Goal: Task Accomplishment & Management: Use online tool/utility

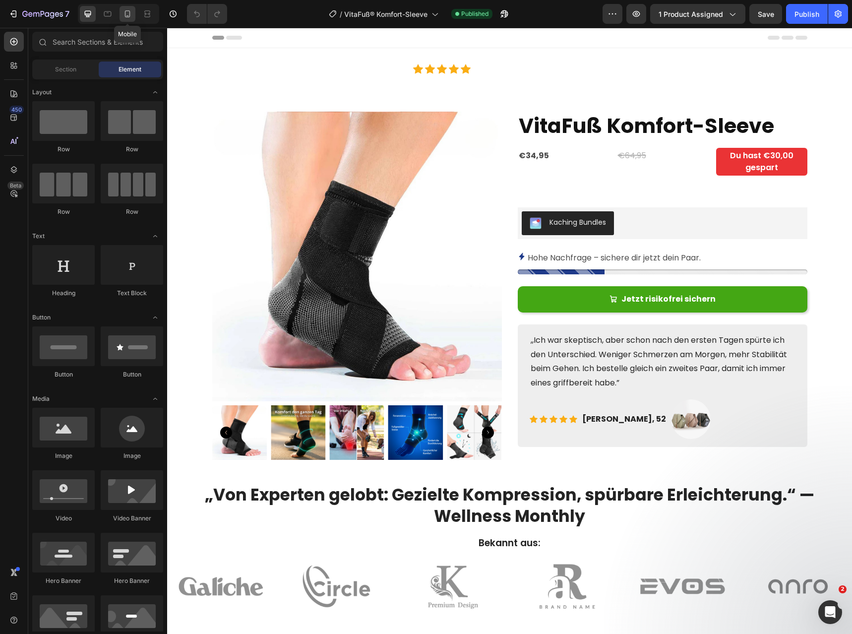
click at [128, 13] on icon at bounding box center [128, 14] width 10 height 10
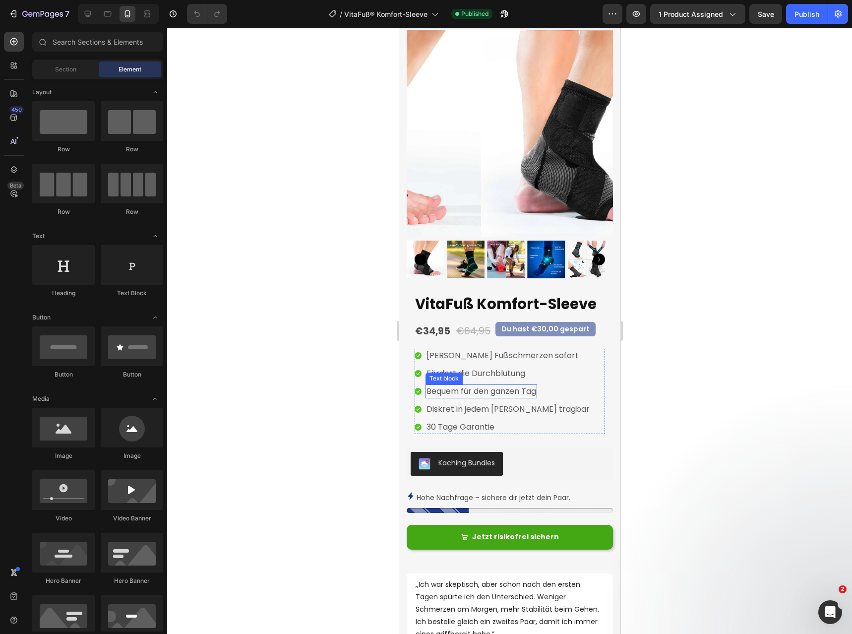
scroll to position [99, 0]
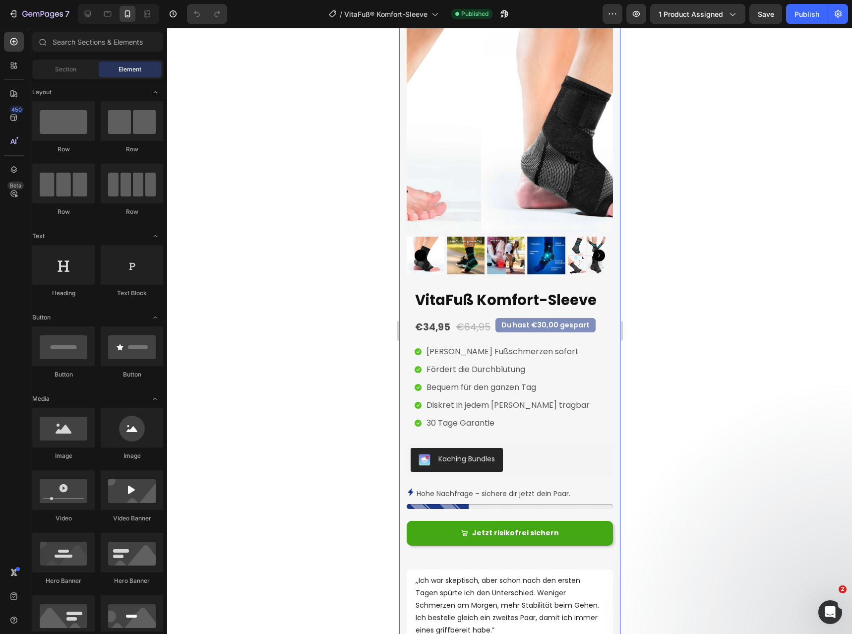
click at [559, 475] on div "VitaFuß Komfort-Sleeve Product Title €34,95 Product Price Product Price €64,95 …" at bounding box center [509, 495] width 206 height 411
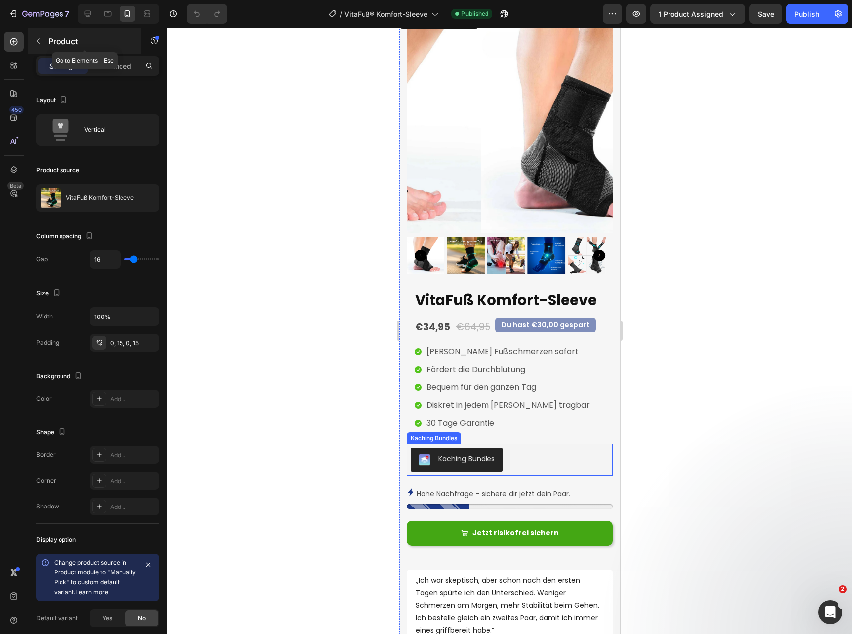
click at [37, 37] on button "button" at bounding box center [38, 41] width 16 height 16
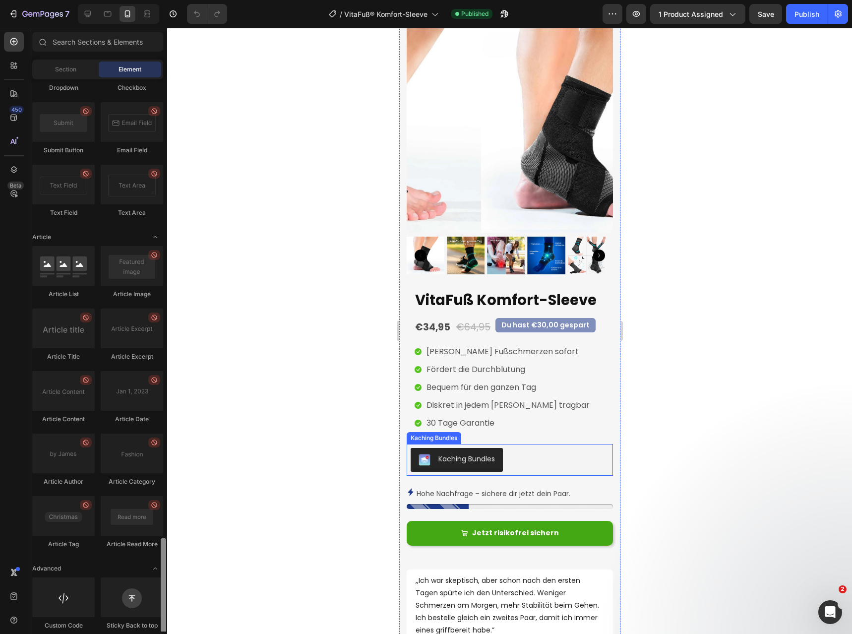
scroll to position [2453, 0]
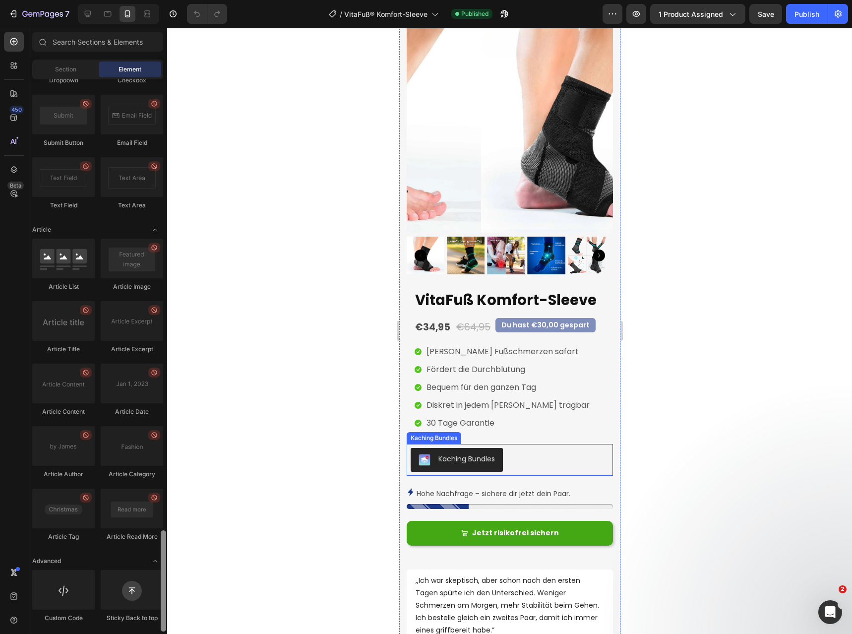
drag, startPoint x: 166, startPoint y: 235, endPoint x: 168, endPoint y: 618, distance: 383.5
click at [167, 632] on div "Sections(18) Elements(84) Section Element Hero Section Product Detail Brands Tr…" at bounding box center [97, 331] width 139 height 606
drag, startPoint x: 565, startPoint y: 587, endPoint x: 491, endPoint y: 506, distance: 110.3
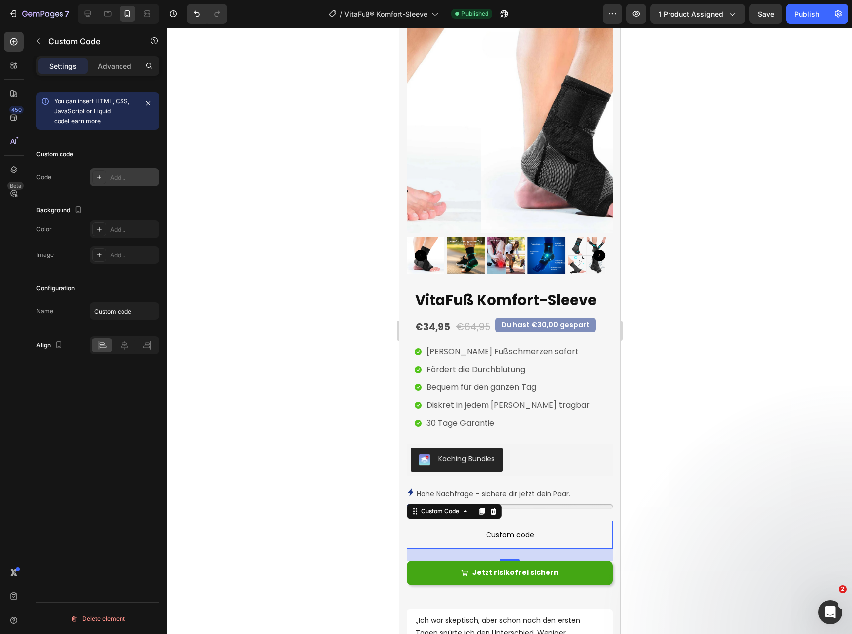
click at [115, 174] on div "Add..." at bounding box center [133, 177] width 47 height 9
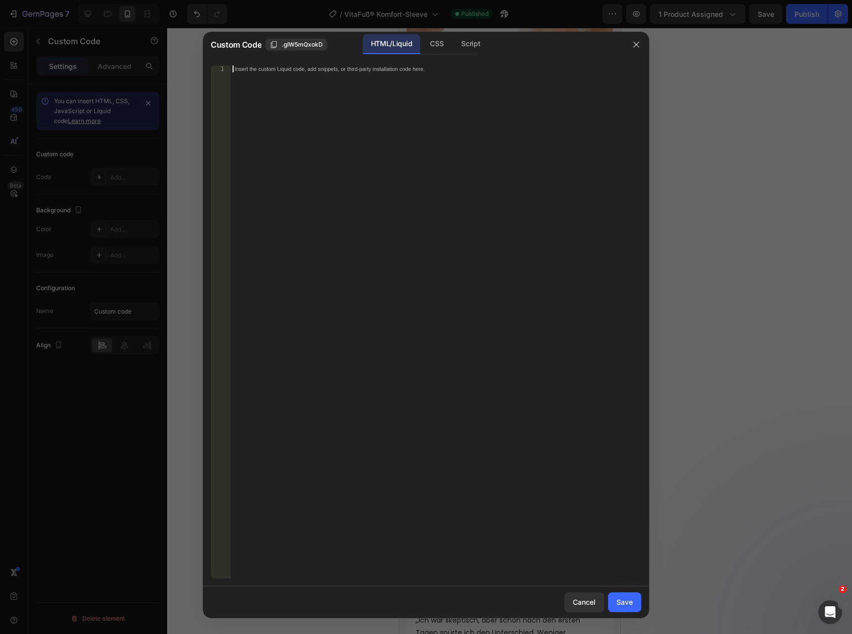
click at [290, 76] on div "Insert the custom Liquid code, add snippets, or third-party installation code h…" at bounding box center [436, 328] width 411 height 527
paste textarea "Willkommen bei VitaFuß 👣 Deine Lösung gegen Fersenschmerzen & Plantarfasziitis."
click at [403, 72] on div "Willkommen bei VitaFuß 👣 Deine Lösung gegen Fersenschmerzen & Plantarfasziitis." at bounding box center [436, 328] width 411 height 527
click at [404, 71] on div "Willkommen bei VitaFuß 👣 Deine Lösung gegen Fersenschmerzen & Plantarfasziitis." at bounding box center [436, 328] width 411 height 527
click at [404, 70] on div "Willkommen bei VitaFuß 👣 Deine Lösung gegen Fersenschmerzen & Plantarfasziitis." at bounding box center [436, 328] width 411 height 527
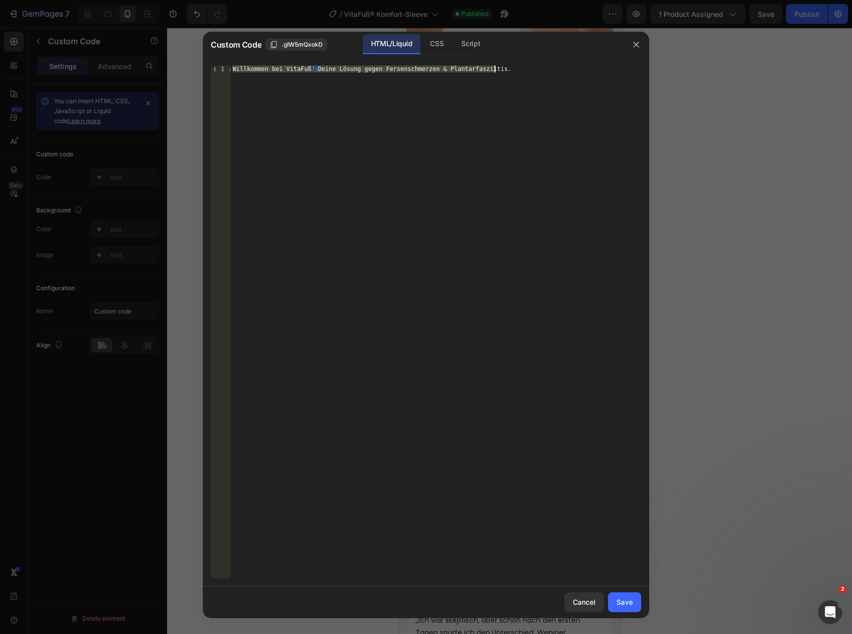
click at [404, 70] on div "Willkommen bei VitaFuß 👣 Deine Lösung gegen Fersenschmerzen & Plantarfasziitis." at bounding box center [436, 321] width 411 height 513
type textarea "Willkommen bei VitaFuß 👣 Deine Lösung gegen Fershmerzen & Plantarfasziitis."
paste textarea "</style>"
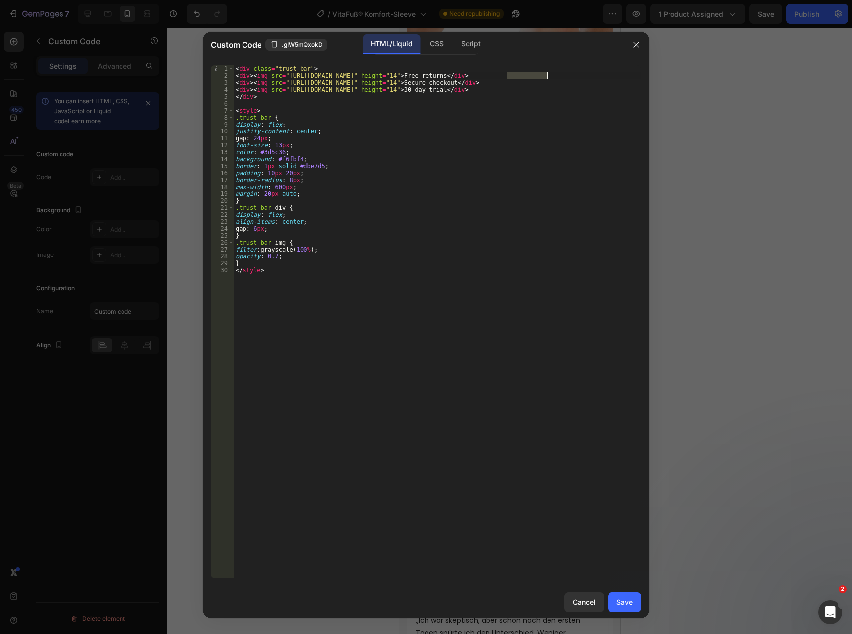
drag, startPoint x: 508, startPoint y: 73, endPoint x: 572, endPoint y: 70, distance: 63.6
click at [548, 76] on div "< div class = "trust-bar" > < div > < img src = "[URL][DOMAIN_NAME]" height = "…" at bounding box center [438, 328] width 408 height 527
paste textarea "Kostenlose Rücksendung"
drag, startPoint x: 507, startPoint y: 82, endPoint x: 556, endPoint y: 82, distance: 49.6
click at [556, 82] on div "< div class = "trust-bar" > < div > < img src = "[URL][DOMAIN_NAME]" height = "…" at bounding box center [438, 328] width 408 height 527
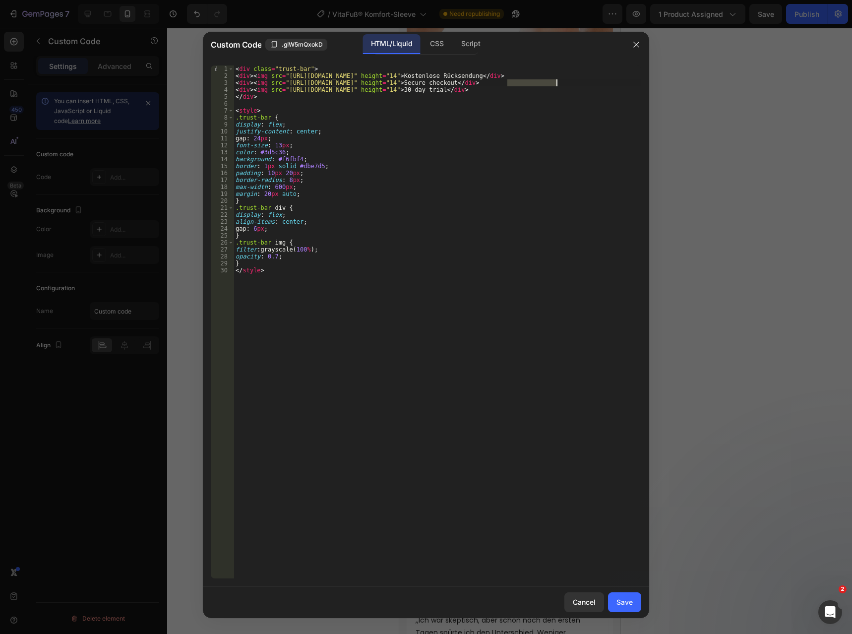
paste textarea "icherer C"
drag, startPoint x: 513, startPoint y: 91, endPoint x: 553, endPoint y: 91, distance: 40.2
click at [553, 91] on div "< div class = "trust-bar" > < div > < img src = "[URL][DOMAIN_NAME]" height = "…" at bounding box center [438, 328] width 408 height 527
paste textarea "Tage-Testphase"
type textarea "<div><img src="[URL][DOMAIN_NAME]" height="14"> 30-Tage-Testphase</div>"
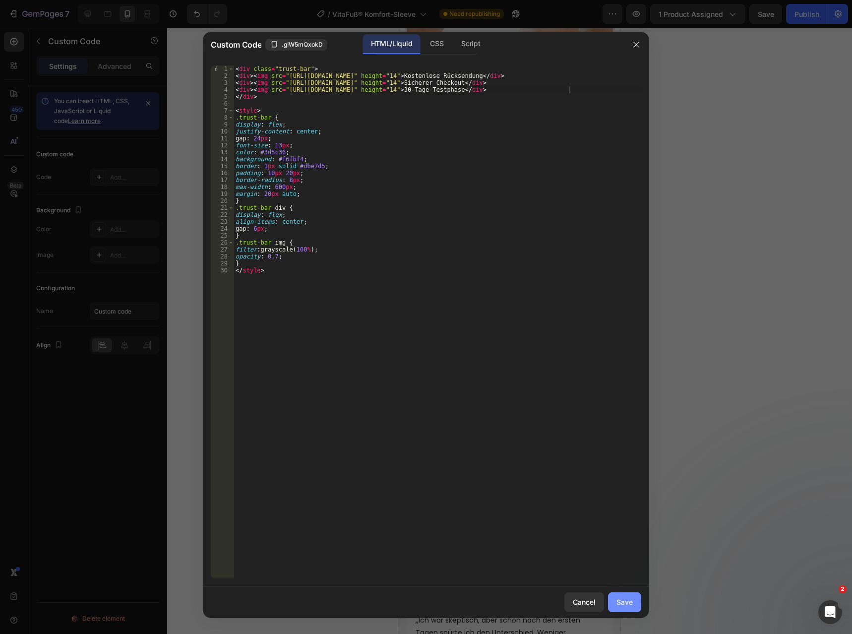
click at [621, 599] on div "Save" at bounding box center [625, 602] width 16 height 10
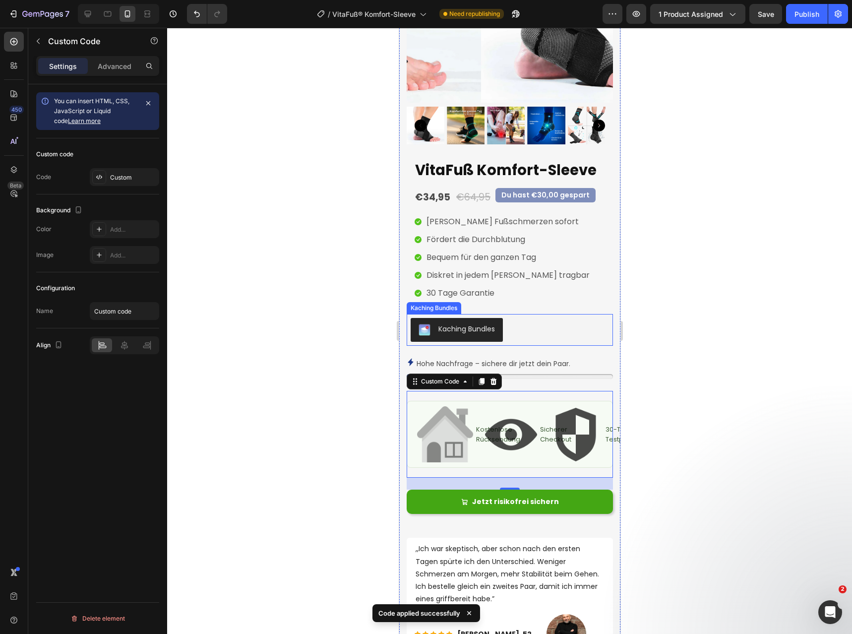
scroll to position [232, 0]
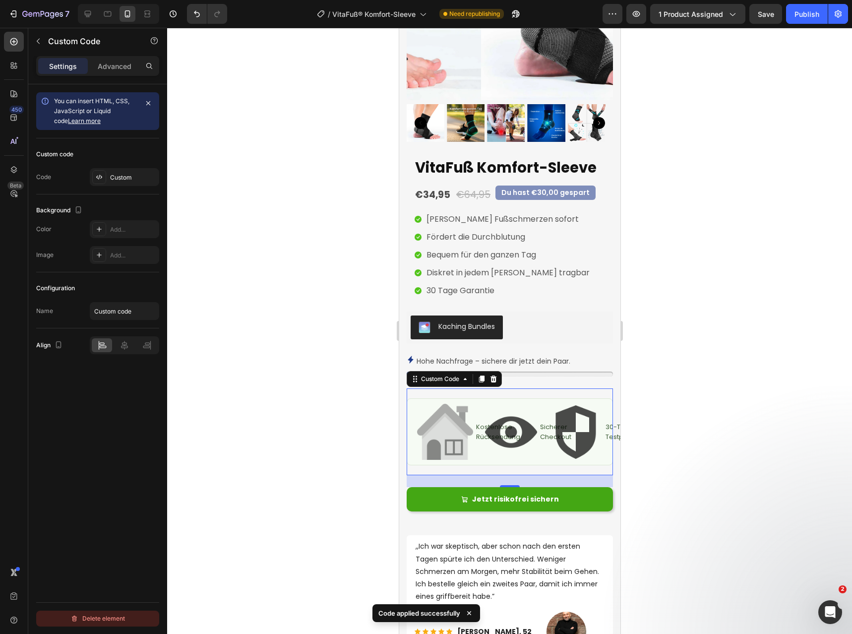
click at [96, 621] on div "Delete element" at bounding box center [97, 619] width 55 height 12
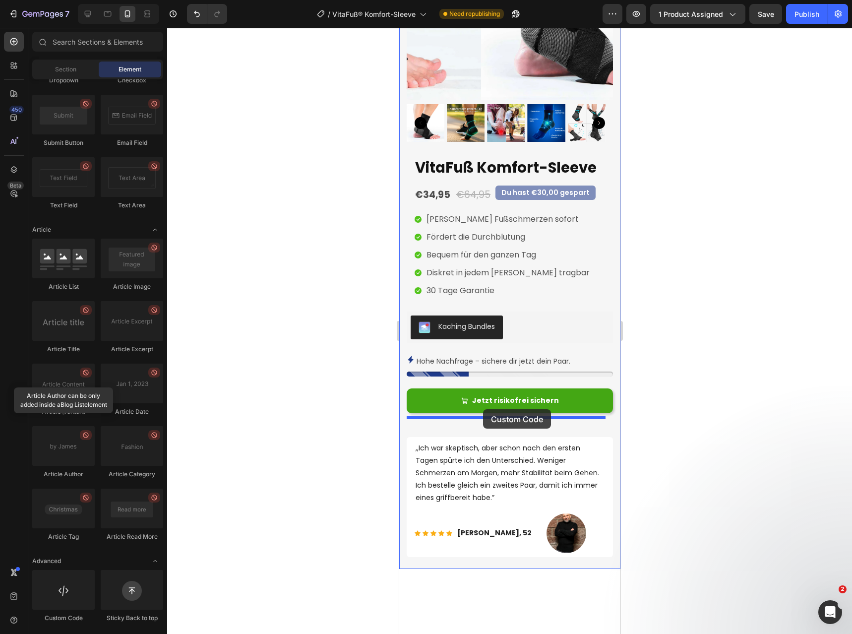
drag, startPoint x: 509, startPoint y: 594, endPoint x: 483, endPoint y: 409, distance: 186.4
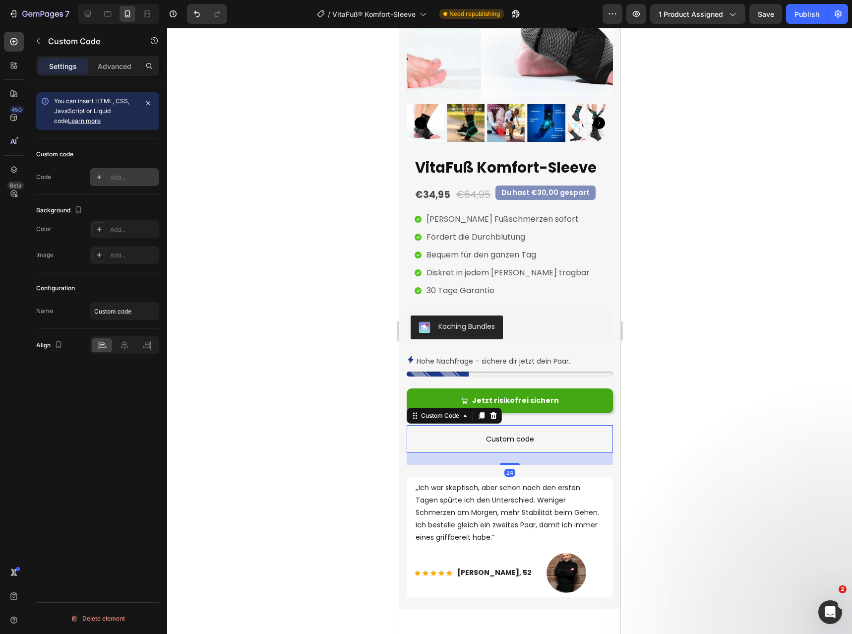
click at [113, 174] on div "Add..." at bounding box center [133, 177] width 47 height 9
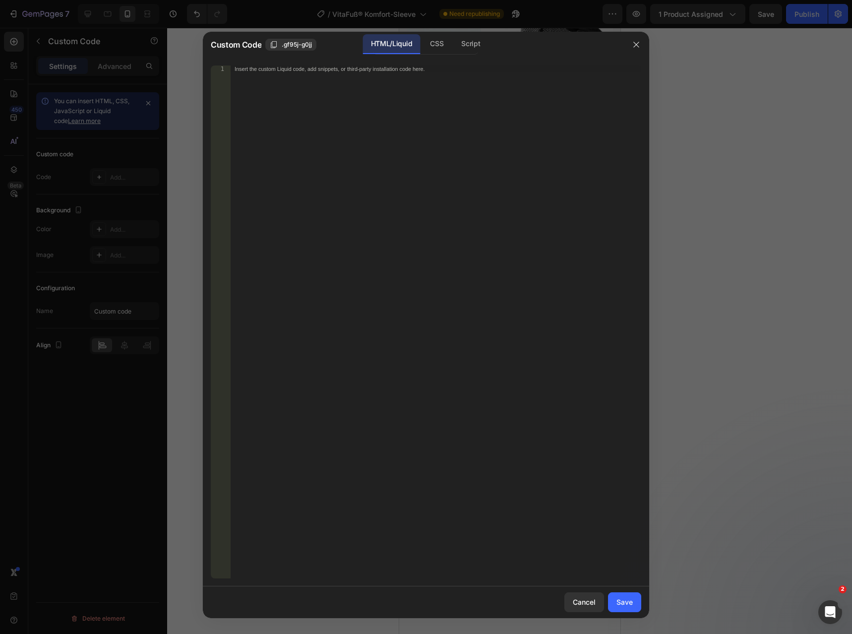
click at [346, 78] on div "Insert the custom Liquid code, add snippets, or third-party installation code h…" at bounding box center [436, 328] width 411 height 527
paste textarea "30-Tage-Testphase"
click at [358, 68] on div "30-Tage-Testphase" at bounding box center [436, 328] width 411 height 527
click at [362, 66] on div "30-Tage-Testphase" at bounding box center [436, 328] width 411 height 527
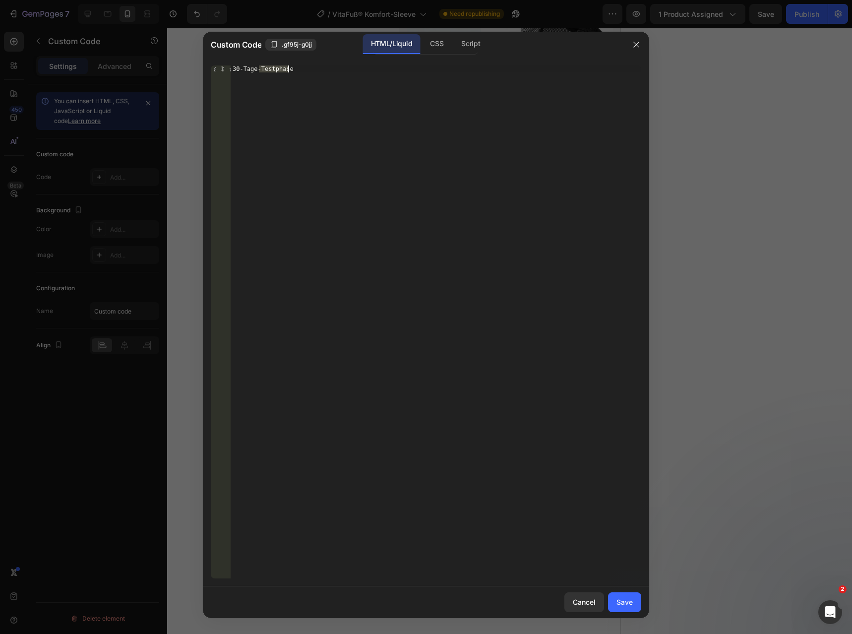
click at [362, 66] on div "30-Tage-Testphase" at bounding box center [436, 328] width 411 height 527
paste textarea "</div>"
type textarea "</div>"
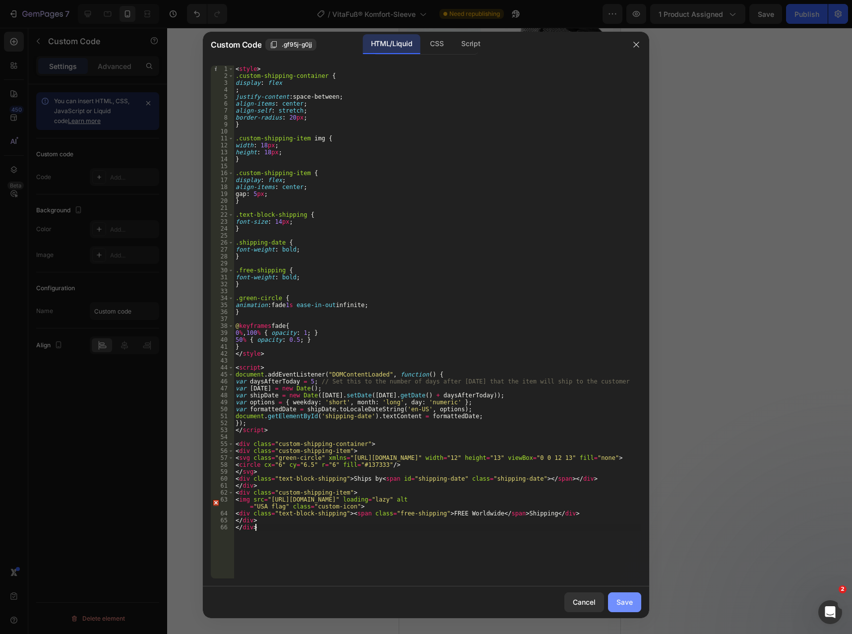
click at [630, 599] on div "Save" at bounding box center [625, 602] width 16 height 10
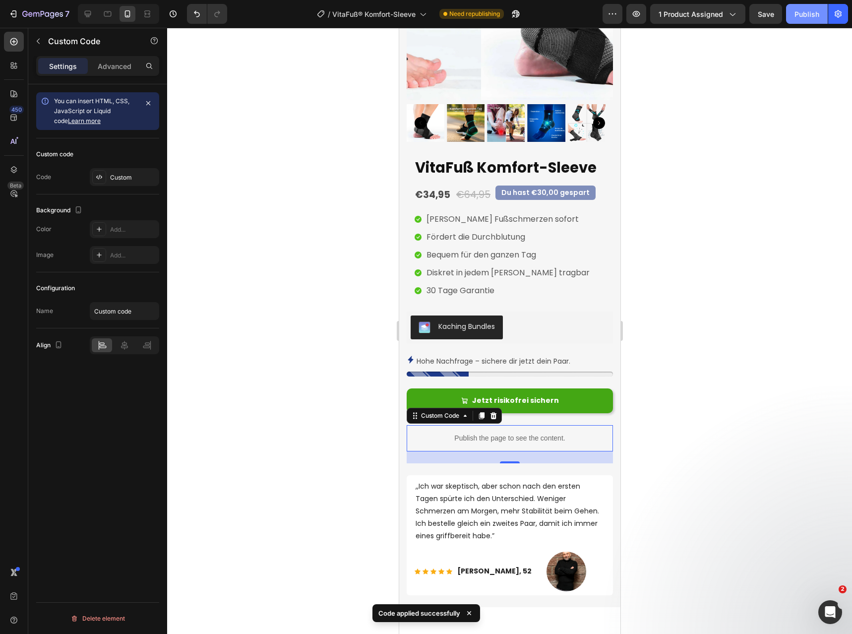
click at [810, 20] on button "Publish" at bounding box center [807, 14] width 42 height 20
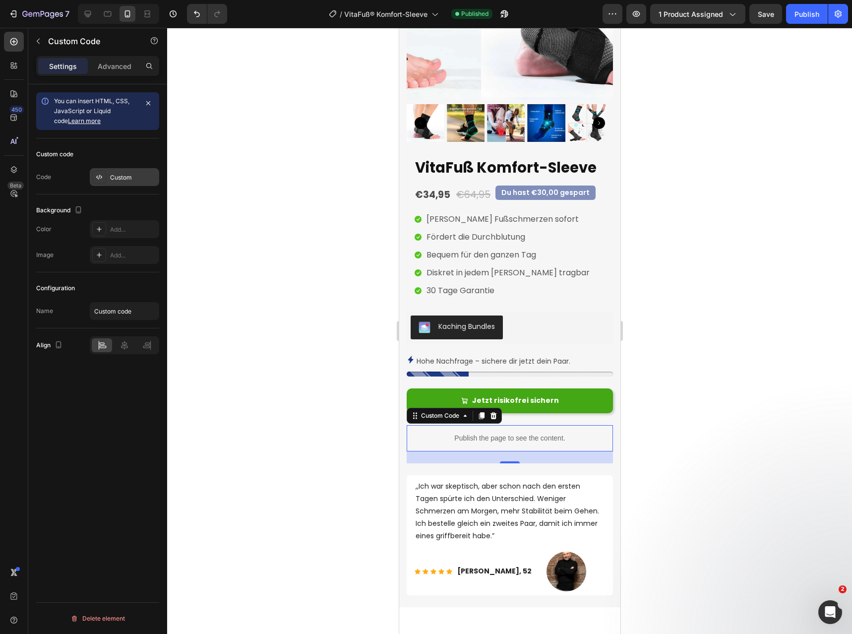
click at [125, 177] on div "Custom" at bounding box center [133, 177] width 47 height 9
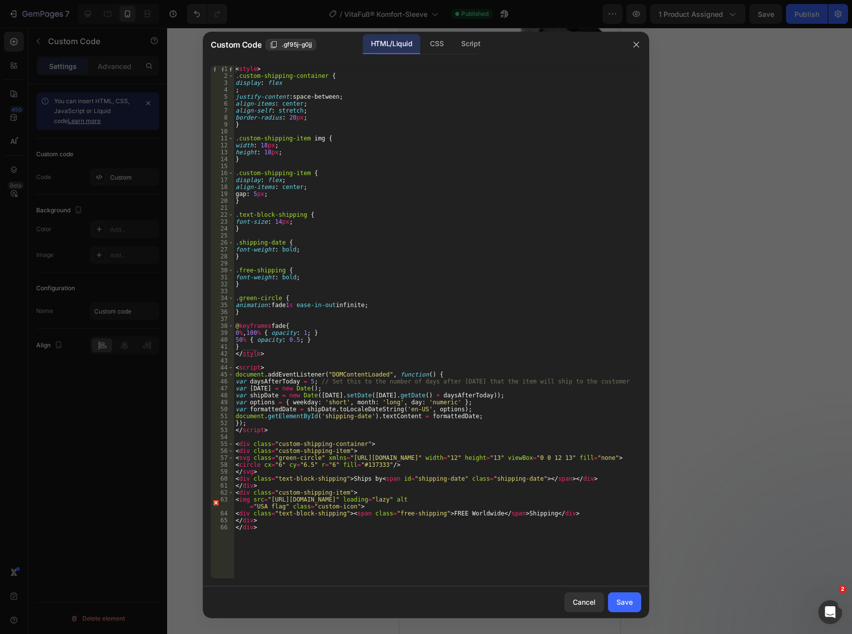
click at [374, 163] on div "< style > .custom-shipping-container { display : flex ; justify-content : space…" at bounding box center [438, 328] width 408 height 527
type textarea "</div> </div>"
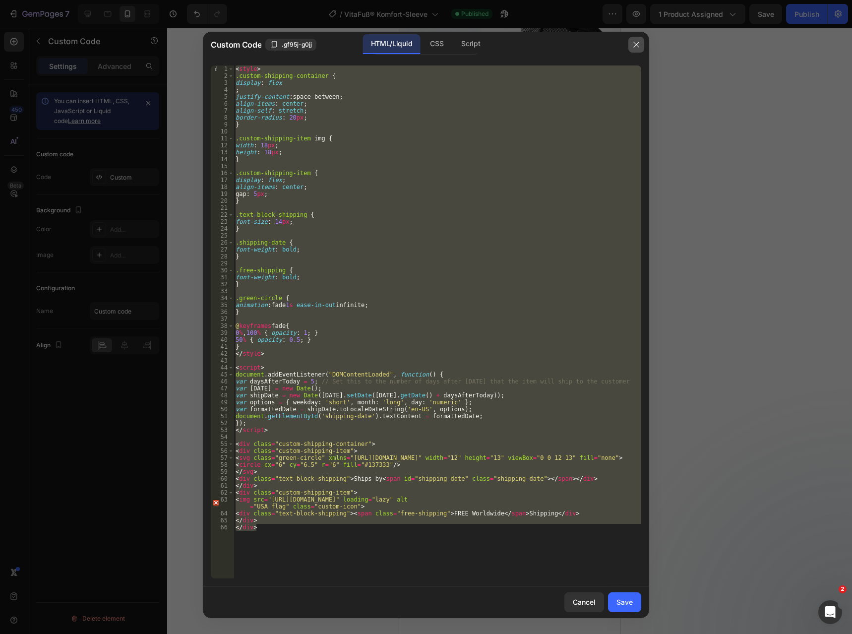
click at [632, 48] on button "button" at bounding box center [637, 45] width 16 height 16
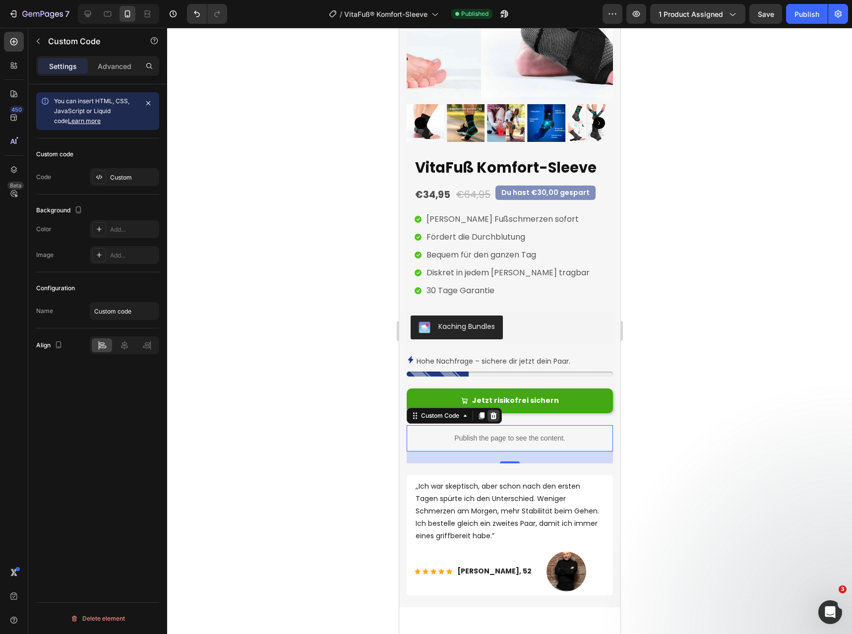
click at [497, 412] on icon at bounding box center [493, 416] width 8 height 8
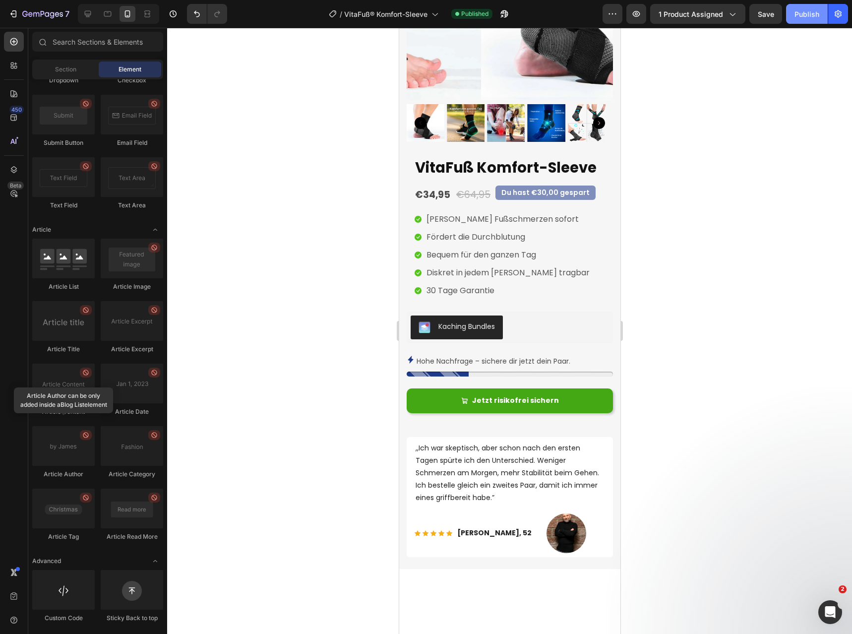
click at [798, 17] on div "Publish" at bounding box center [807, 14] width 25 height 10
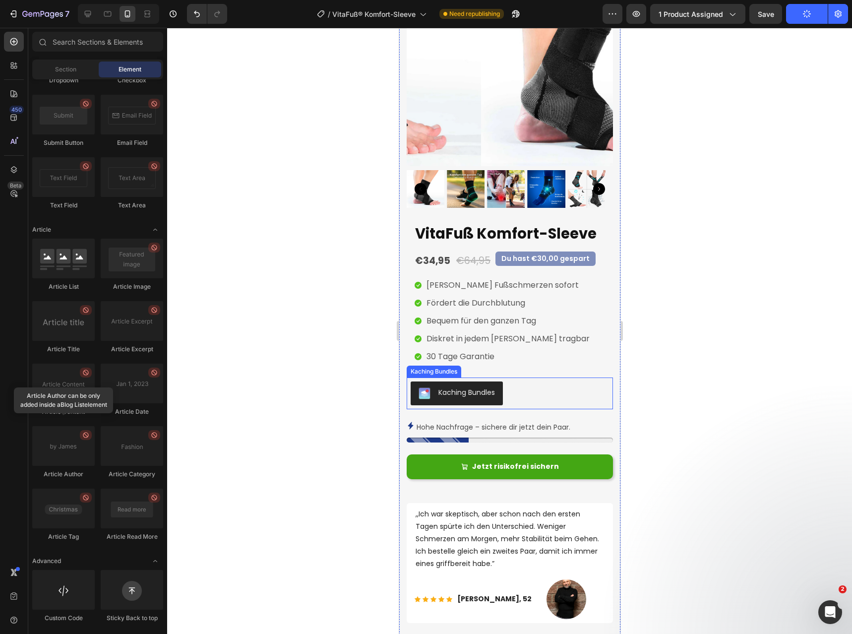
scroll to position [165, 0]
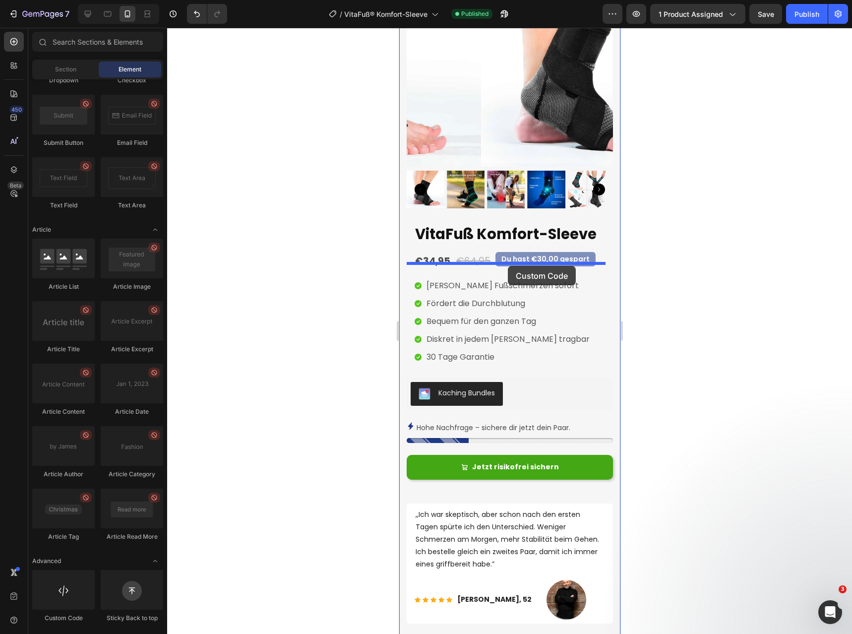
drag, startPoint x: 447, startPoint y: 629, endPoint x: 508, endPoint y: 266, distance: 368.2
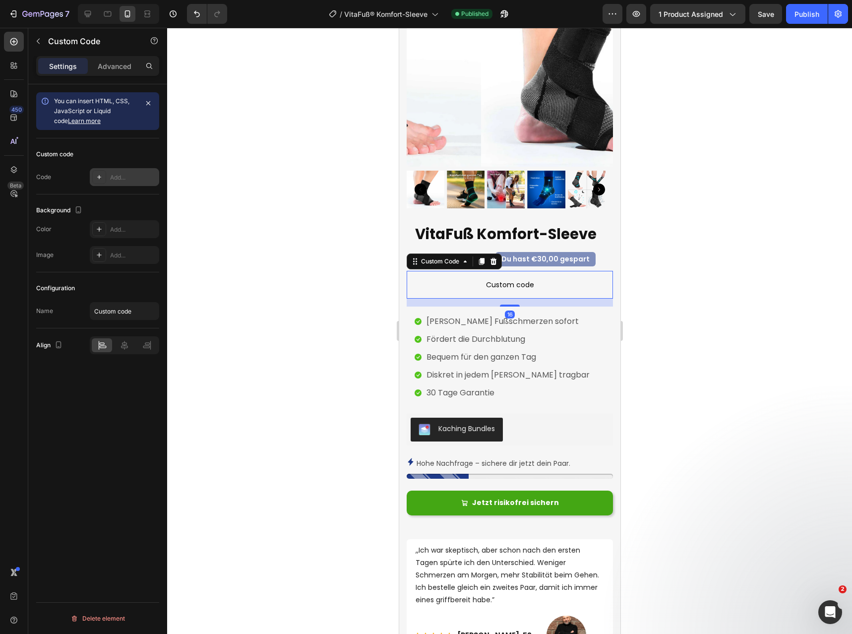
click at [117, 174] on div "Add..." at bounding box center [133, 177] width 47 height 9
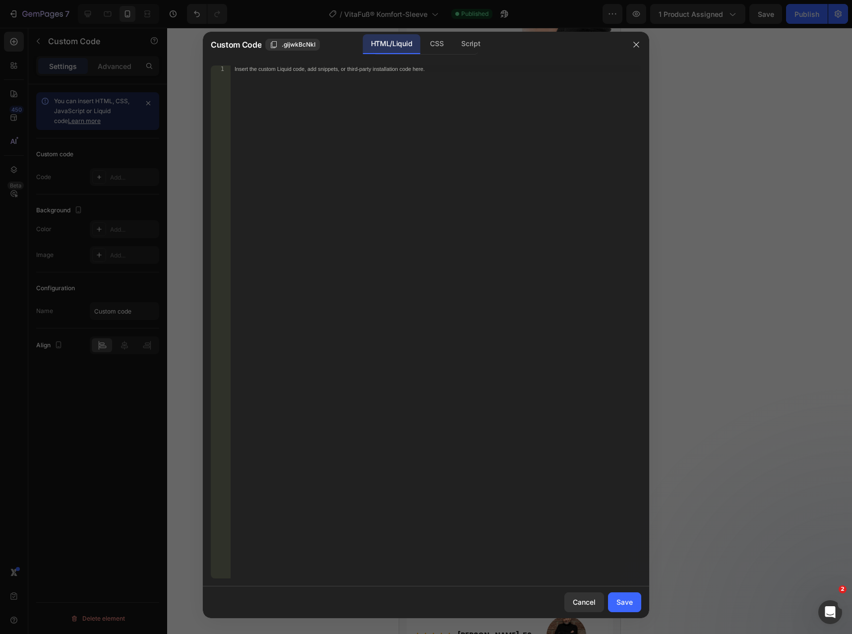
click at [412, 64] on div "1 Insert the custom Liquid code, add snippets, or third-party installation code…" at bounding box center [426, 322] width 447 height 529
click at [407, 74] on div "Insert the custom Liquid code, add snippets, or third-party installation code h…" at bounding box center [436, 328] width 411 height 527
paste textarea "</div>"
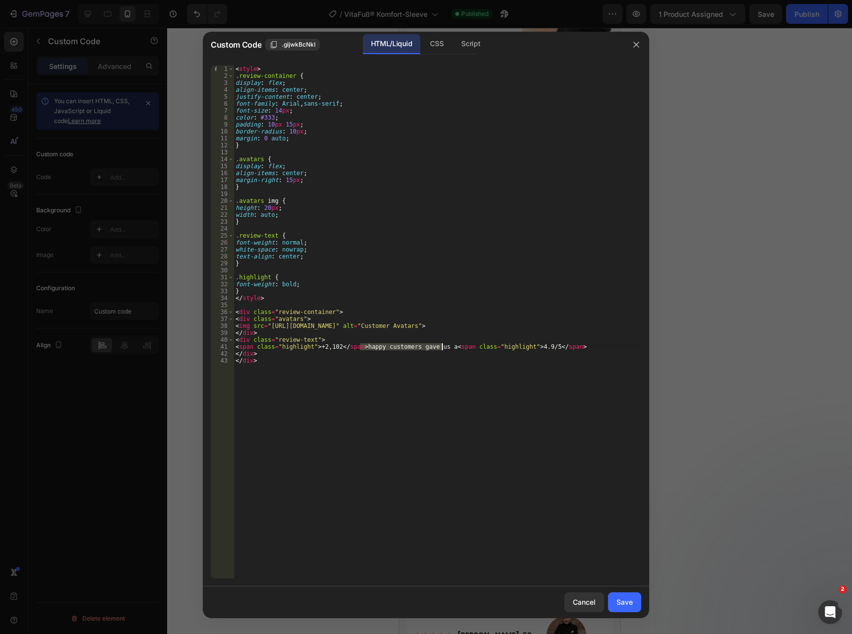
drag, startPoint x: 359, startPoint y: 349, endPoint x: 443, endPoint y: 344, distance: 84.5
click at [443, 344] on div "< style > .review-container { display : flex ; align-items : center ; justify-c…" at bounding box center [438, 328] width 408 height 527
drag, startPoint x: 321, startPoint y: 349, endPoint x: 328, endPoint y: 348, distance: 7.1
click at [321, 349] on div "< style > .review-container { display : flex ; align-items : center ; justify-c…" at bounding box center [438, 328] width 408 height 527
drag, startPoint x: 358, startPoint y: 348, endPoint x: 442, endPoint y: 349, distance: 83.9
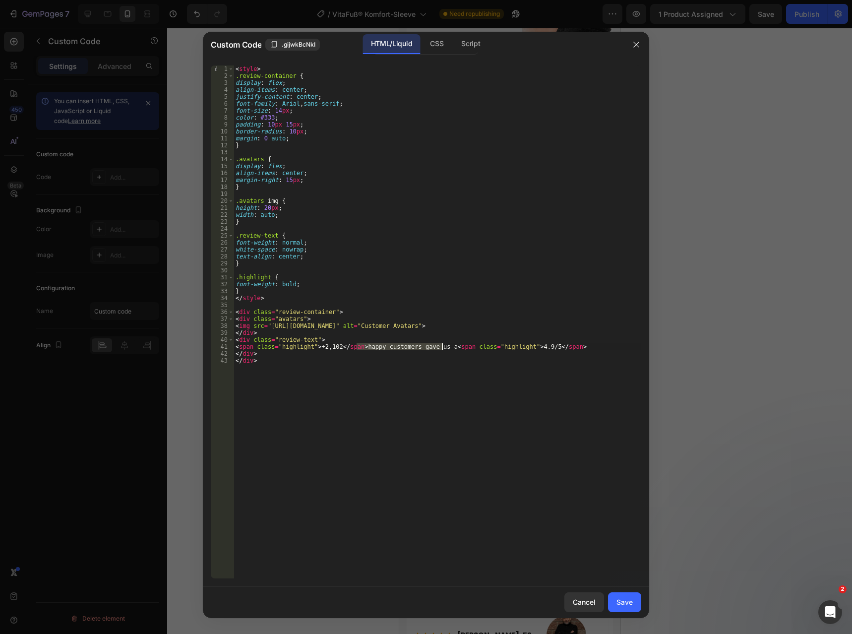
click at [442, 349] on div "< style > .review-container { display : flex ; align-items : center ; justify-c…" at bounding box center [438, 328] width 408 height 527
paste textarea "glückliche Kunden gaben uns"
click at [321, 348] on div "< style > .review-container { display : flex ; align-items : center ; justify-c…" at bounding box center [438, 328] width 408 height 527
click at [542, 346] on div "< style > .review-container { display : flex ; align-items : center ; justify-c…" at bounding box center [438, 328] width 408 height 527
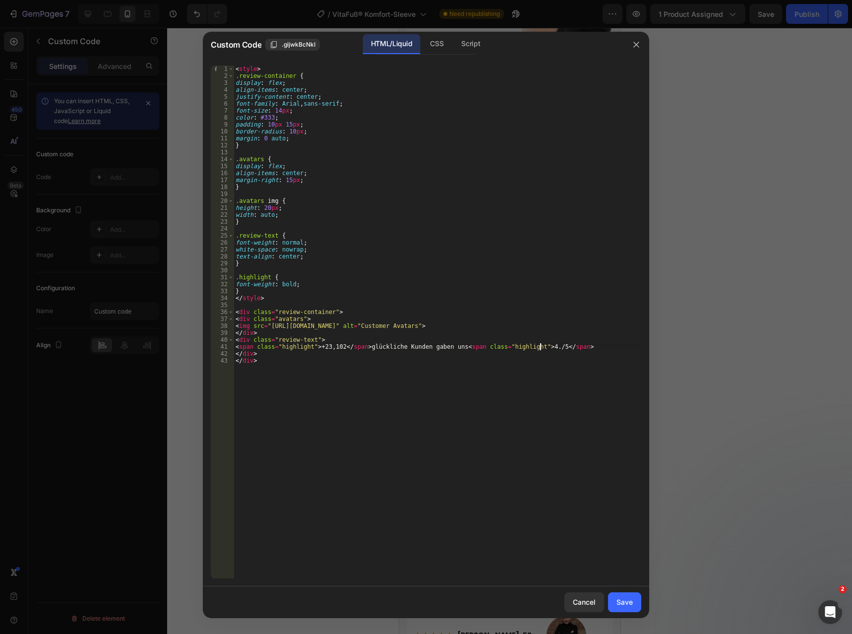
scroll to position [0, 25]
type textarea "<span class="highlight">+23,102</span> glückliche Kunden gaben uns <span class=…"
click at [632, 604] on div "Save" at bounding box center [625, 602] width 16 height 10
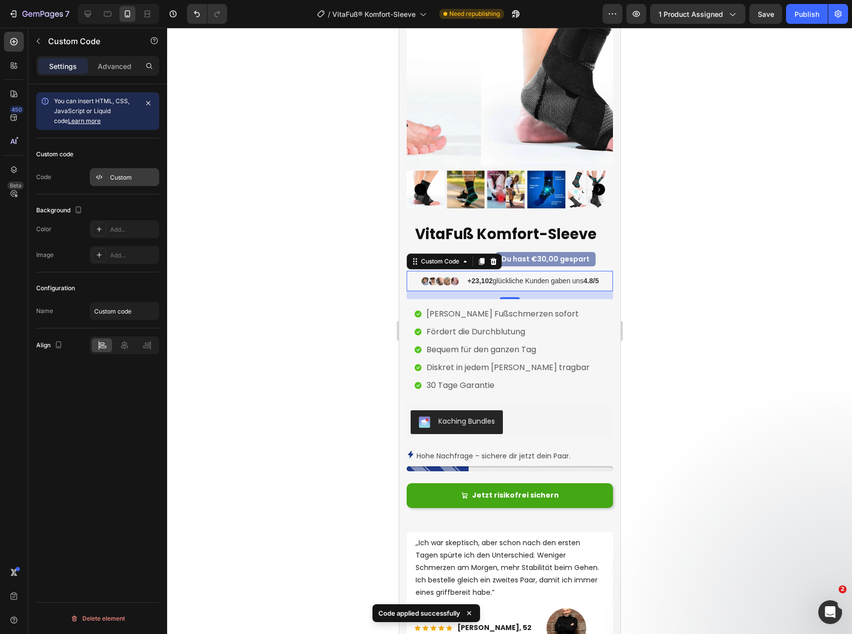
click at [117, 179] on div "Custom" at bounding box center [133, 177] width 47 height 9
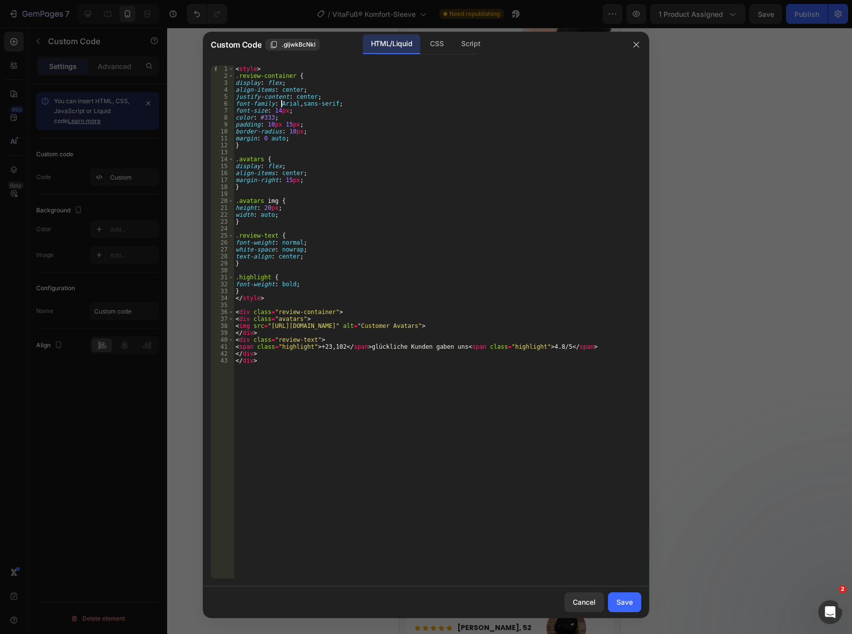
click at [283, 103] on div "< style > .review-container { display : flex ; align-items : center ; justify-c…" at bounding box center [438, 328] width 408 height 527
drag, startPoint x: 340, startPoint y: 104, endPoint x: 307, endPoint y: 106, distance: 33.3
click at [307, 106] on div "< style > .review-container { display : flex ; align-items : center ; justify-c…" at bounding box center [438, 328] width 408 height 527
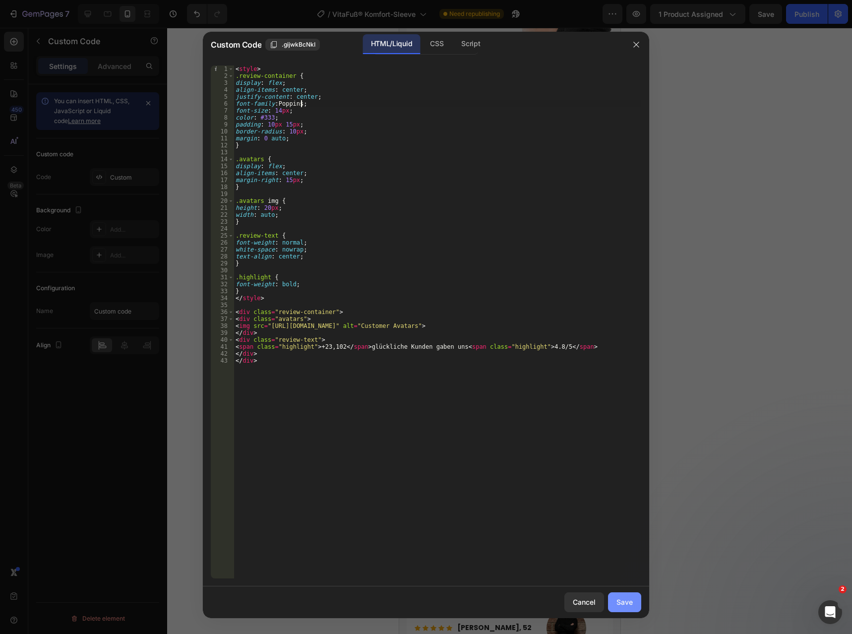
type textarea "font-family: Poppins;"
click at [621, 600] on div "Save" at bounding box center [625, 602] width 16 height 10
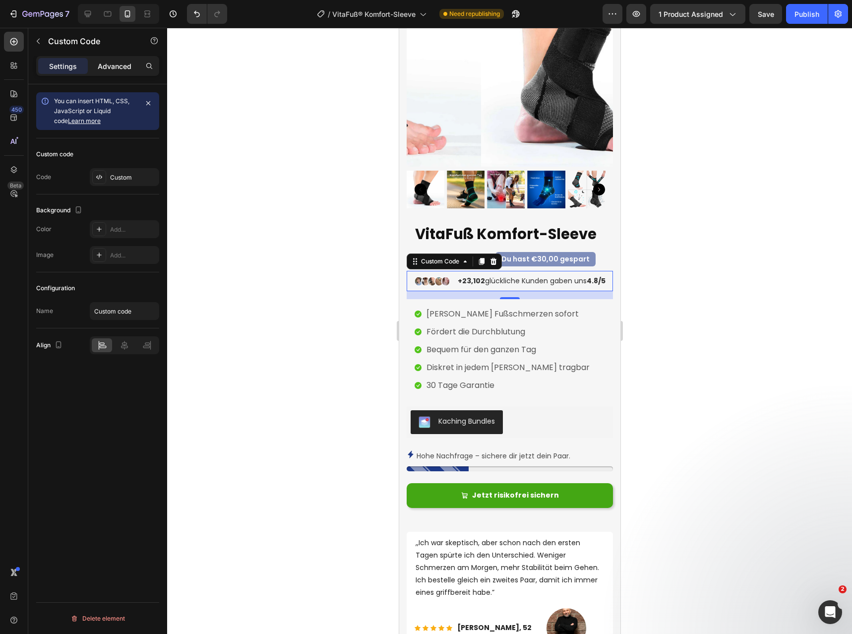
click at [124, 65] on p "Advanced" at bounding box center [115, 66] width 34 height 10
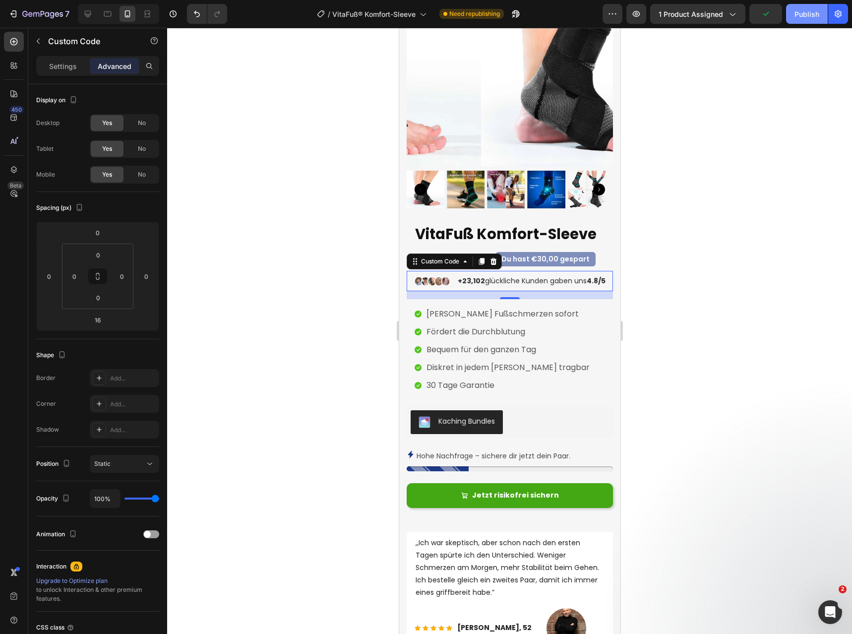
click at [809, 14] on div "Publish" at bounding box center [807, 14] width 25 height 10
click at [64, 67] on p "Settings" at bounding box center [63, 66] width 28 height 10
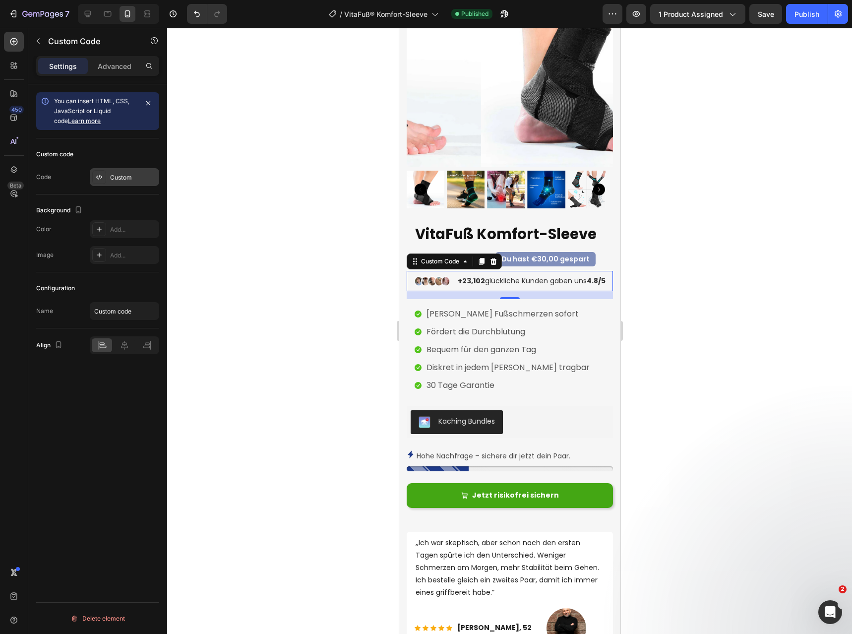
click at [123, 173] on div "Custom" at bounding box center [133, 177] width 47 height 9
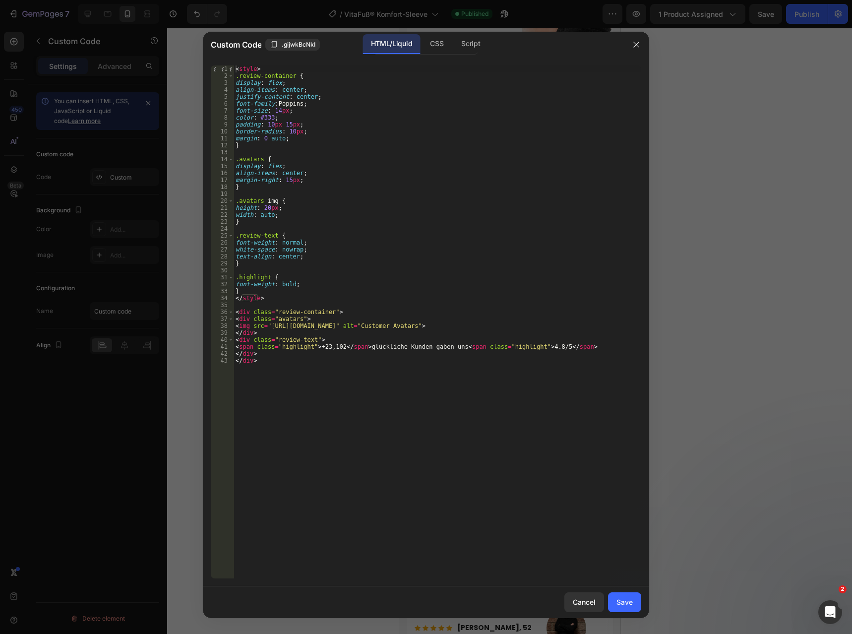
click at [287, 182] on div "< style > .review-container { display : flex ; align-items : center ; justify-c…" at bounding box center [438, 328] width 408 height 527
click at [266, 217] on div "< style > .review-container { display : flex ; align-items : center ; justify-c…" at bounding box center [438, 328] width 408 height 527
click at [267, 217] on div "< style > .review-container { display : flex ; align-items : center ; justify-c…" at bounding box center [438, 328] width 408 height 527
type textarea "width: 50px;"
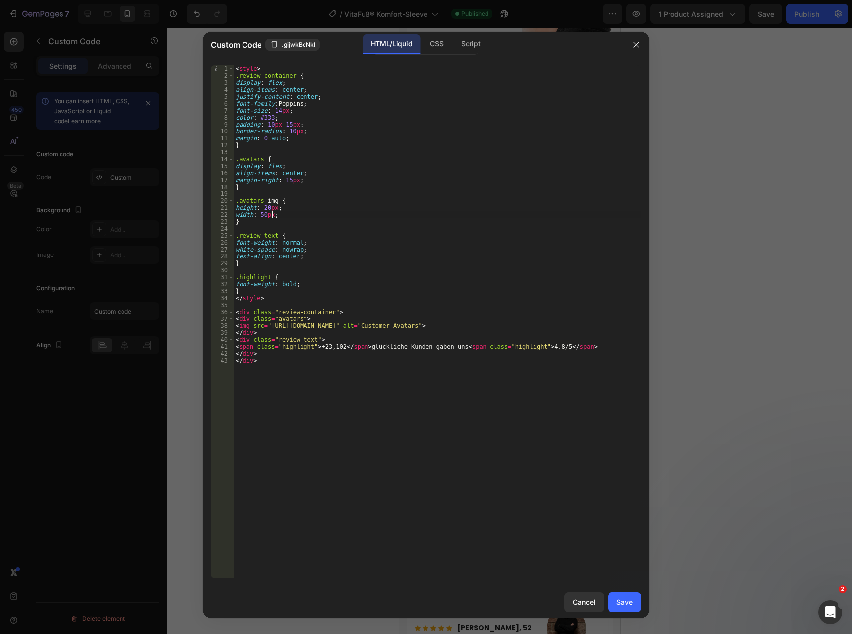
click at [630, 603] on div "Save" at bounding box center [625, 602] width 16 height 10
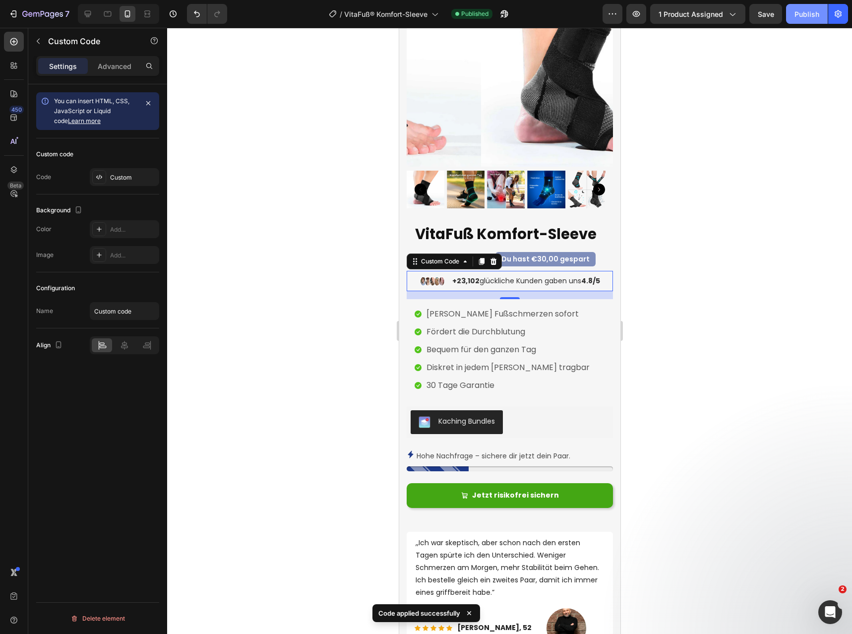
click at [803, 13] on div "Publish" at bounding box center [807, 14] width 25 height 10
click at [111, 178] on div "Custom" at bounding box center [133, 177] width 47 height 9
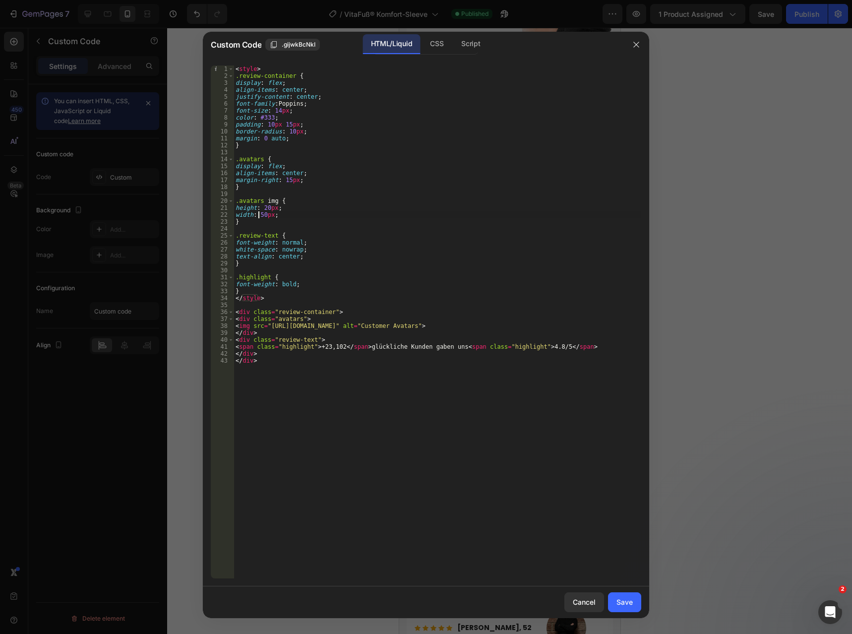
click at [258, 214] on div "< style > .review-container { display : flex ; align-items : center ; justify-c…" at bounding box center [438, 328] width 408 height 527
type textarea "width: 150px;"
click at [614, 604] on button "Save" at bounding box center [624, 602] width 33 height 20
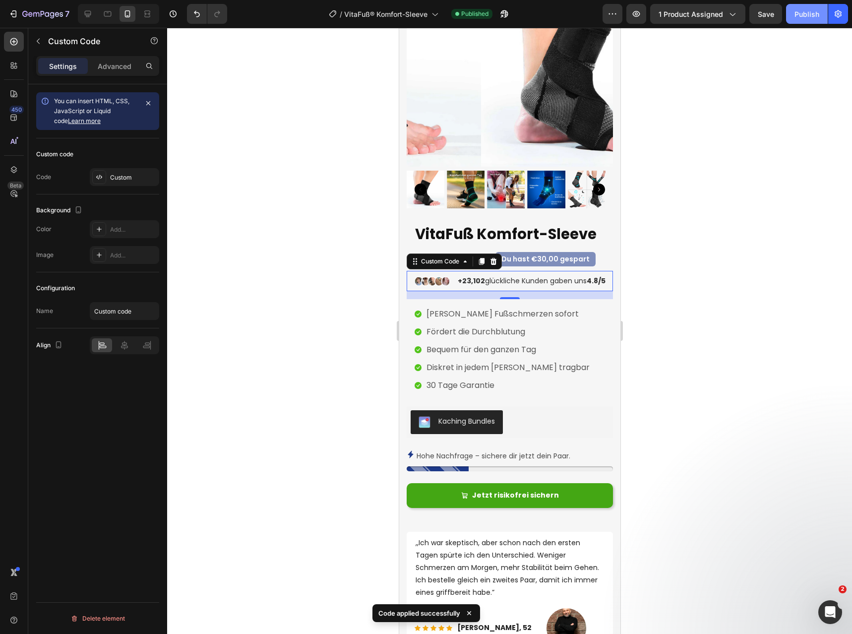
click at [808, 15] on div "Publish" at bounding box center [807, 14] width 25 height 10
click at [493, 257] on icon at bounding box center [493, 261] width 8 height 8
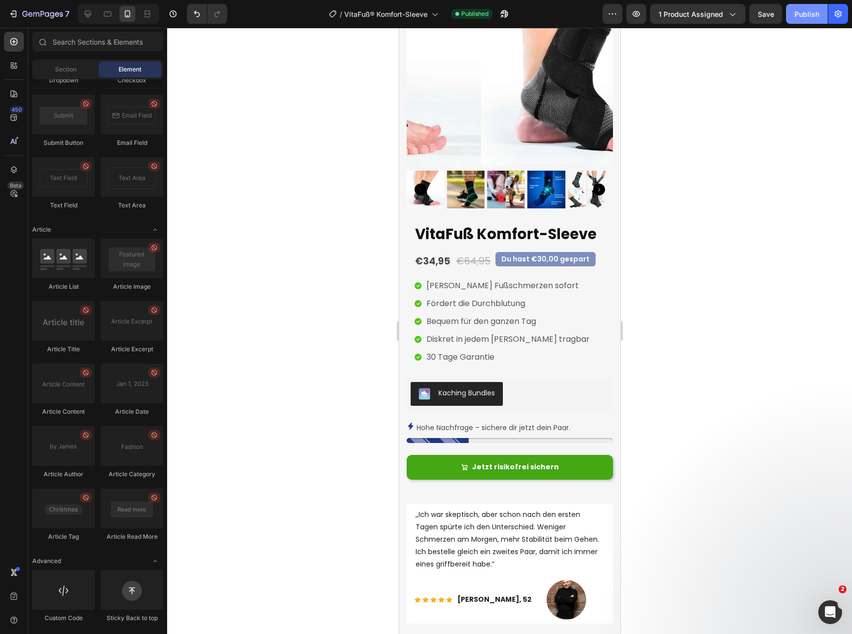
drag, startPoint x: 807, startPoint y: 14, endPoint x: 137, endPoint y: 118, distance: 677.8
click at [807, 14] on div "Publish" at bounding box center [807, 14] width 25 height 10
drag, startPoint x: 785, startPoint y: 571, endPoint x: 493, endPoint y: 476, distance: 306.9
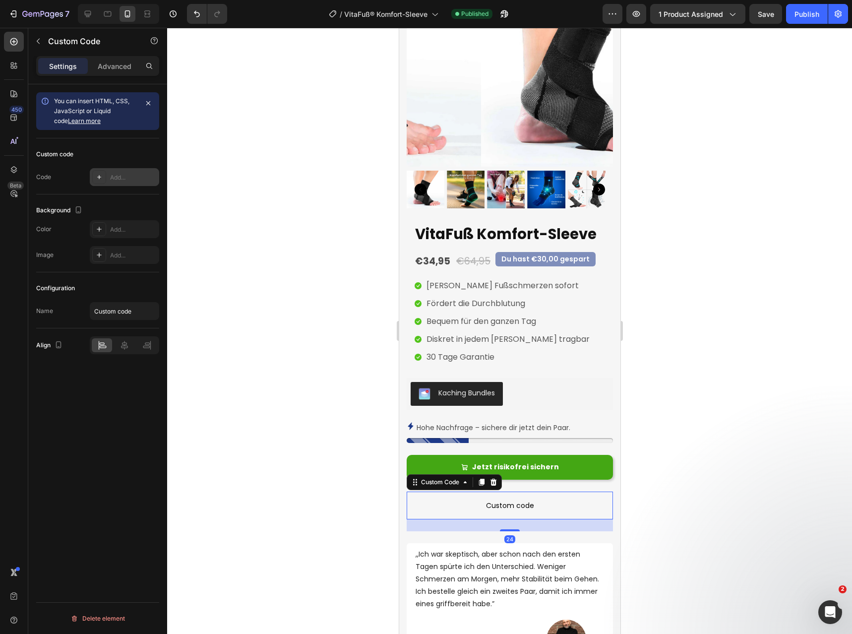
click at [111, 171] on div "Add..." at bounding box center [124, 177] width 69 height 18
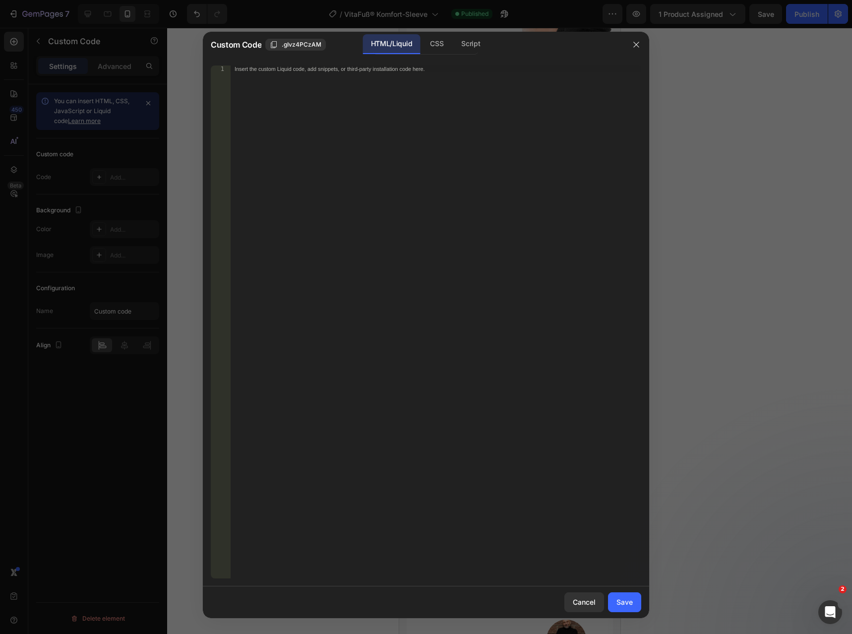
click at [368, 77] on div "Insert the custom Liquid code, add snippets, or third-party installation code h…" at bounding box center [436, 328] width 411 height 527
click at [371, 72] on div "Insert the custom Liquid code, add snippets, or third-party installation code h…" at bounding box center [416, 69] width 362 height 6
paste textarea "glückliche Kunden gaben uns"
type textarea "glückliche Kunden gaben uns"
click at [366, 73] on div "glückliche Kunden gaben uns" at bounding box center [436, 328] width 411 height 527
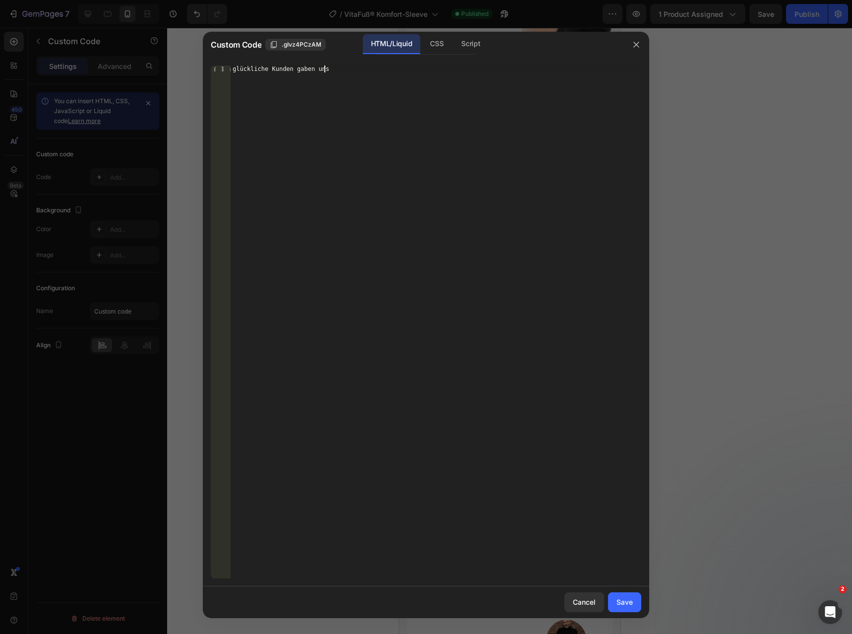
click at [368, 71] on div "glückliche Kunden gaben uns" at bounding box center [436, 328] width 411 height 527
paste textarea
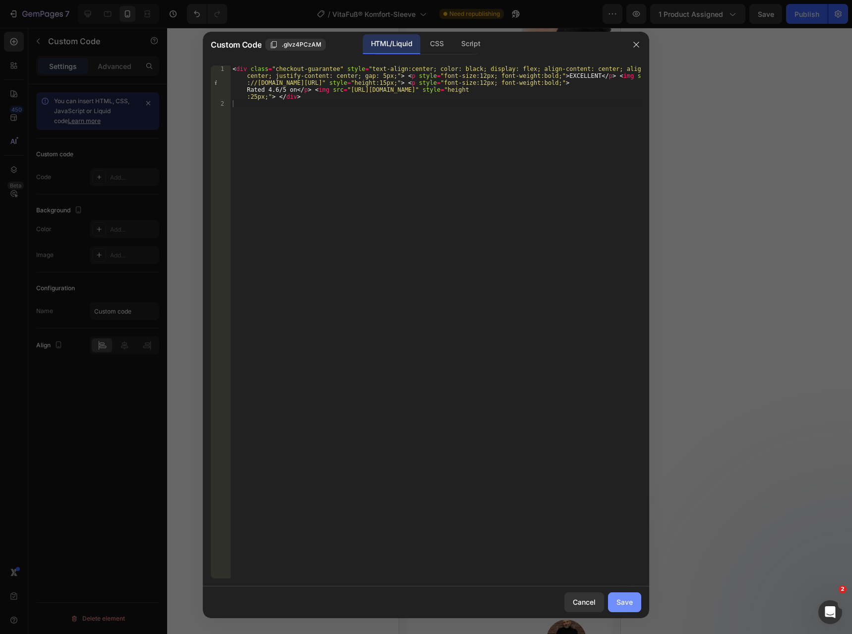
click at [630, 601] on div "Save" at bounding box center [625, 602] width 16 height 10
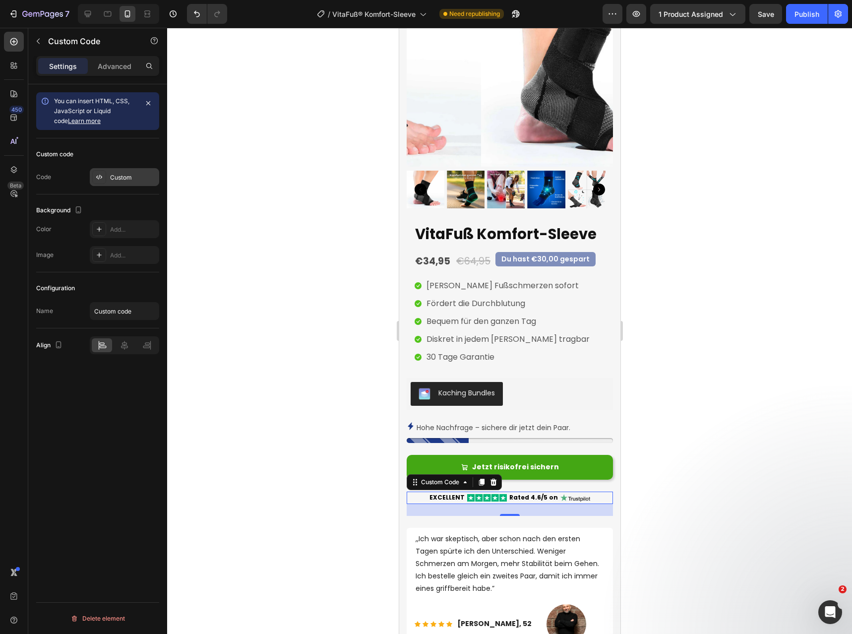
click at [114, 178] on div "Custom" at bounding box center [133, 177] width 47 height 9
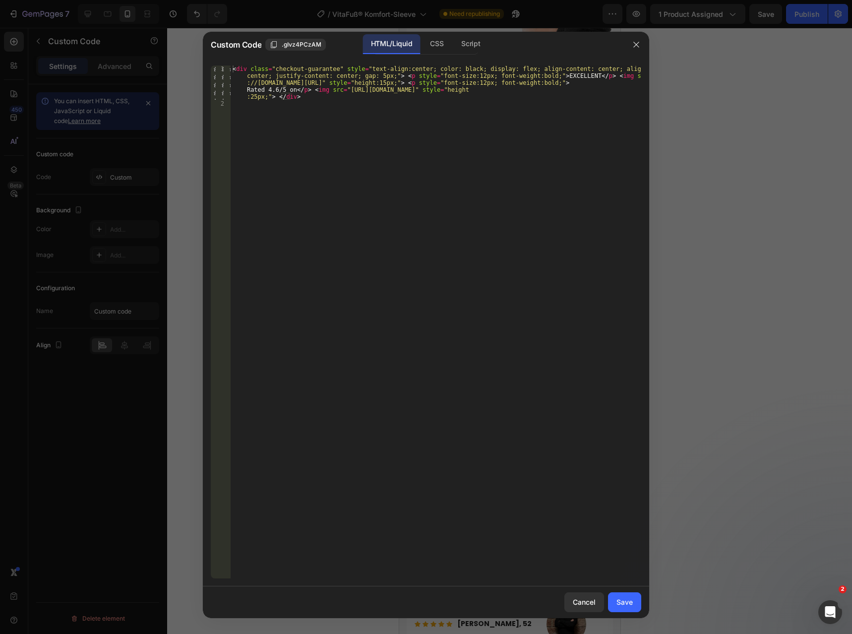
click at [562, 73] on div "< div class = "checkout-guarantee" style = "text-align:center; color: black; di…" at bounding box center [436, 342] width 411 height 555
paste textarea "AUSGEZEICHNET</p> <img src="[URL][DOMAIN_NAME]" style="height:15px;"> <p style=…"
drag, startPoint x: 306, startPoint y: 90, endPoint x: 258, endPoint y: 87, distance: 47.8
click at [258, 87] on div "< div class = "checkout-guarantee" style = "text-align:center; color: black; di…" at bounding box center [436, 342] width 411 height 555
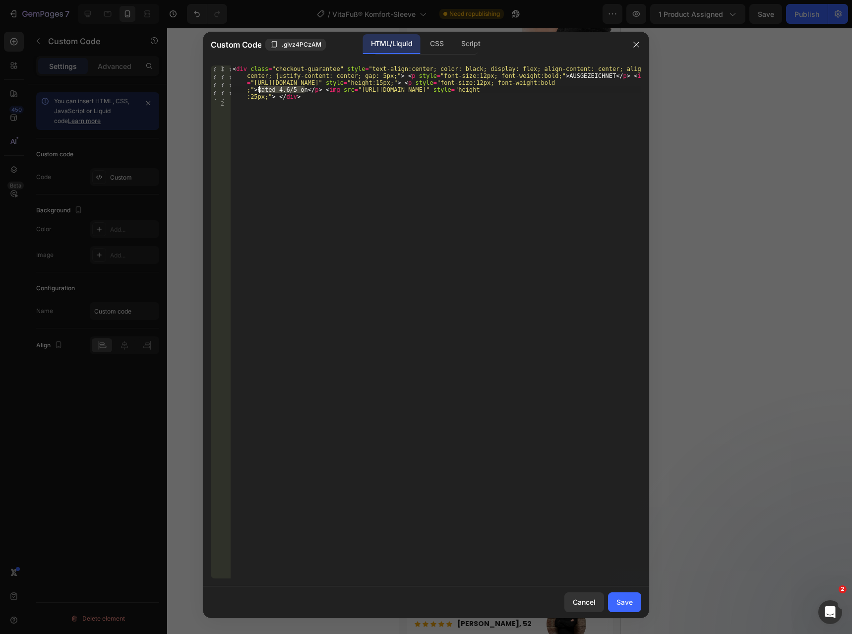
paste textarea "4,6/5 auf Trustpilot </p> <img src="h"
click at [313, 90] on div "< div class = "checkout-guarantee" style = "text-align:center; color: black; di…" at bounding box center [436, 342] width 411 height 555
click at [268, 86] on div "< div class = "checkout-guarantee" style = "text-align:center; color: black; di…" at bounding box center [436, 342] width 411 height 555
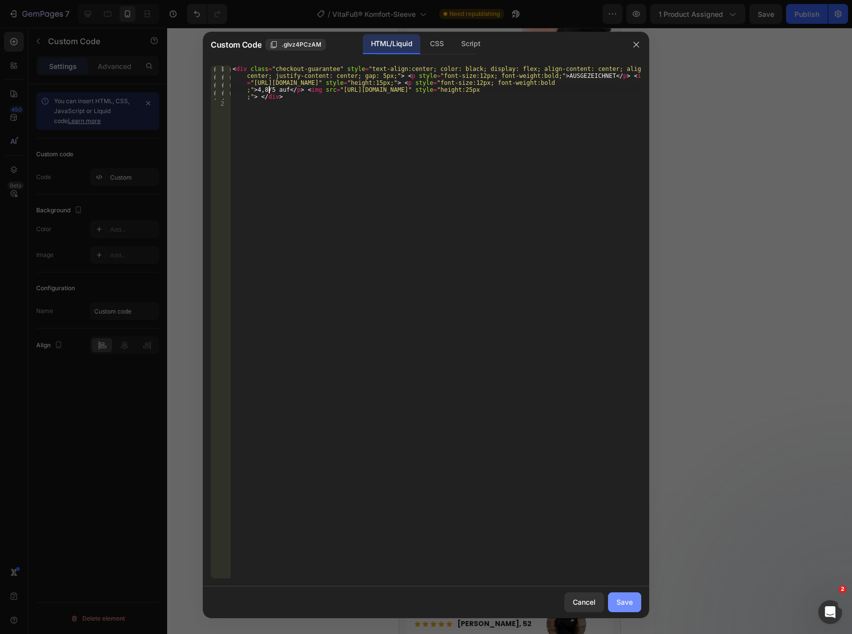
type textarea "<div class="checkout-guarantee" style="text-align:center; color: black; display…"
drag, startPoint x: 621, startPoint y: 598, endPoint x: 624, endPoint y: 570, distance: 28.4
click at [620, 598] on div "Save" at bounding box center [625, 602] width 16 height 10
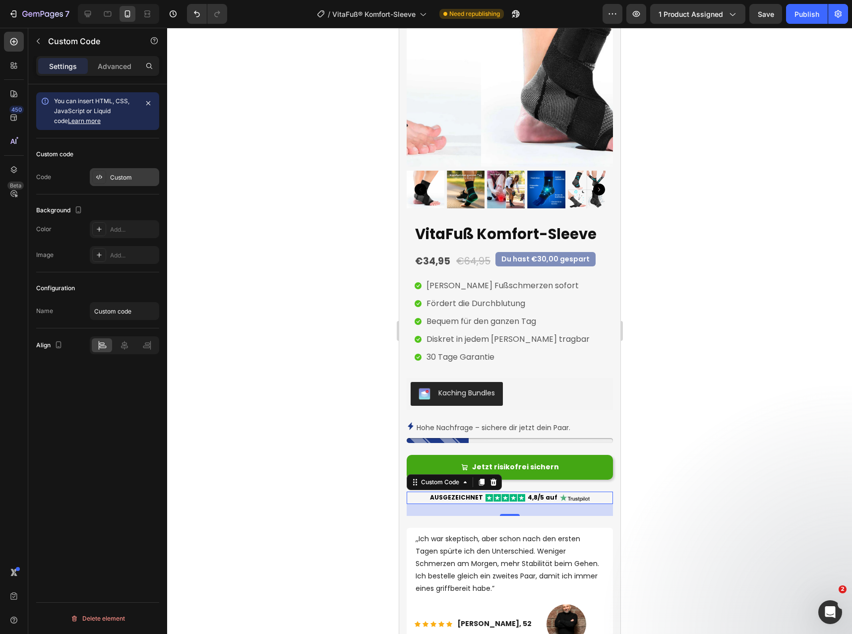
click at [107, 173] on div "Custom" at bounding box center [124, 177] width 69 height 18
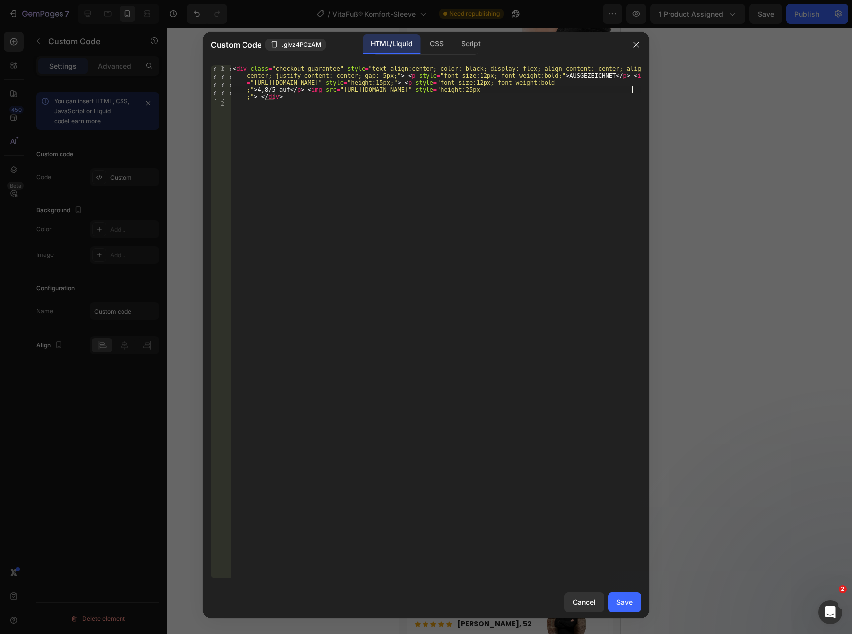
click at [631, 88] on div "< div class = "checkout-guarantee" style = "text-align:center; color: black; di…" at bounding box center [436, 342] width 411 height 555
type textarea "30"
click at [633, 602] on button "Save" at bounding box center [624, 602] width 33 height 20
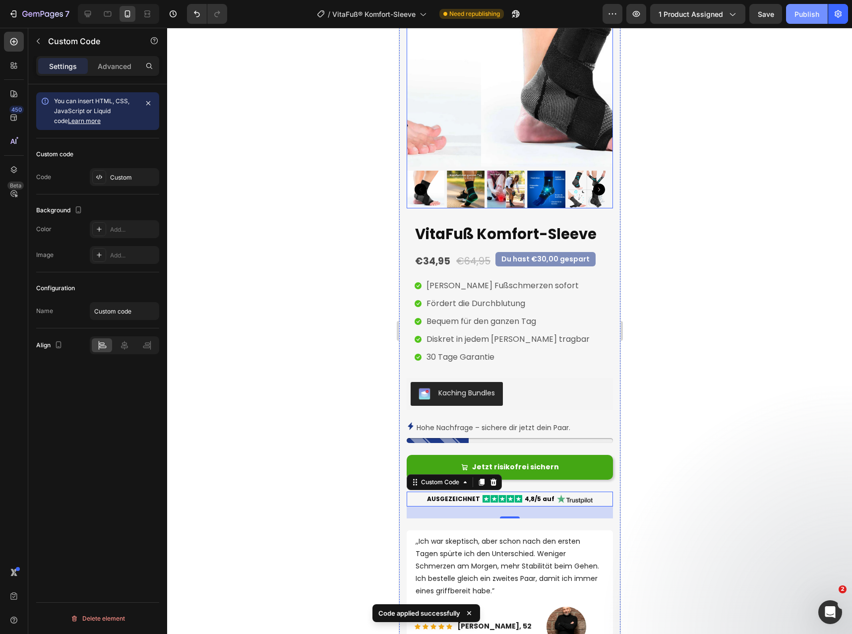
click at [802, 6] on button "Publish" at bounding box center [807, 14] width 42 height 20
click at [118, 167] on div "Custom code Code Custom" at bounding box center [97, 166] width 123 height 56
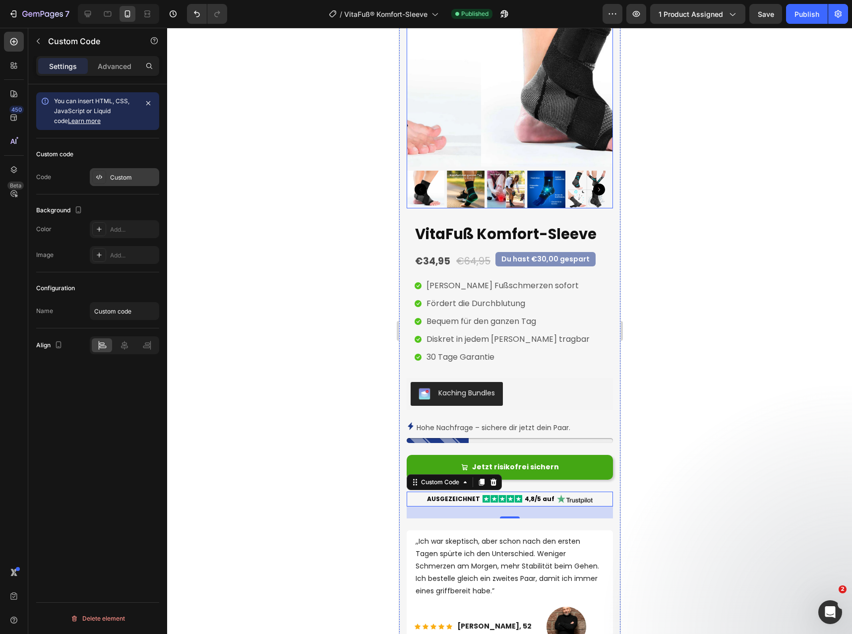
click at [116, 177] on div "Custom" at bounding box center [133, 177] width 47 height 9
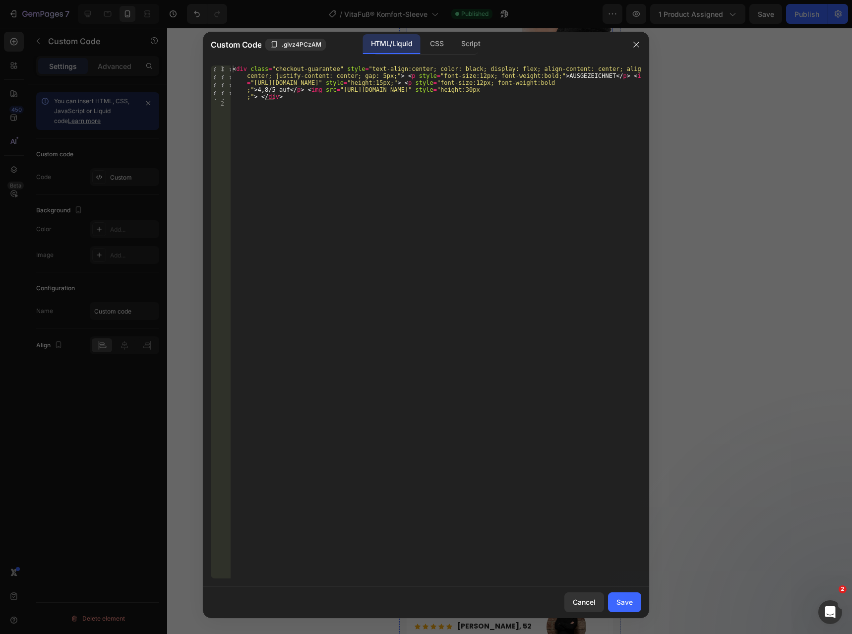
click at [630, 90] on div "< div class = "checkout-guarantee" style = "text-align:center; color: black; di…" at bounding box center [436, 342] width 411 height 555
click at [634, 93] on div "< div class = "checkout-guarantee" style = "text-align:center; color: black; di…" at bounding box center [436, 321] width 411 height 513
type textarea "25"
click at [630, 598] on div "Save" at bounding box center [625, 602] width 16 height 10
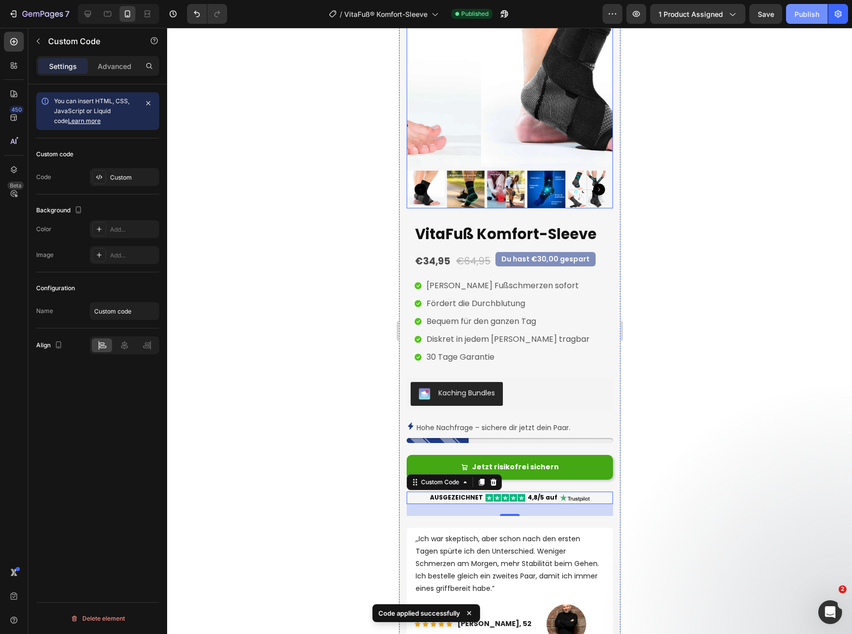
click at [811, 20] on button "Publish" at bounding box center [807, 14] width 42 height 20
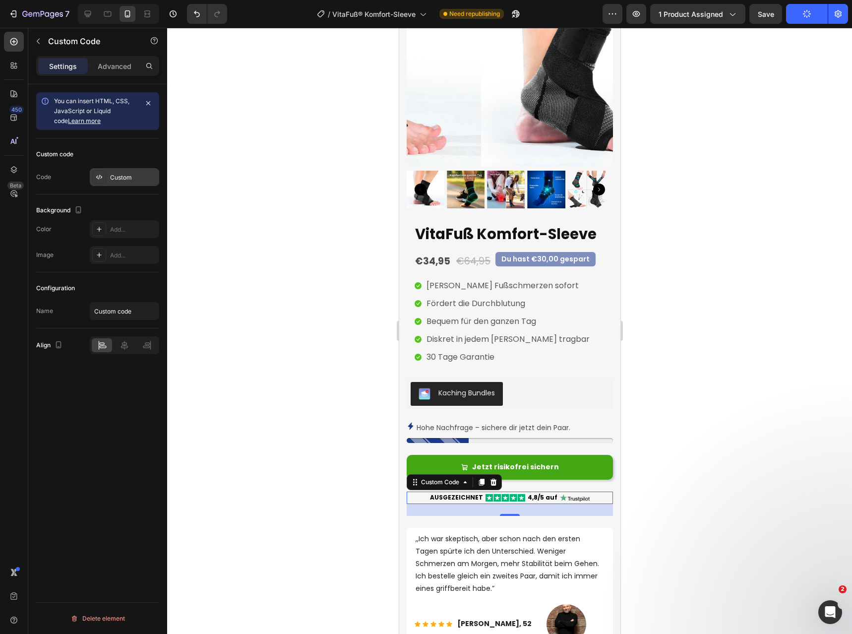
click at [109, 177] on div "Custom" at bounding box center [124, 177] width 69 height 18
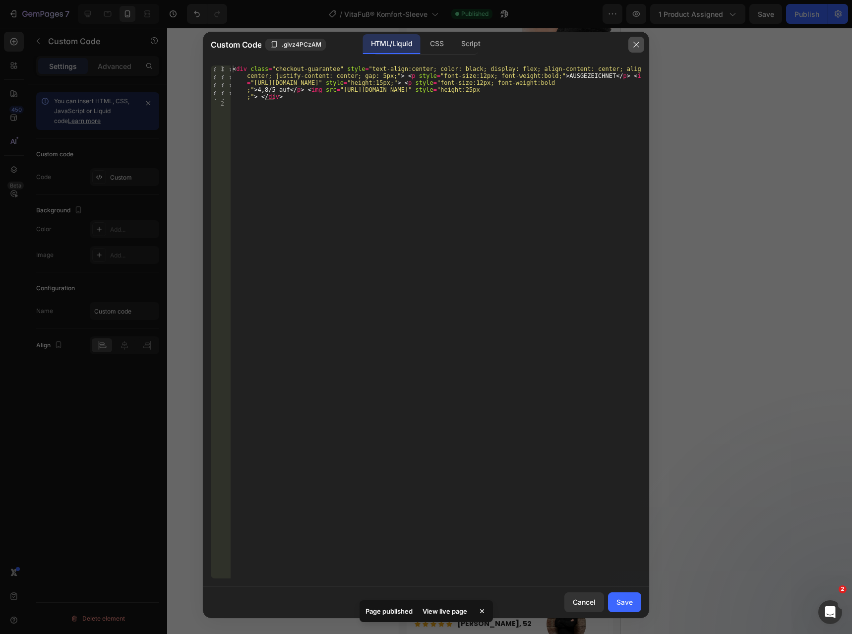
click at [635, 42] on icon "button" at bounding box center [637, 45] width 8 height 8
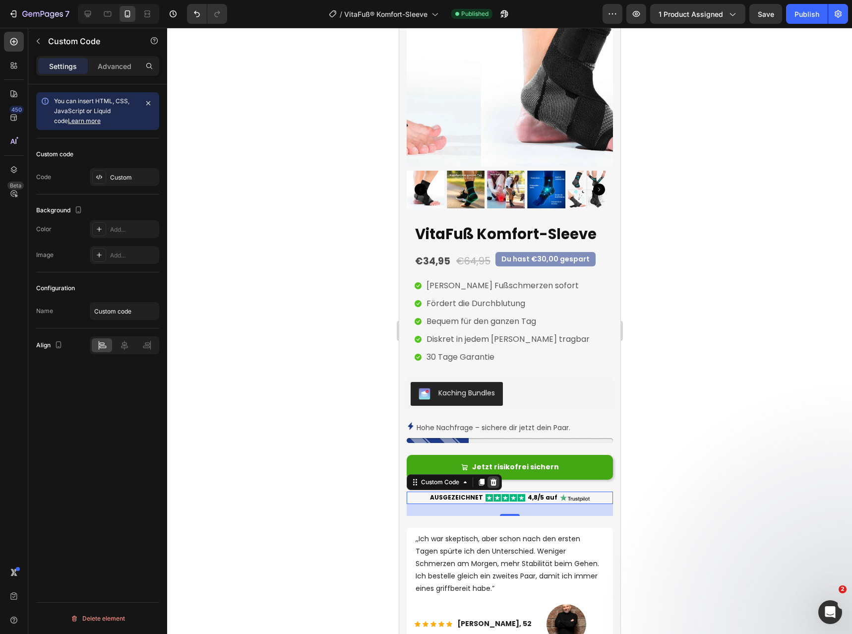
drag, startPoint x: 496, startPoint y: 476, endPoint x: 1056, endPoint y: 342, distance: 576.1
click at [496, 478] on icon at bounding box center [493, 481] width 6 height 7
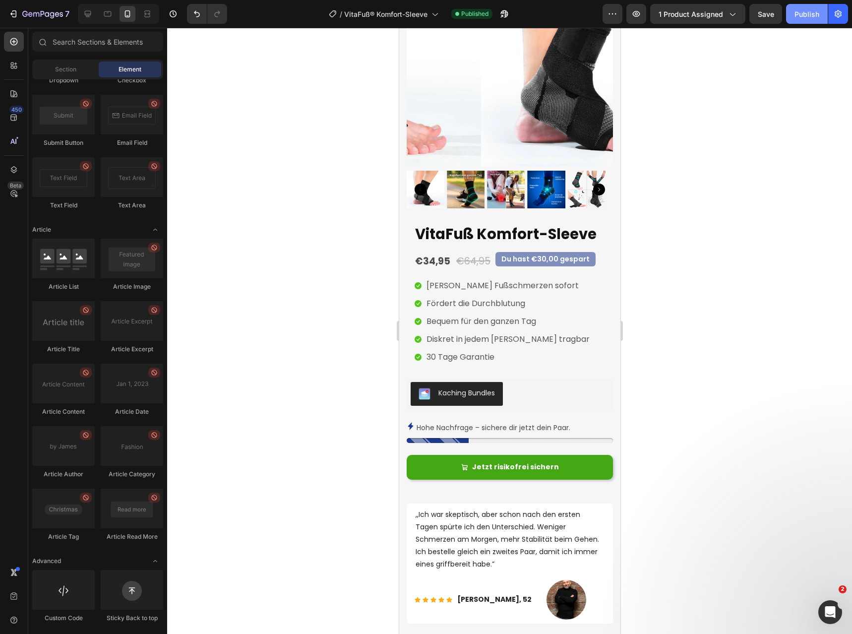
click at [812, 16] on div "Publish" at bounding box center [807, 14] width 25 height 10
drag, startPoint x: 466, startPoint y: 625, endPoint x: 481, endPoint y: 234, distance: 391.7
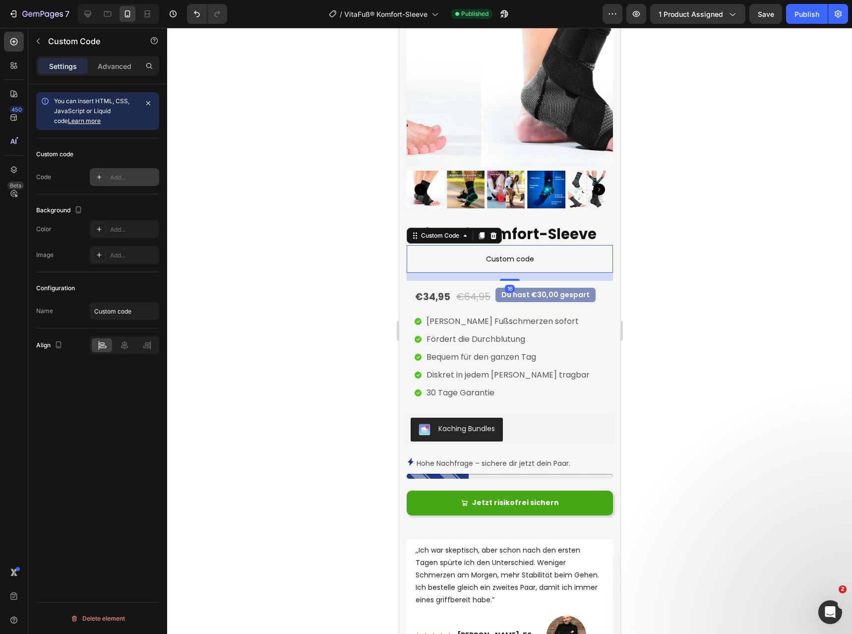
click at [115, 174] on div "Add..." at bounding box center [133, 177] width 47 height 9
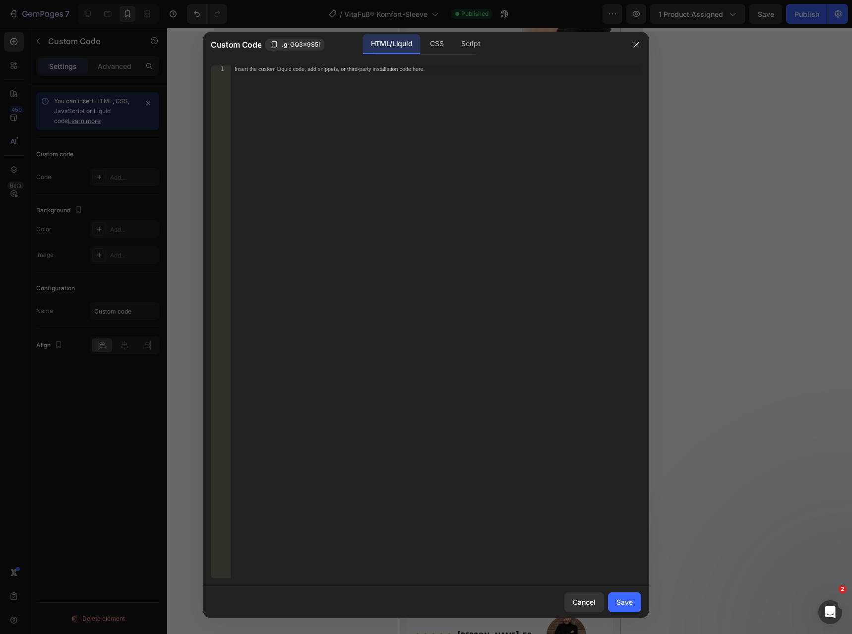
click at [320, 68] on div "Insert the custom Liquid code, add snippets, or third-party installation code h…" at bounding box center [416, 69] width 362 height 6
paste textarea "</div>"
type textarea "</div>"
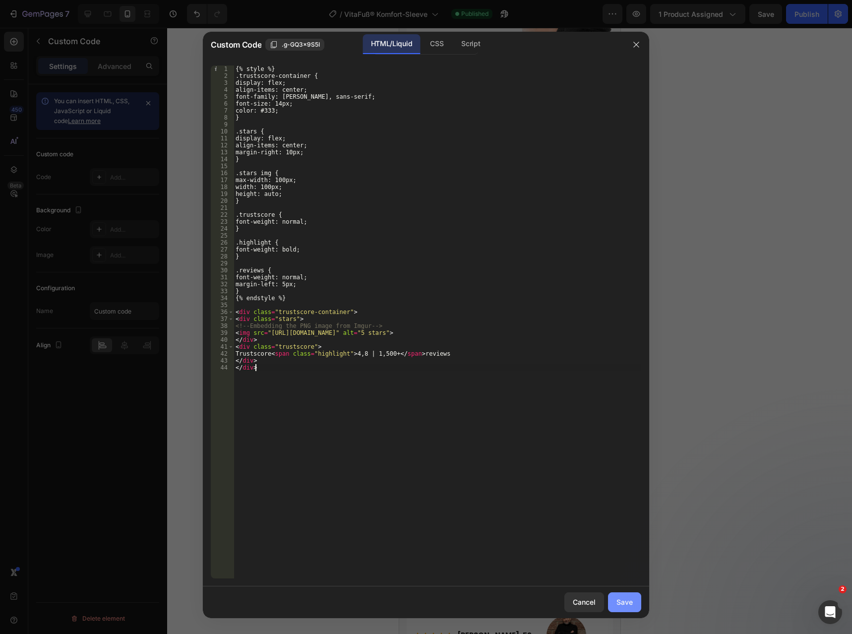
click at [632, 599] on div "Save" at bounding box center [625, 602] width 16 height 10
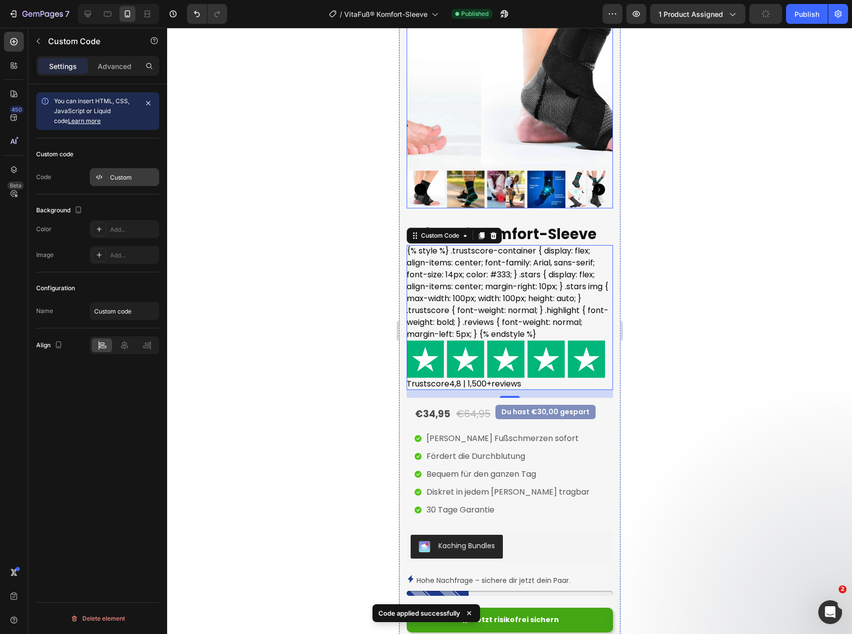
click at [120, 172] on div "Custom" at bounding box center [124, 177] width 69 height 18
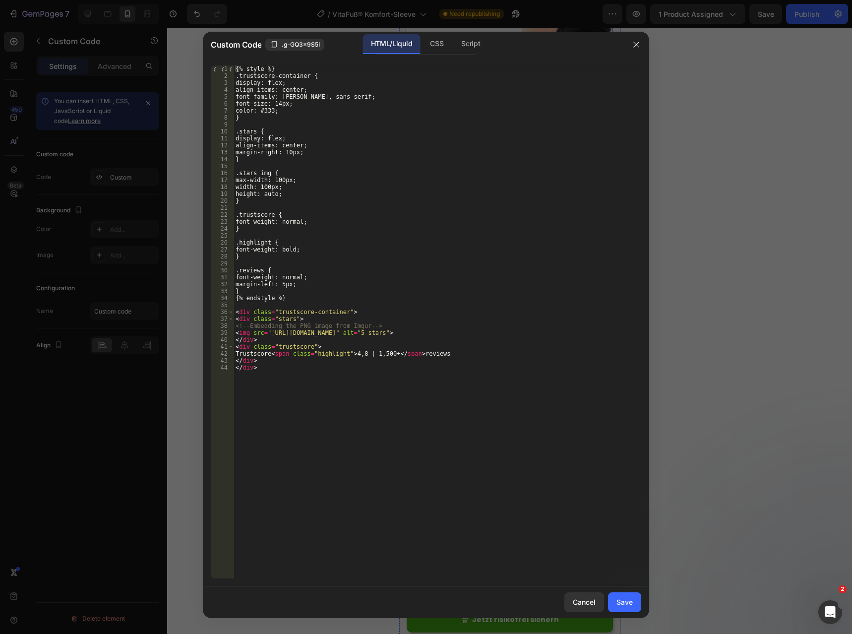
click at [383, 267] on div "{% style %} .trustscore-container { display: flex; align-items: center; font-fa…" at bounding box center [438, 328] width 408 height 527
paste textarea "</div>"
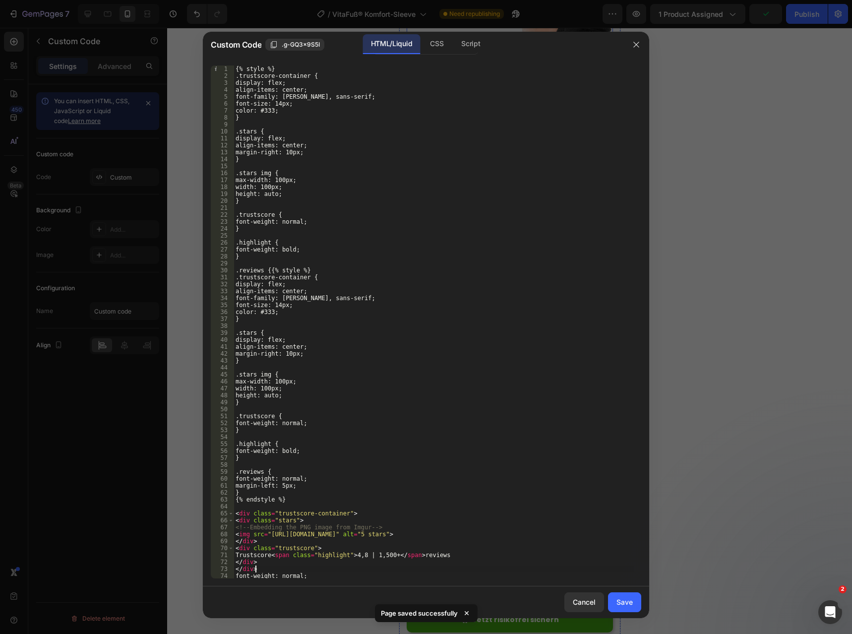
type textarea "</div>s"
click at [388, 266] on div "{% style %} .trustscore-container { display: flex; align-items: center; font-fa…" at bounding box center [434, 328] width 400 height 527
click at [279, 275] on div "{% style %} .trustscore-container { display: flex; align-items: center; font-fa…" at bounding box center [434, 328] width 400 height 527
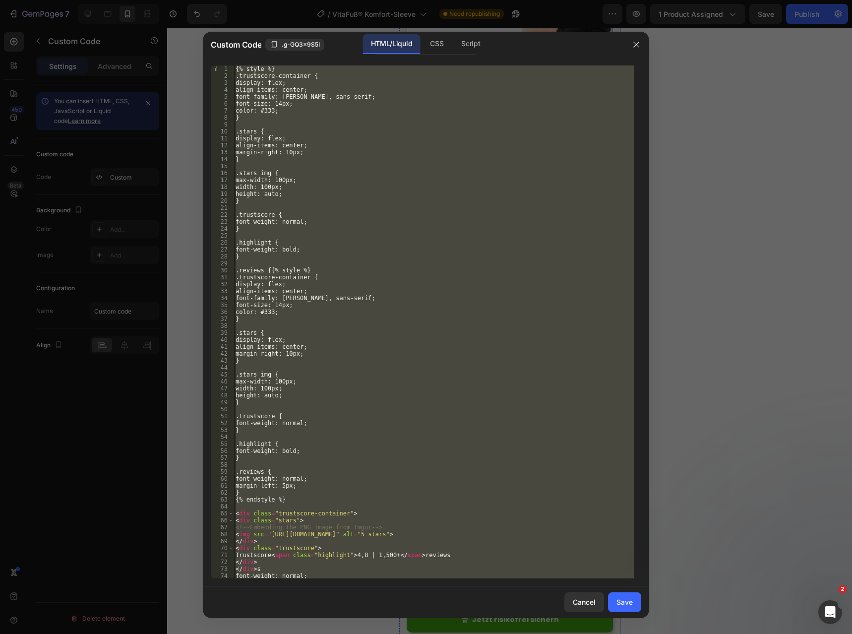
paste textarea "script"
type textarea "</script>"
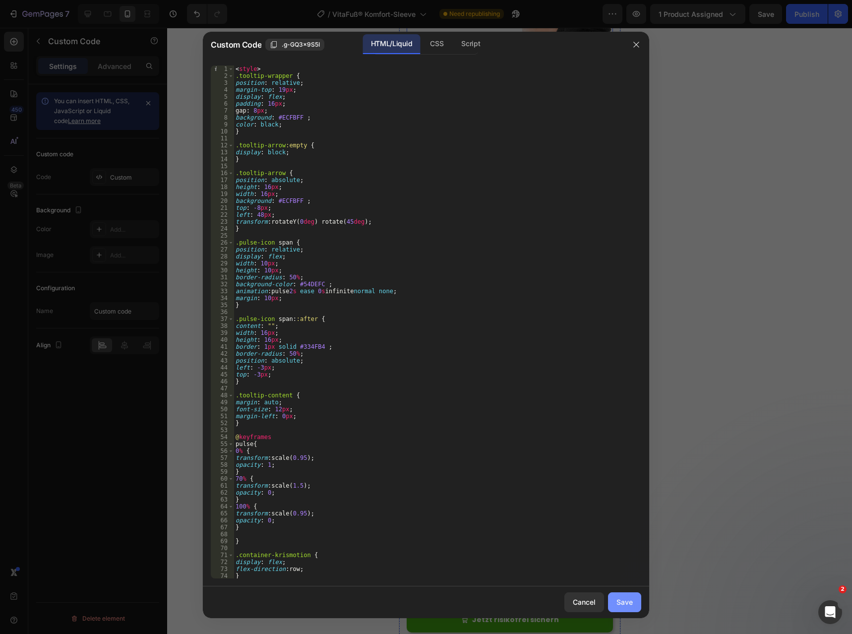
click at [635, 603] on button "Save" at bounding box center [624, 602] width 33 height 20
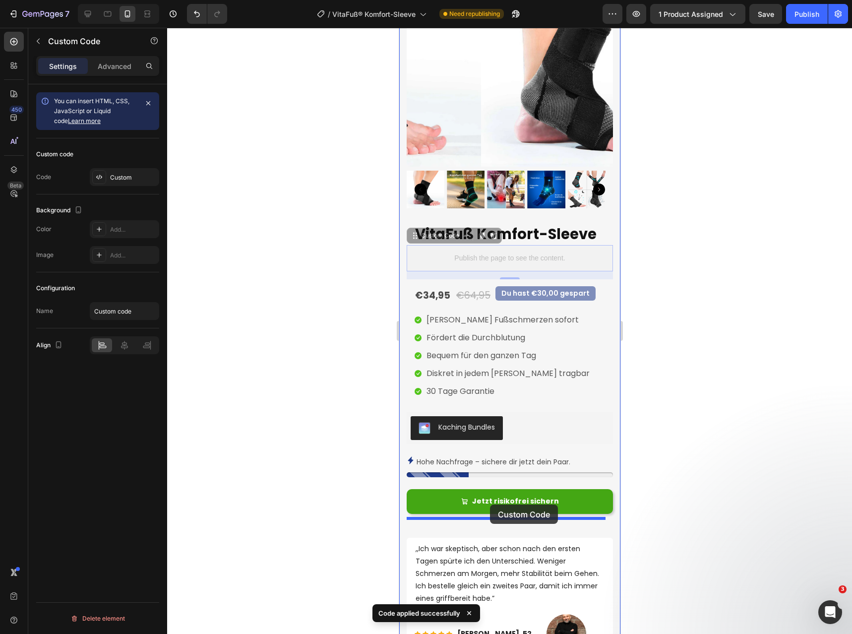
drag, startPoint x: 439, startPoint y: 230, endPoint x: 490, endPoint y: 505, distance: 279.5
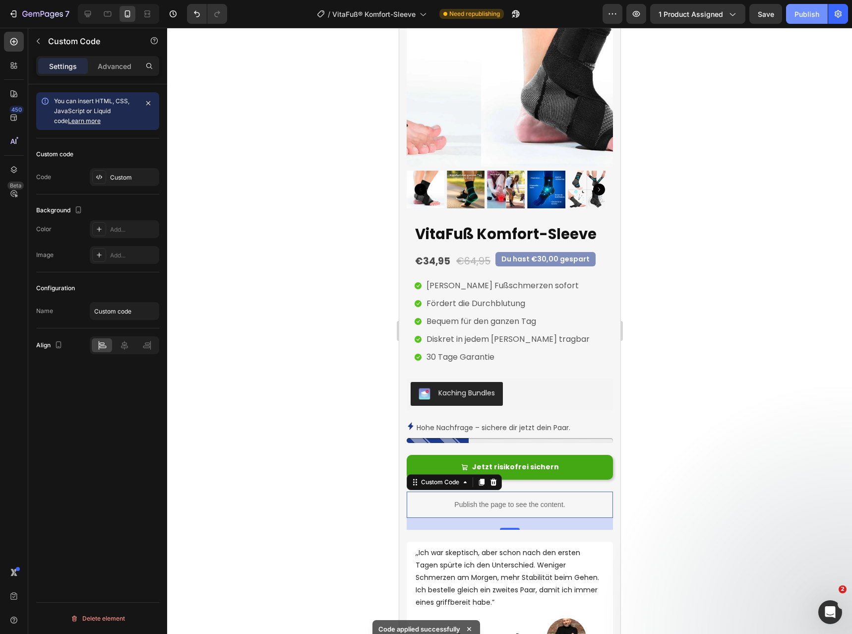
click at [798, 18] on div "Publish" at bounding box center [807, 14] width 25 height 10
click at [116, 174] on div "Custom" at bounding box center [133, 177] width 47 height 9
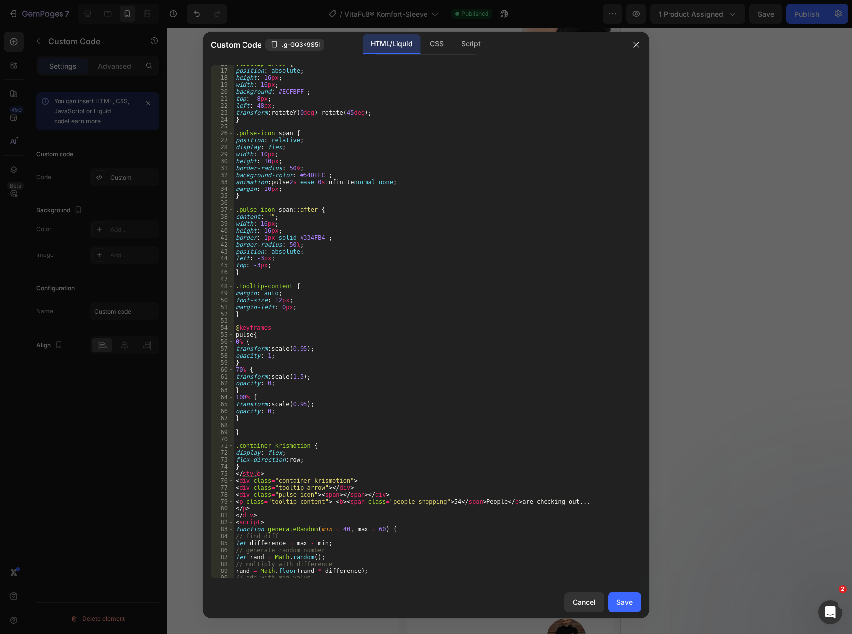
scroll to position [119, 0]
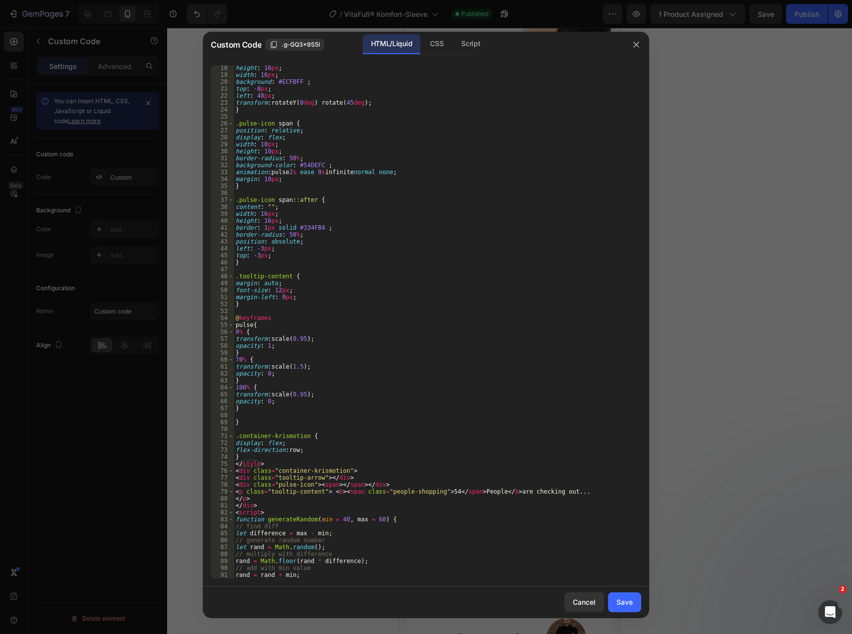
click at [476, 491] on div "height : 16 px ; width : 16 px ; background : #ECFBFF ; top : -8 px ; left : 48…" at bounding box center [434, 327] width 400 height 527
paste textarea "rsonen"
drag, startPoint x: 510, startPoint y: 494, endPoint x: 574, endPoint y: 492, distance: 63.5
click at [574, 492] on div "height : 16 px ; width : 16 px ; background : #ECFBFF ; top : -8 px ; left : 48…" at bounding box center [434, 327] width 400 height 527
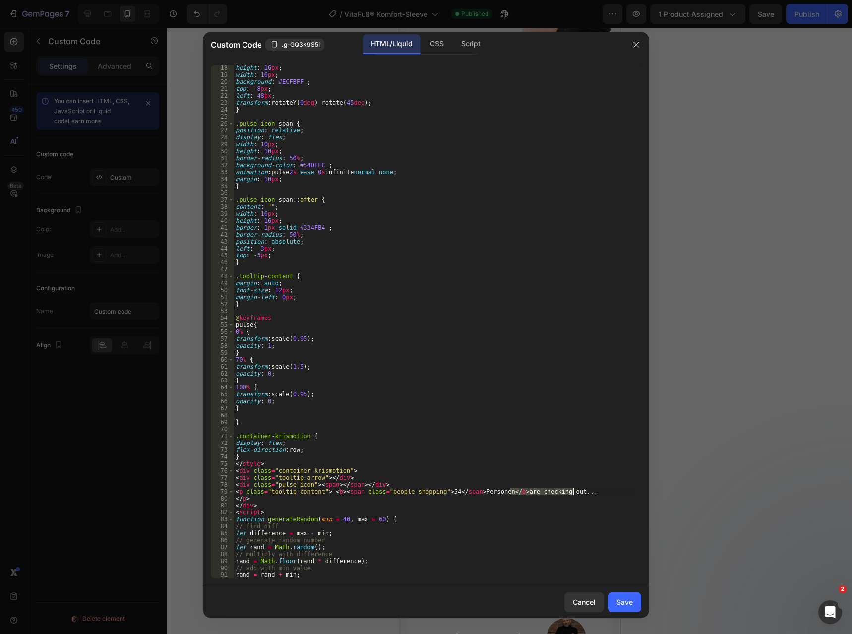
paste textarea "kaufen gerade ein…"
drag, startPoint x: 510, startPoint y: 494, endPoint x: 574, endPoint y: 493, distance: 63.5
click at [574, 493] on div "height : 16 px ; width : 16 px ; background : #ECFBFF ; top : -8 px ; left : 48…" at bounding box center [434, 327] width 400 height 527
paste textarea "befinden sich gerade im Checkout"
type textarea "<p class="tooltip-content"> <b><span class="people-shopping">54</span> Personen…"
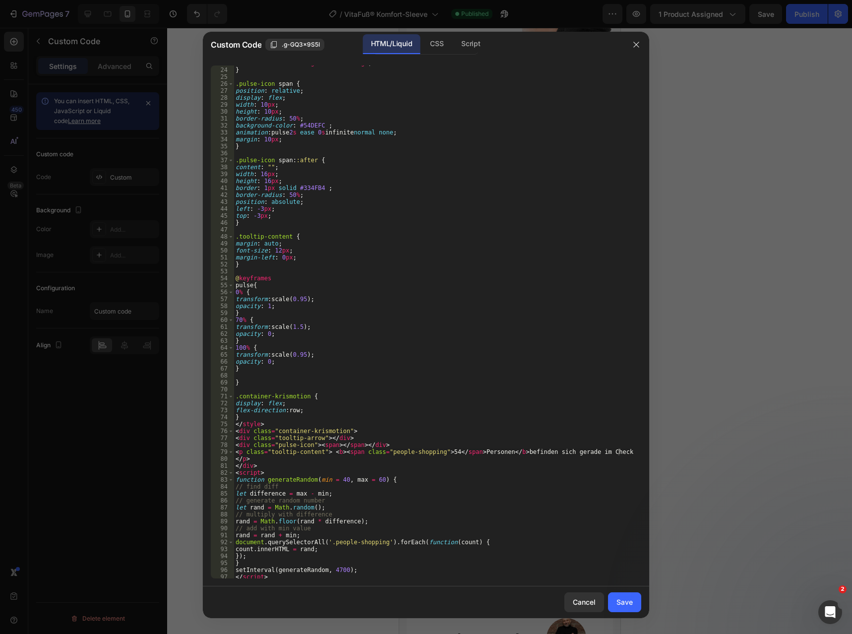
scroll to position [161, 0]
click at [621, 601] on div "Save" at bounding box center [625, 602] width 16 height 10
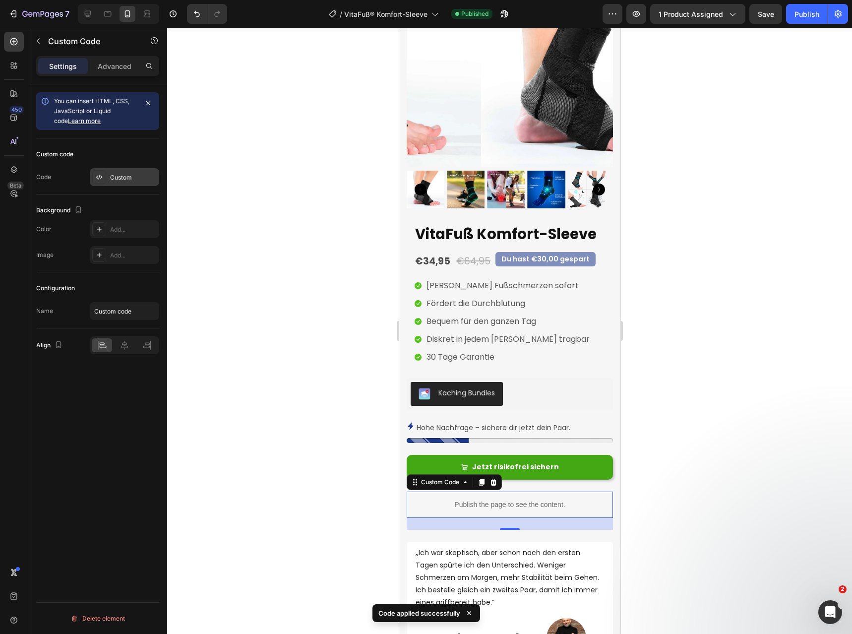
click at [122, 180] on div "Custom" at bounding box center [133, 177] width 47 height 9
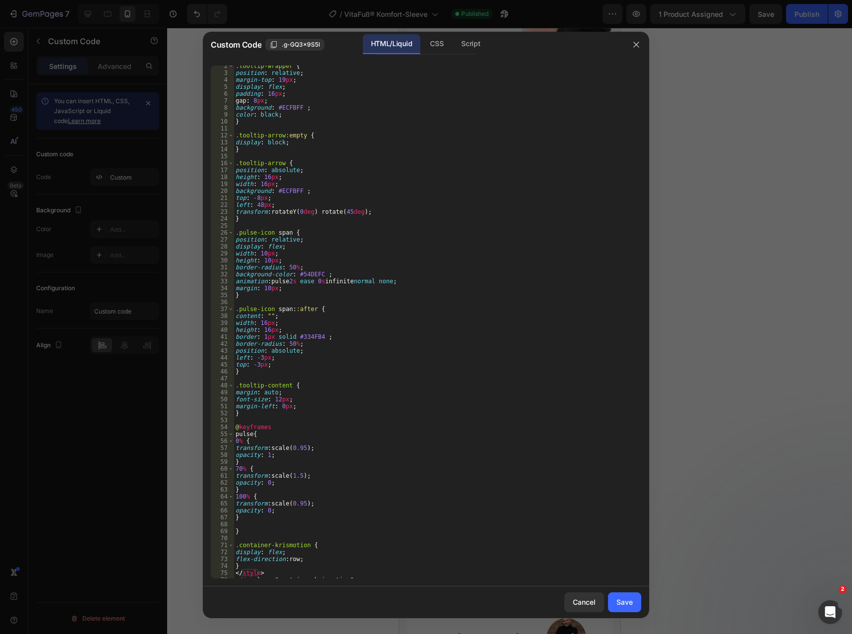
scroll to position [10, 0]
click at [637, 45] on icon "button" at bounding box center [636, 44] width 5 height 5
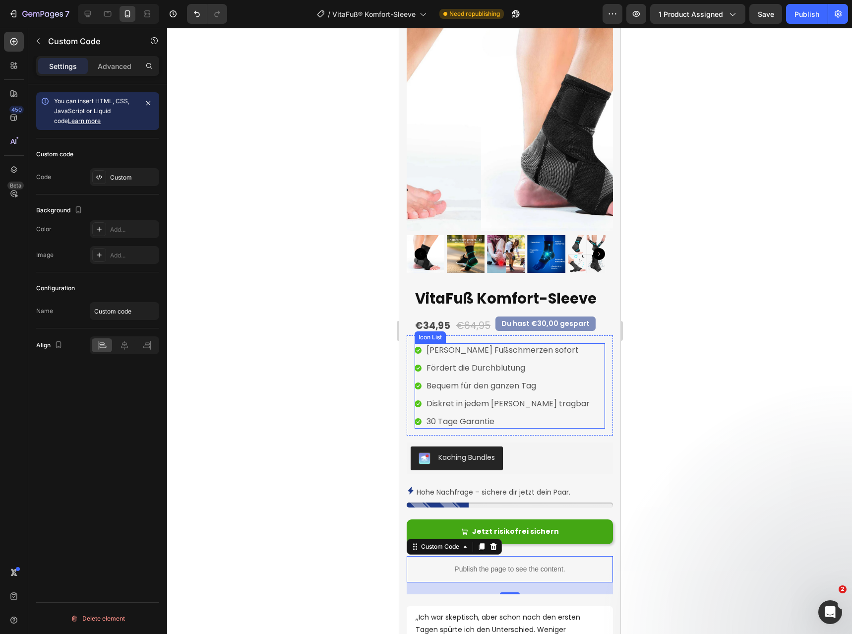
scroll to position [116, 0]
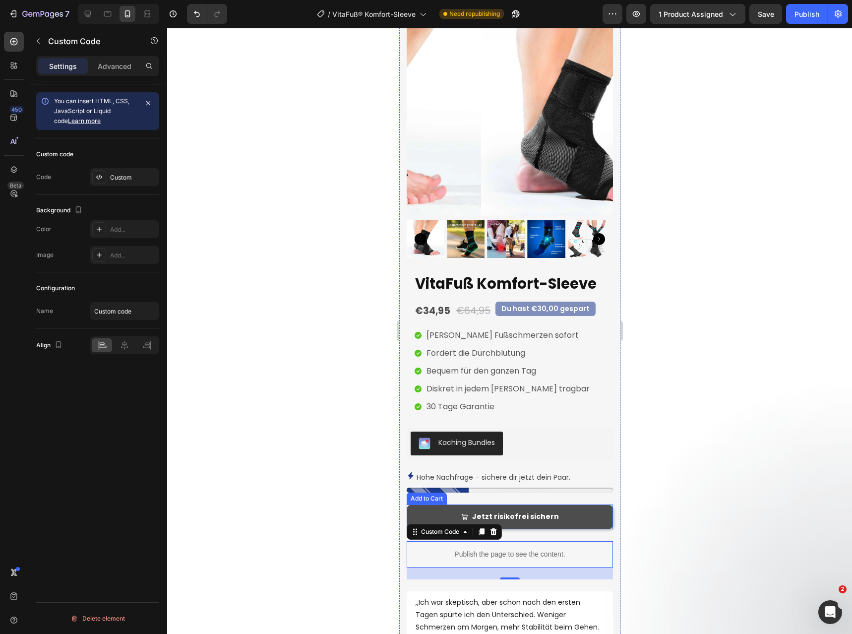
click at [563, 514] on button "Jetzt risikofrei sichern" at bounding box center [509, 517] width 206 height 24
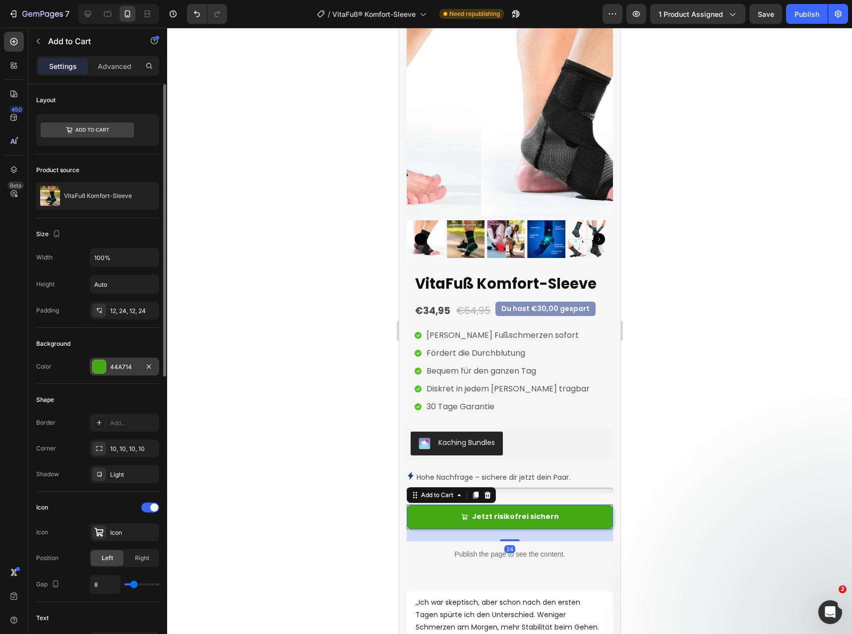
click at [124, 365] on div "44A714" at bounding box center [124, 367] width 29 height 9
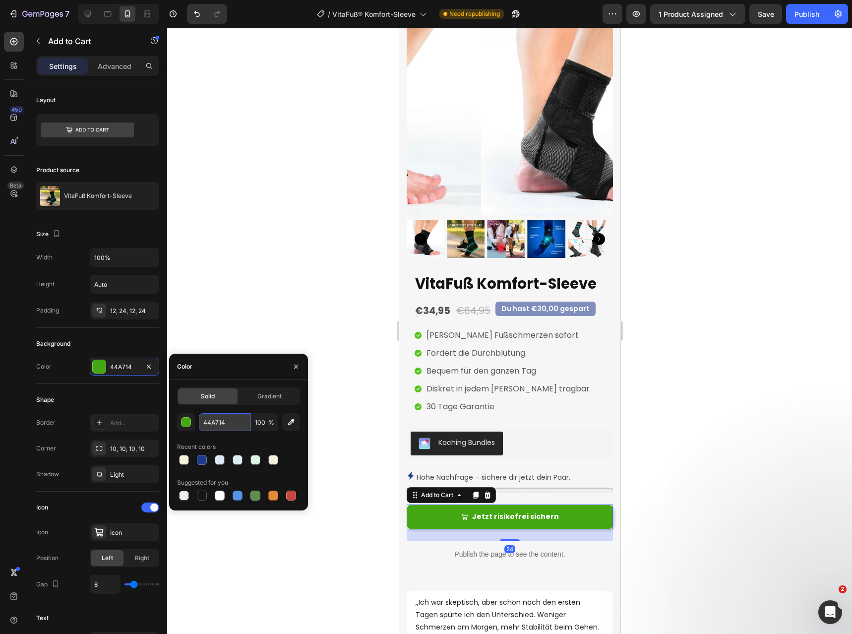
click at [222, 423] on input "44A714" at bounding box center [225, 422] width 52 height 18
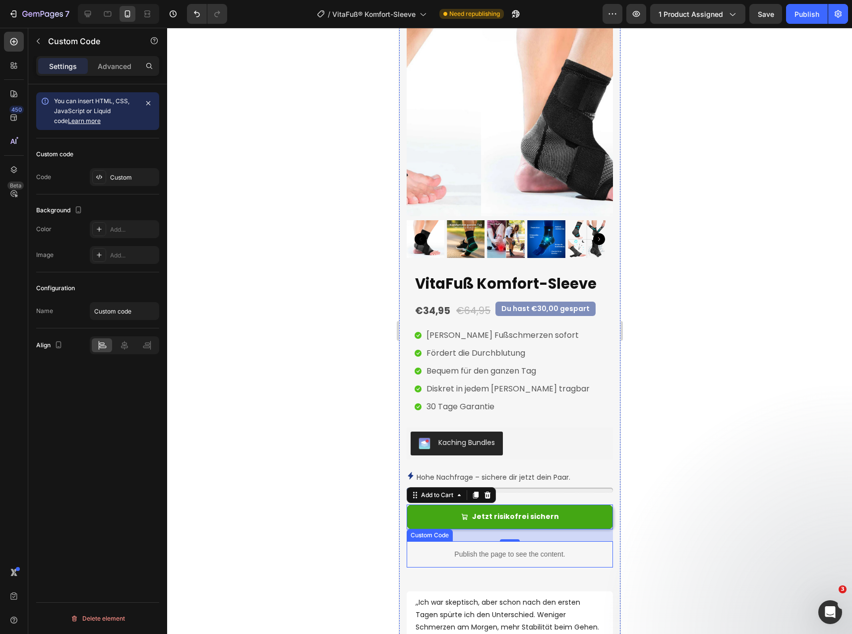
click at [487, 549] on p "Publish the page to see the content." at bounding box center [509, 554] width 206 height 10
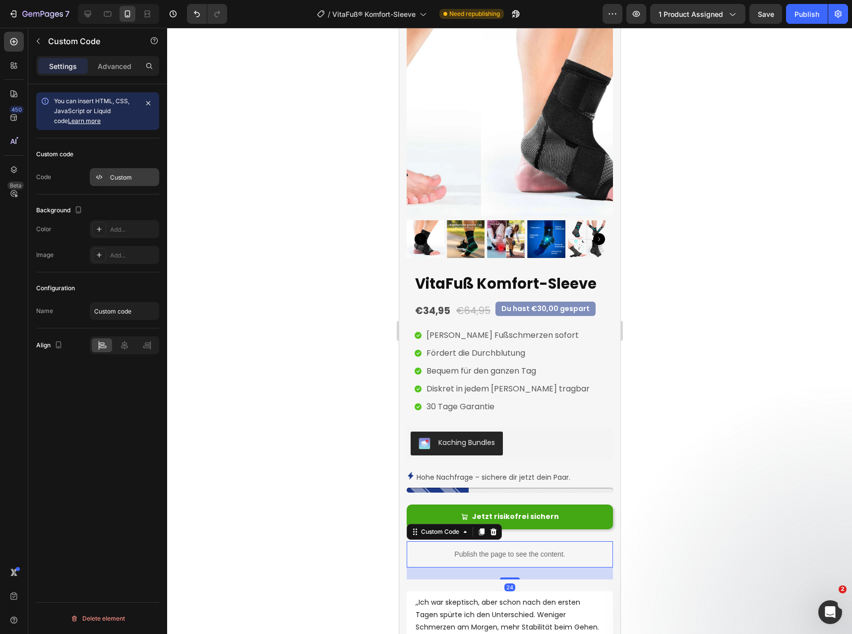
click at [113, 179] on div "Custom" at bounding box center [133, 177] width 47 height 9
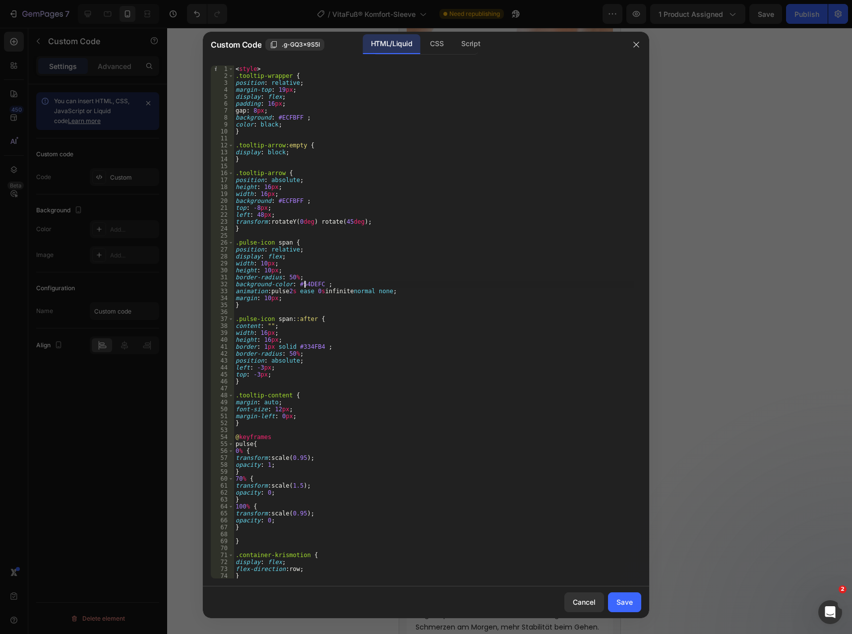
click at [306, 283] on div "< style > .tooltip-wrapper { position : relative ; margin-top : 19 px ; display…" at bounding box center [434, 328] width 400 height 527
paste textarea "44A714"
type textarea "background-color: #44A714 ;"
click at [631, 599] on div "Save" at bounding box center [625, 602] width 16 height 10
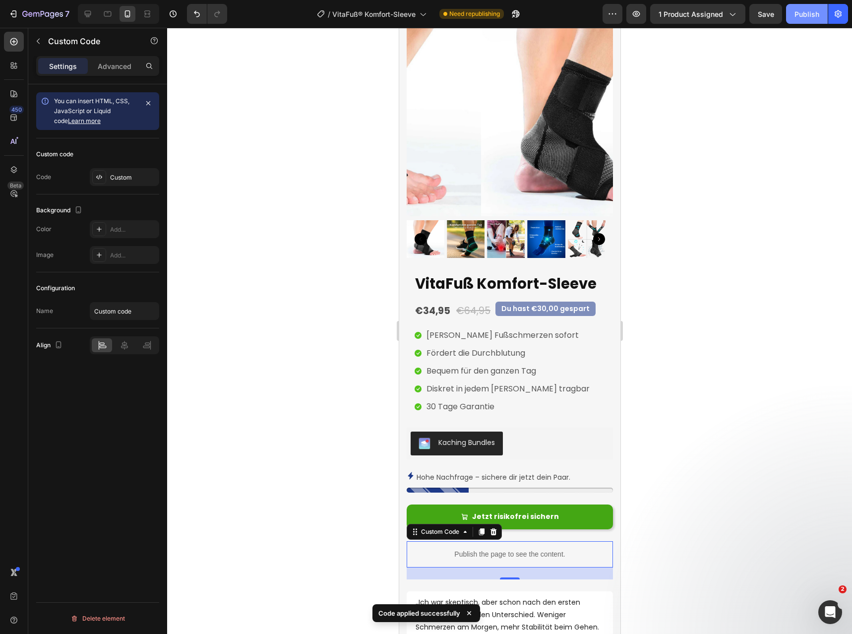
click at [798, 14] on div "Publish" at bounding box center [807, 14] width 25 height 10
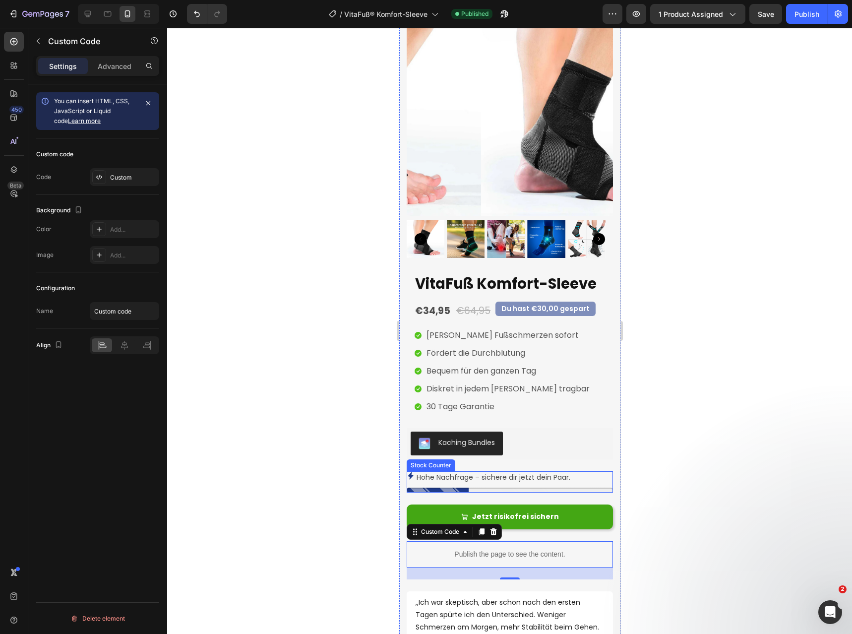
click at [515, 471] on p "Hohe Nachfrage – sichere dir jetzt dein Paar." at bounding box center [493, 477] width 154 height 12
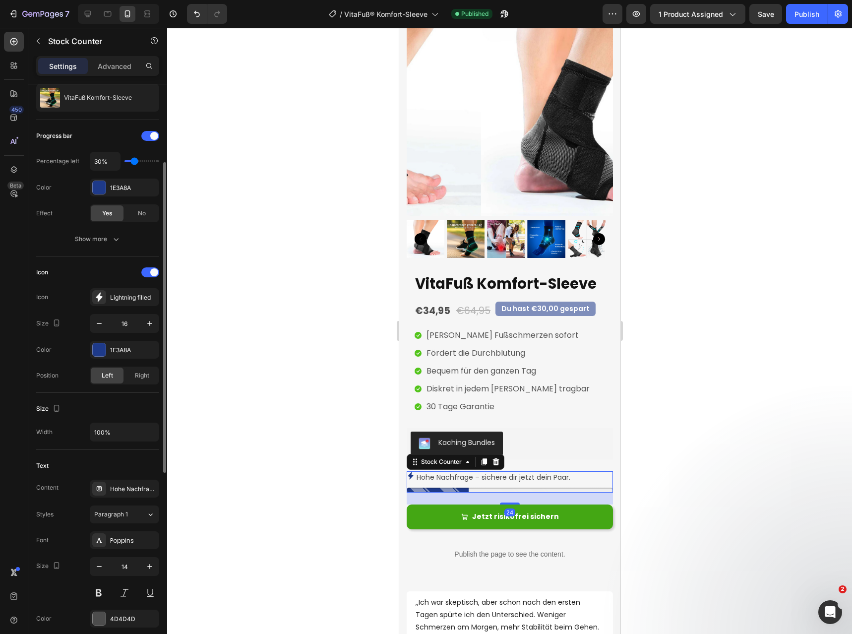
scroll to position [115, 0]
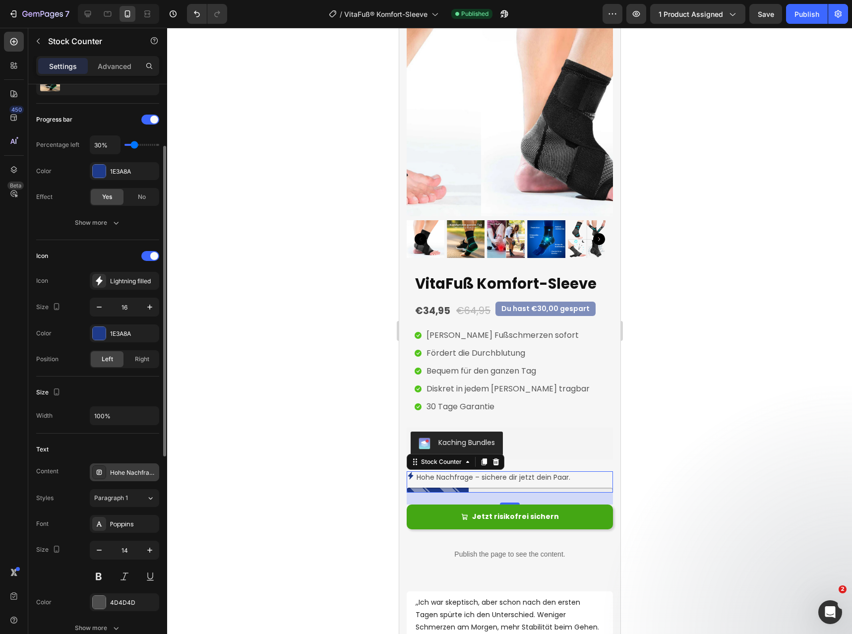
click at [125, 476] on div "Hohe Nachfrage – sichere dir jetzt dein Paar." at bounding box center [133, 472] width 47 height 9
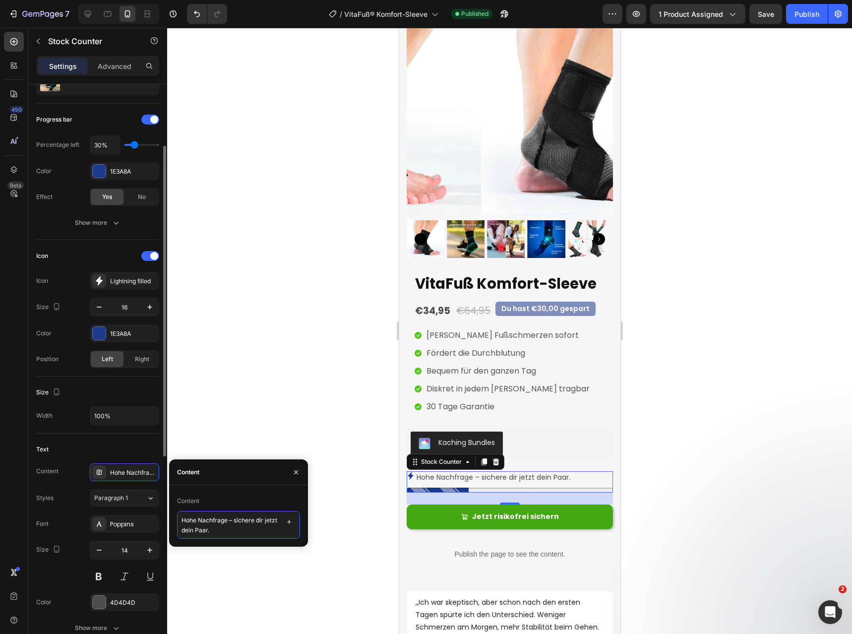
drag, startPoint x: 251, startPoint y: 536, endPoint x: 159, endPoint y: 509, distance: 96.2
click at [159, 509] on div "450 Beta Sections(18) Elements(84) Section Element Hero Section Product Detail …" at bounding box center [83, 331] width 167 height 606
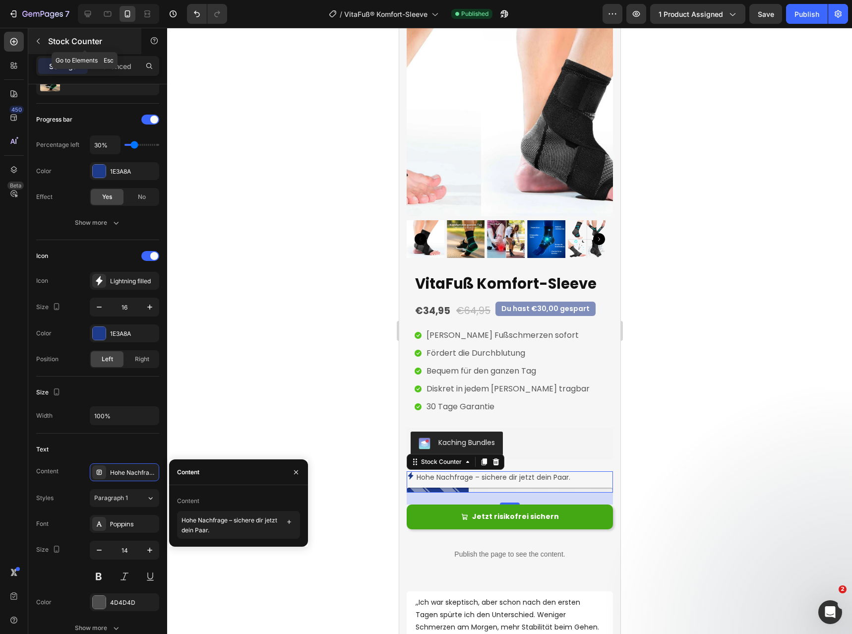
click at [45, 42] on button "button" at bounding box center [38, 41] width 16 height 16
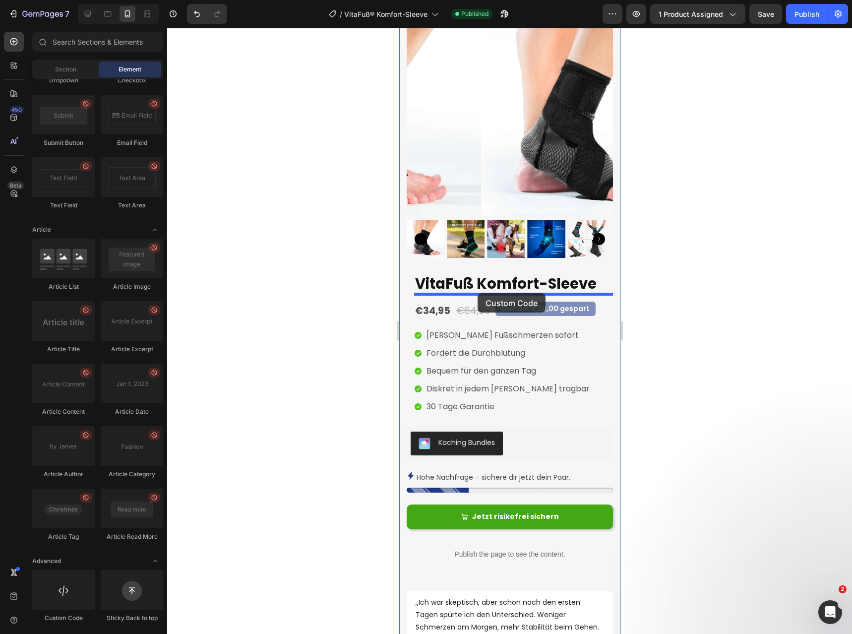
drag, startPoint x: 464, startPoint y: 618, endPoint x: 477, endPoint y: 294, distance: 324.2
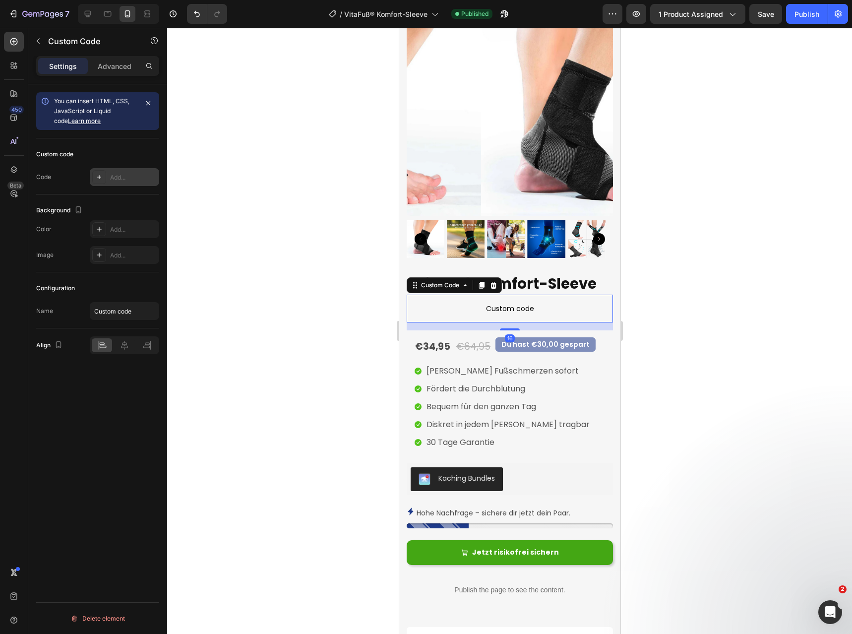
click at [106, 175] on div "Add..." at bounding box center [124, 177] width 69 height 18
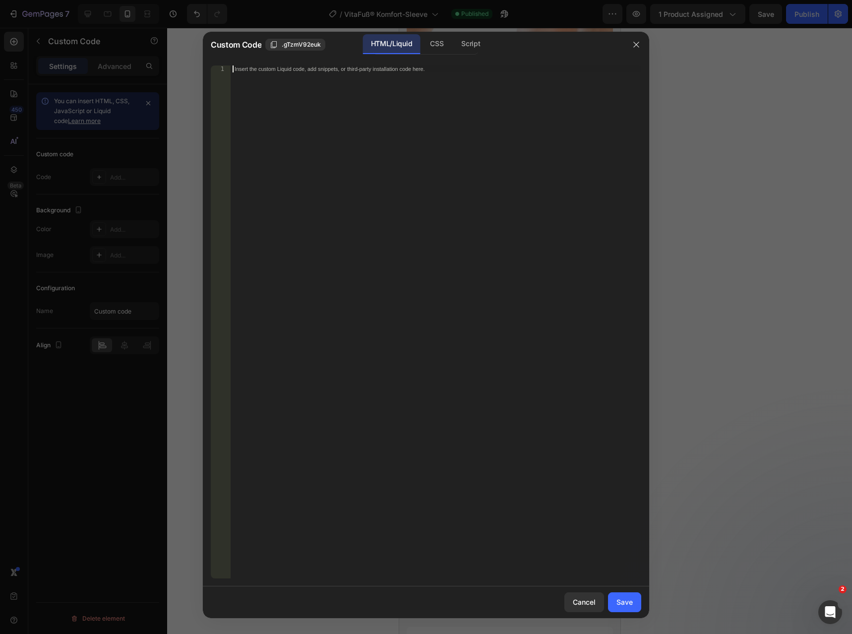
click at [339, 94] on div "Insert the custom Liquid code, add snippets, or third-party installation code h…" at bounding box center [436, 328] width 411 height 527
paste textarea "</div>"
type textarea "</div>"
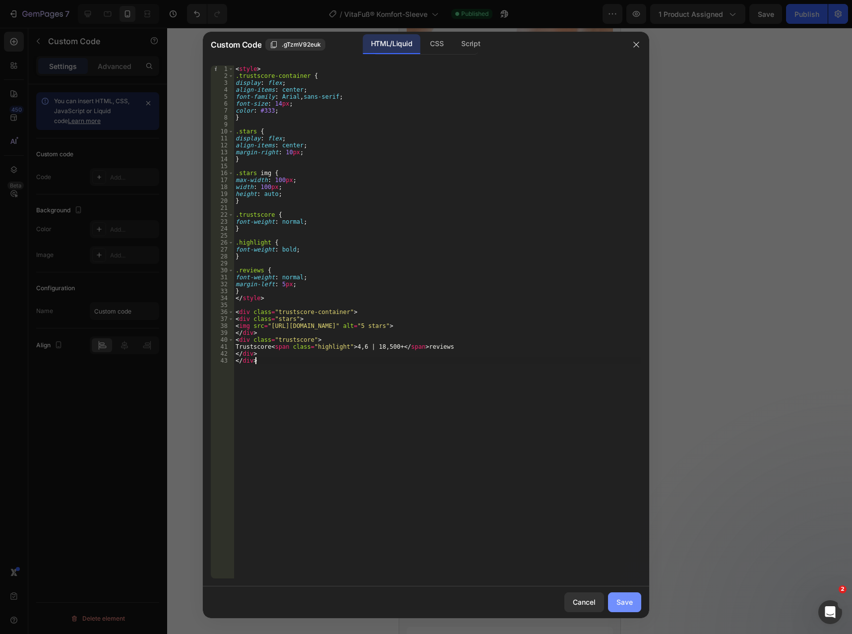
click at [626, 602] on div "Save" at bounding box center [625, 602] width 16 height 10
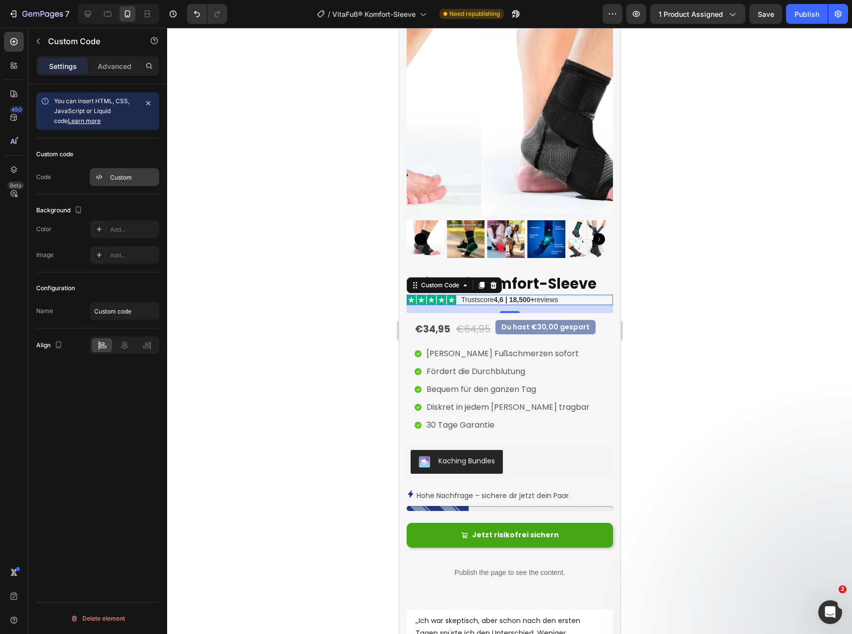
click at [113, 178] on div "Custom" at bounding box center [133, 177] width 47 height 9
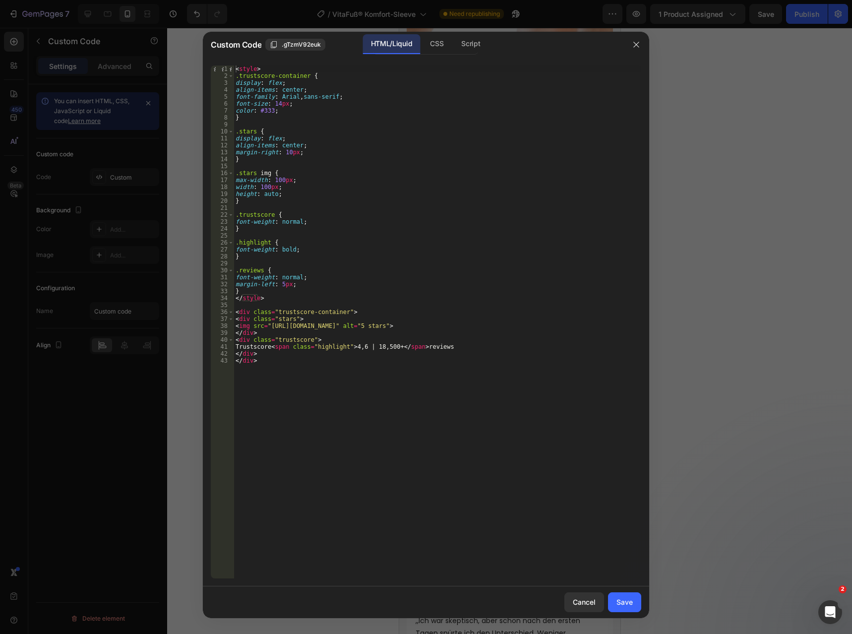
click at [370, 347] on div "< style > .trustscore-container { display : flex ; align-items : center ; font-…" at bounding box center [438, 328] width 408 height 527
paste textarea "über"
click at [442, 348] on div "< style > .trustscore-container { display : flex ; align-items : center ; font-…" at bounding box center [438, 328] width 408 height 527
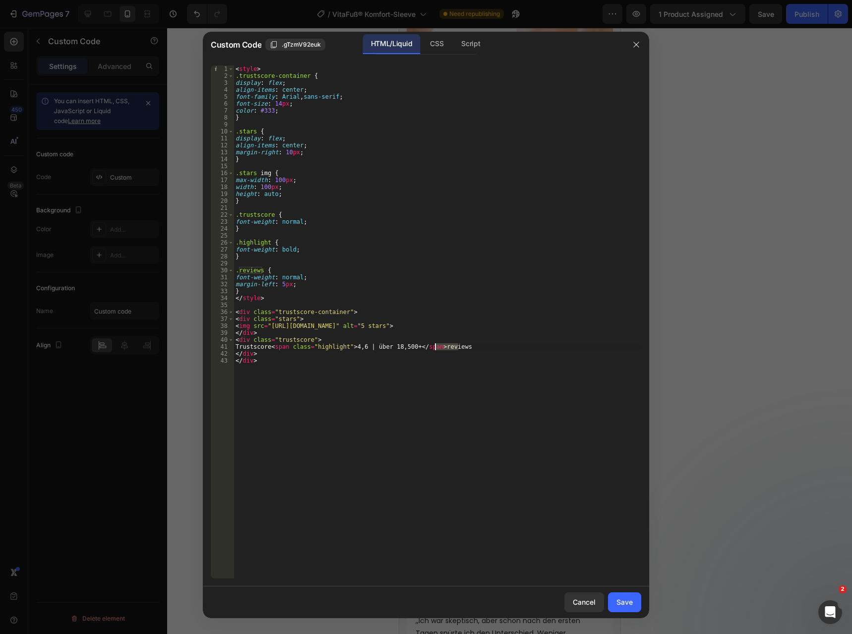
paste textarea "Bewertungen"
type textarea "Trustscore <span class="highlight">4,6 | über 18,500+</span> Bewertungen"
click at [634, 607] on button "Save" at bounding box center [624, 602] width 33 height 20
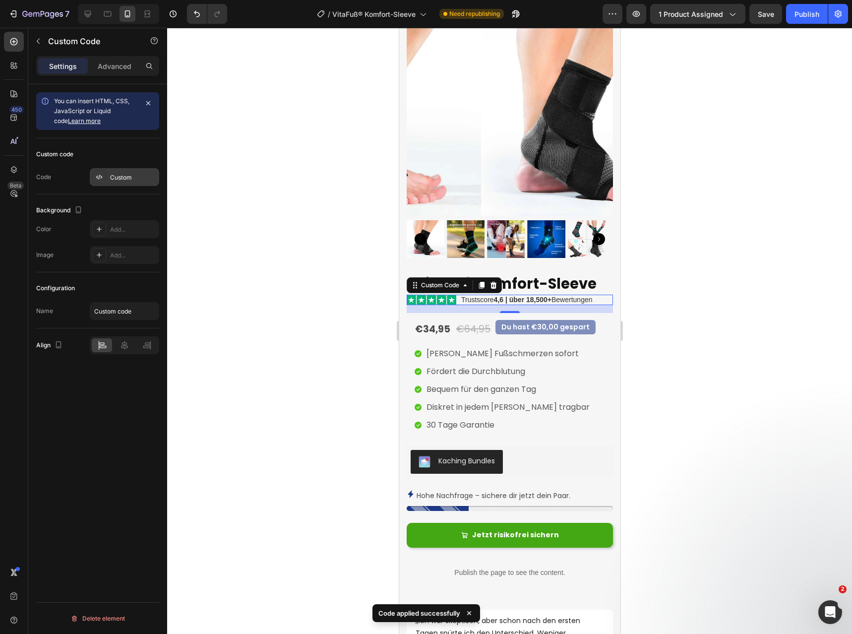
click at [125, 180] on div "Custom" at bounding box center [133, 177] width 47 height 9
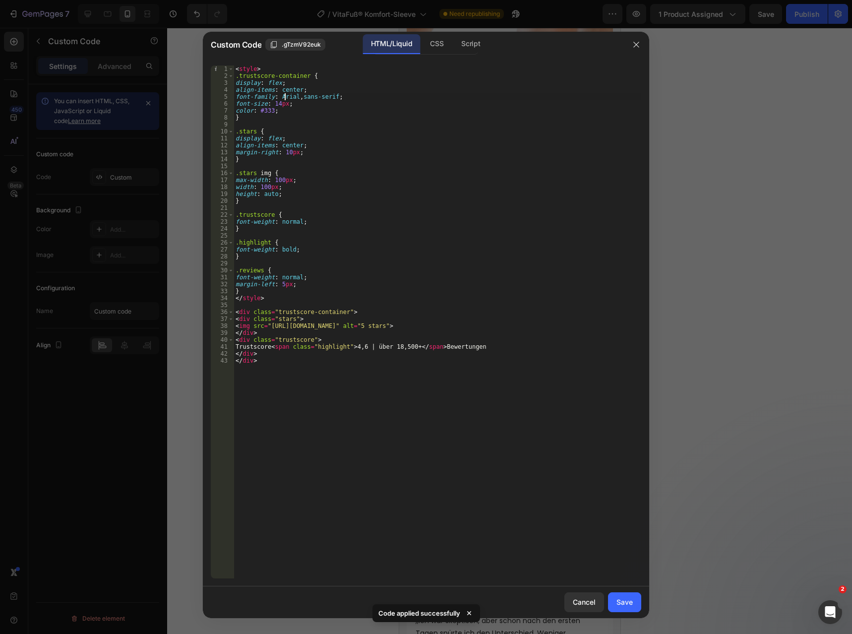
click at [286, 94] on div "< style > .trustscore-container { display : flex ; align-items : center ; font-…" at bounding box center [438, 328] width 408 height 527
click at [342, 97] on div "< style > .trustscore-container { display : flex ; align-items : center ; font-…" at bounding box center [438, 328] width 408 height 527
click at [402, 198] on div "< style > .trustscore-container { display : flex ; align-items : center ; font-…" at bounding box center [438, 328] width 408 height 527
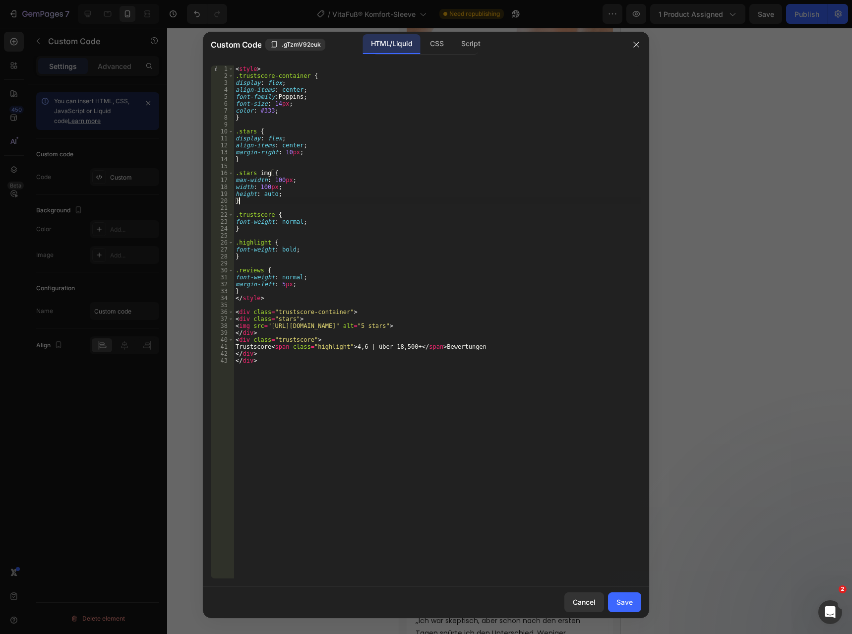
scroll to position [0, 0]
type textarea "}"
drag, startPoint x: 615, startPoint y: 598, endPoint x: 621, endPoint y: 579, distance: 20.7
click at [615, 598] on button "Save" at bounding box center [624, 602] width 33 height 20
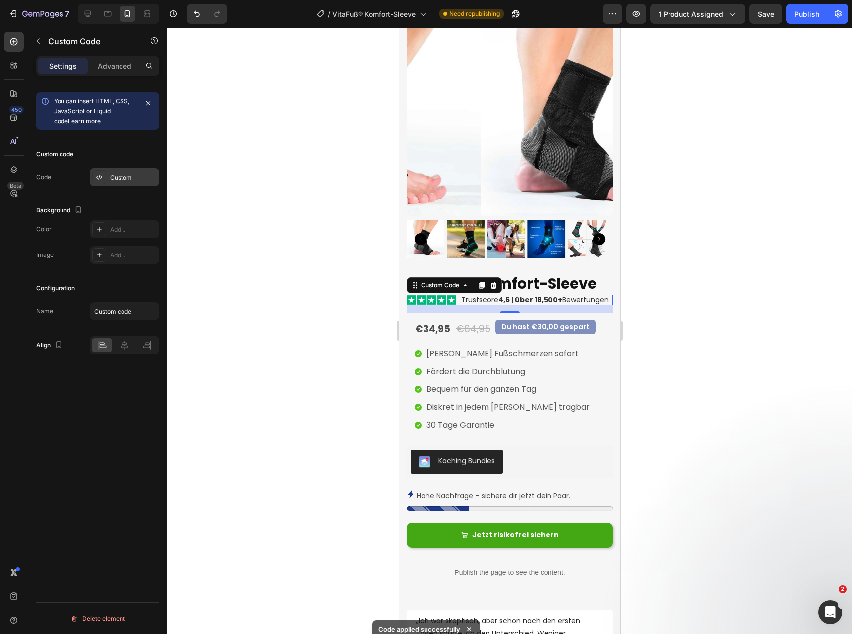
click at [100, 182] on div at bounding box center [99, 177] width 14 height 14
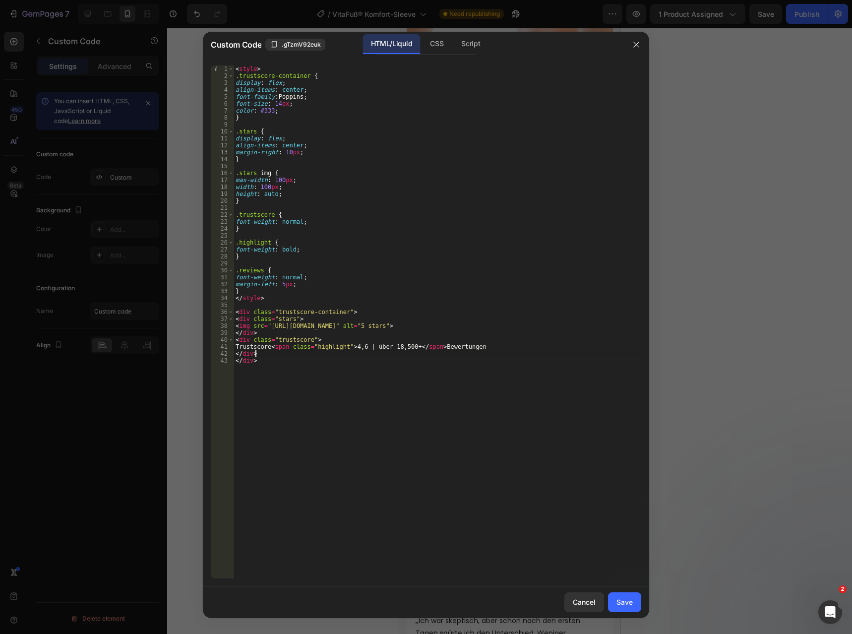
click at [375, 350] on div "< style > .trustscore-container { display : flex ; align-items : center ; font-…" at bounding box center [438, 328] width 408 height 527
click at [374, 349] on div "< style > .trustscore-container { display : flex ; align-items : center ; font-…" at bounding box center [438, 328] width 408 height 527
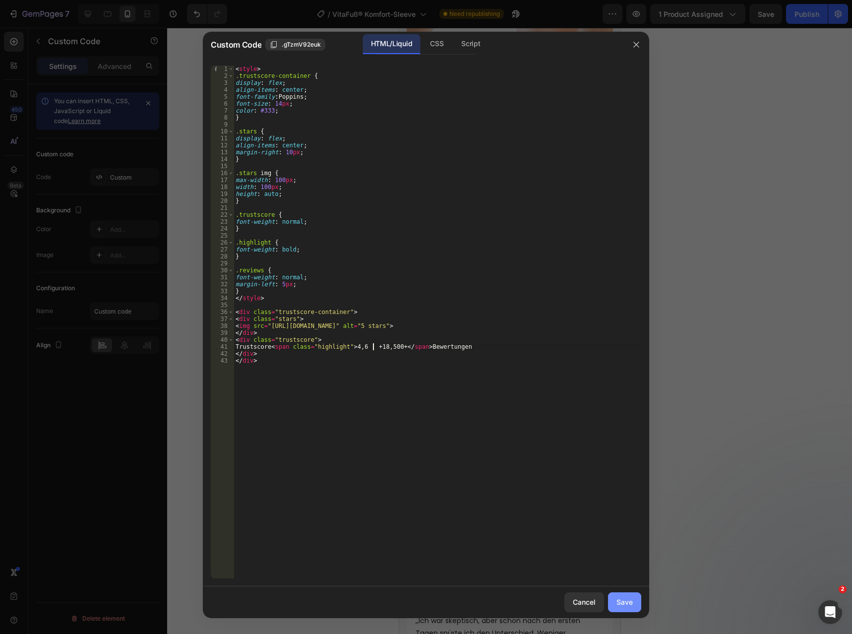
type textarea "Trustscore <span class="highlight">4,6 | +18,500+</span> Bewertungen"
click at [624, 601] on div "Save" at bounding box center [625, 602] width 16 height 10
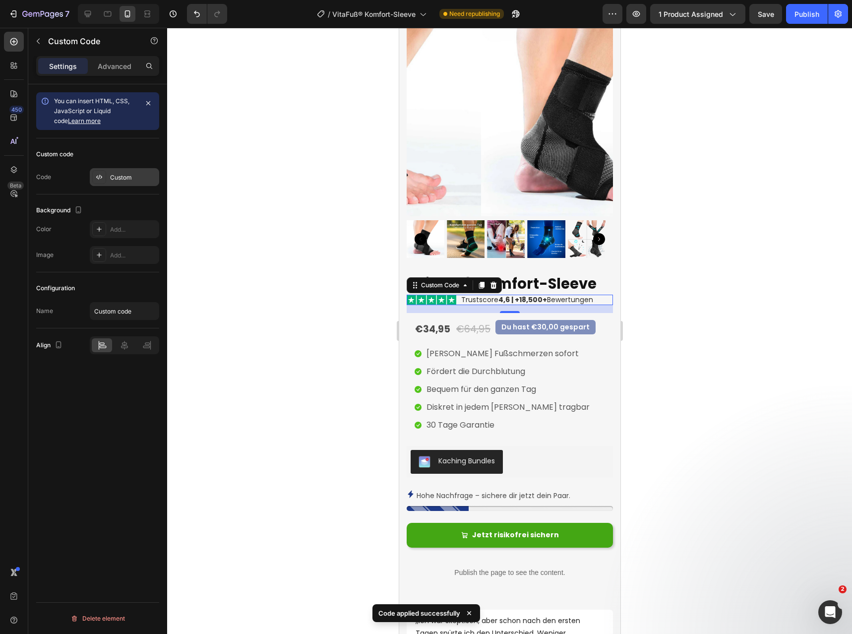
click at [116, 179] on div "Custom" at bounding box center [133, 177] width 47 height 9
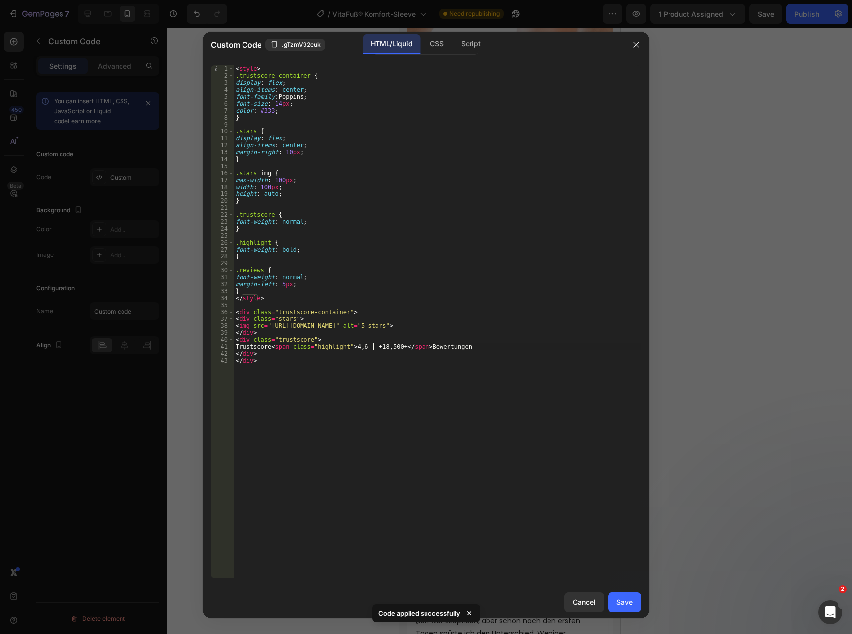
click at [373, 349] on div "< style > .trustscore-container { display : flex ; align-items : center ; font-…" at bounding box center [438, 328] width 408 height 527
type textarea "Trustscore <span class="highlight">4,6 | 18,500+</span> Bewertungen"
click at [630, 606] on div "Save" at bounding box center [625, 602] width 16 height 10
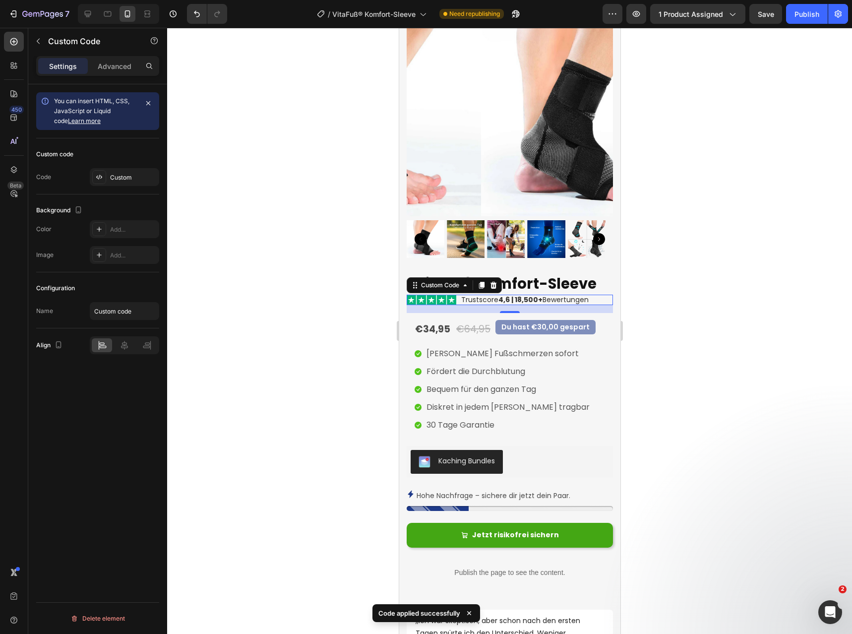
click at [713, 364] on div at bounding box center [509, 331] width 685 height 606
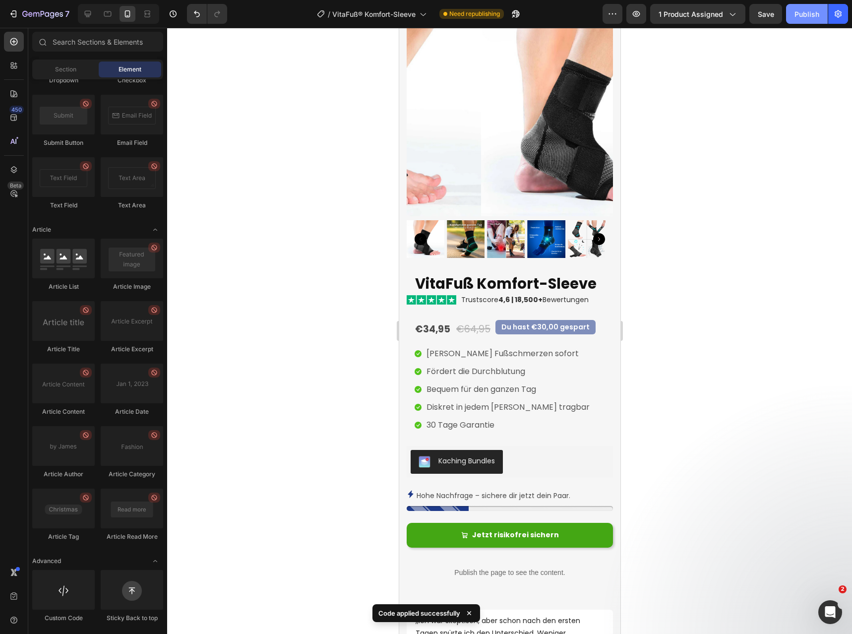
click at [808, 17] on div "Publish" at bounding box center [807, 14] width 25 height 10
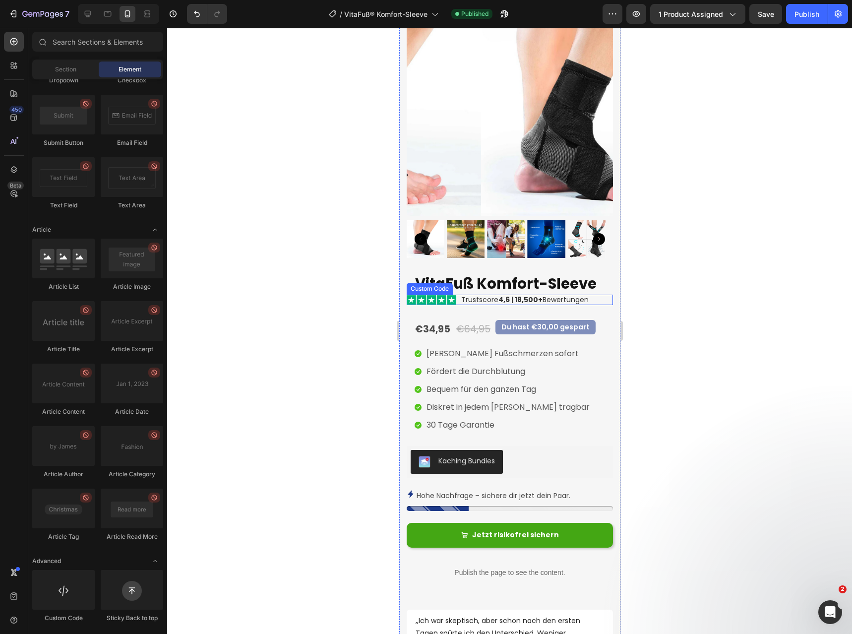
click at [533, 295] on span "4,6 | 18,500+" at bounding box center [520, 300] width 44 height 10
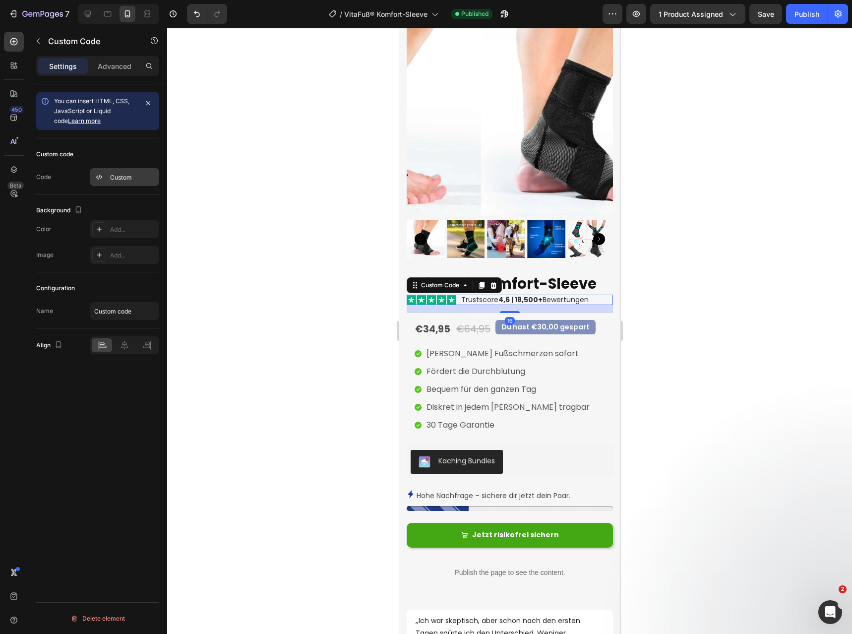
click at [111, 177] on div "Custom" at bounding box center [133, 177] width 47 height 9
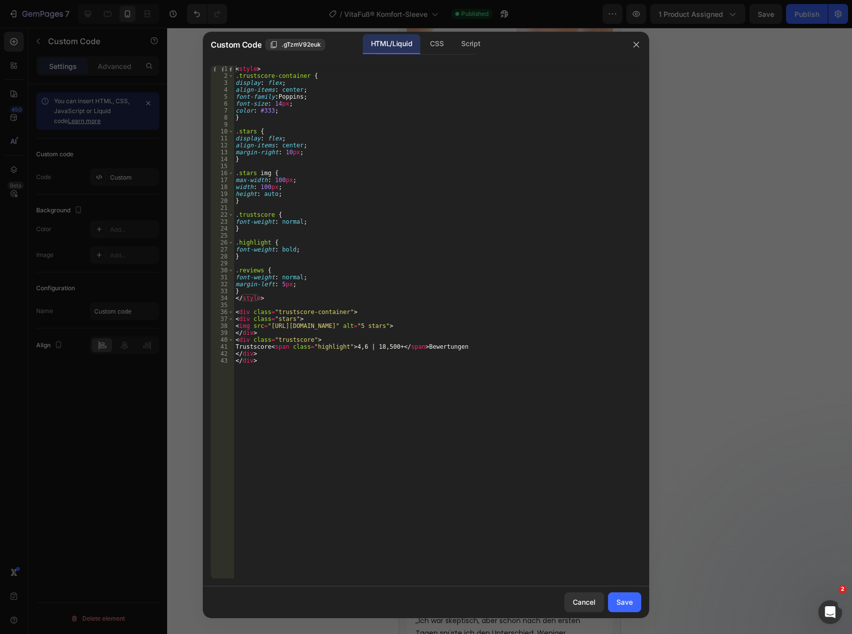
click at [277, 103] on div "< style > .trustscore-container { display : flex ; align-items : center ; font-…" at bounding box center [438, 328] width 408 height 527
type textarea "font-size: 12px;"
click at [623, 606] on div "Save" at bounding box center [625, 602] width 16 height 10
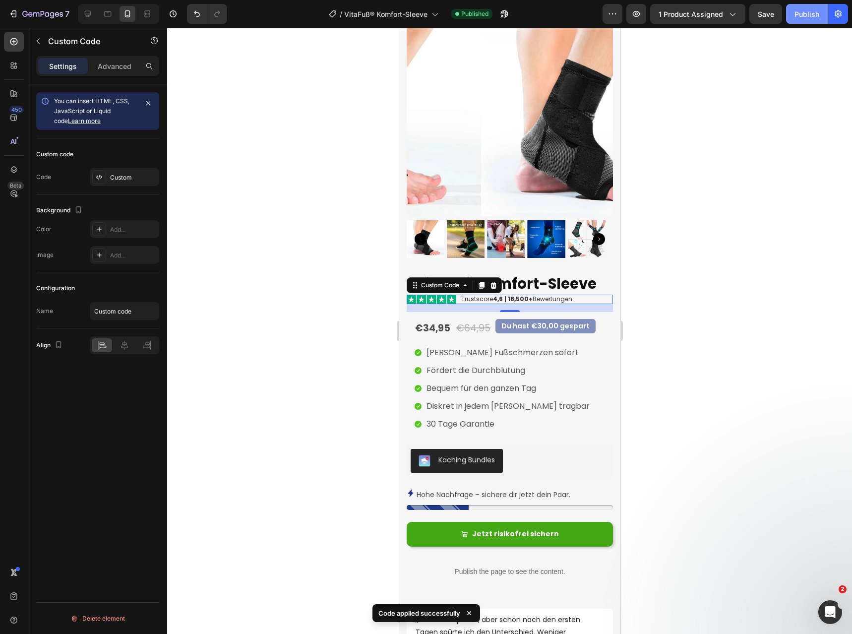
click at [812, 13] on div "Publish" at bounding box center [807, 14] width 25 height 10
click at [111, 67] on p "Advanced" at bounding box center [115, 66] width 34 height 10
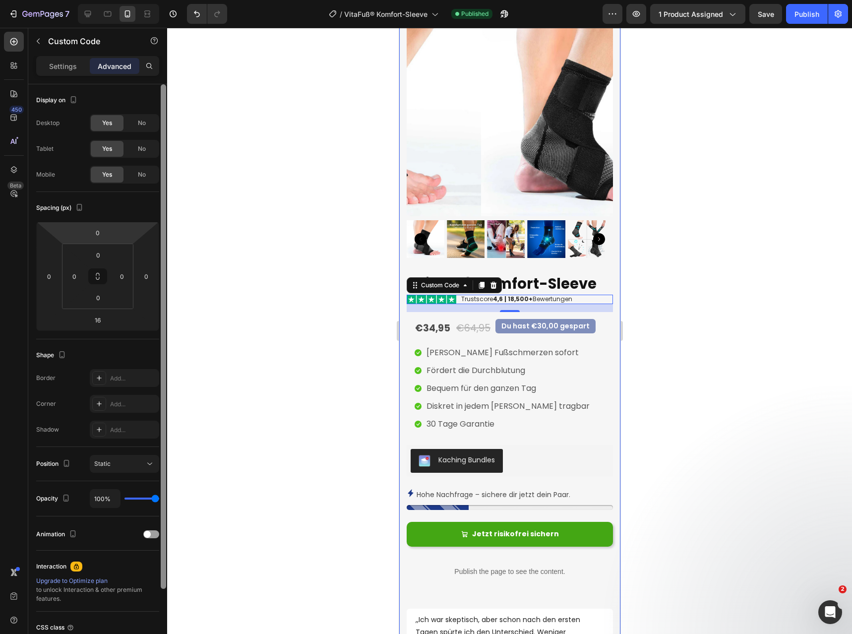
click at [97, 235] on input "0" at bounding box center [98, 232] width 20 height 15
type input "10"
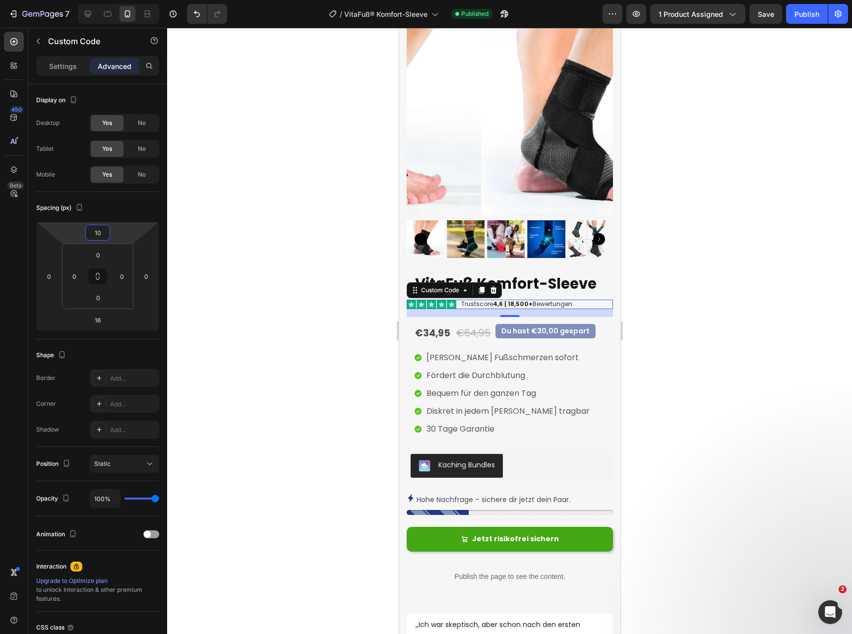
click at [189, 281] on div at bounding box center [509, 331] width 685 height 606
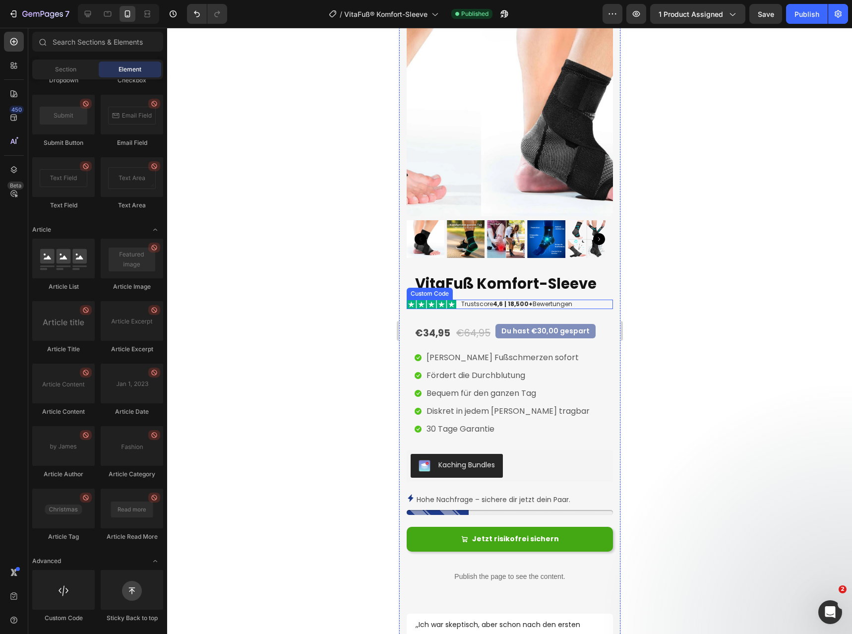
click at [487, 300] on div "Trustscore 4,6 | 18,500+ Bewertungen" at bounding box center [516, 304] width 111 height 9
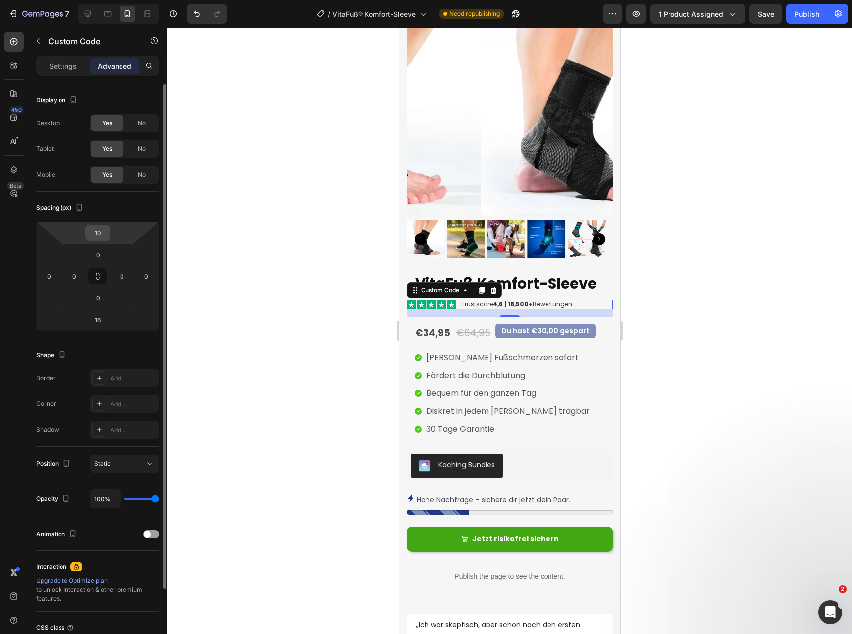
click at [100, 230] on input "10" at bounding box center [98, 232] width 20 height 15
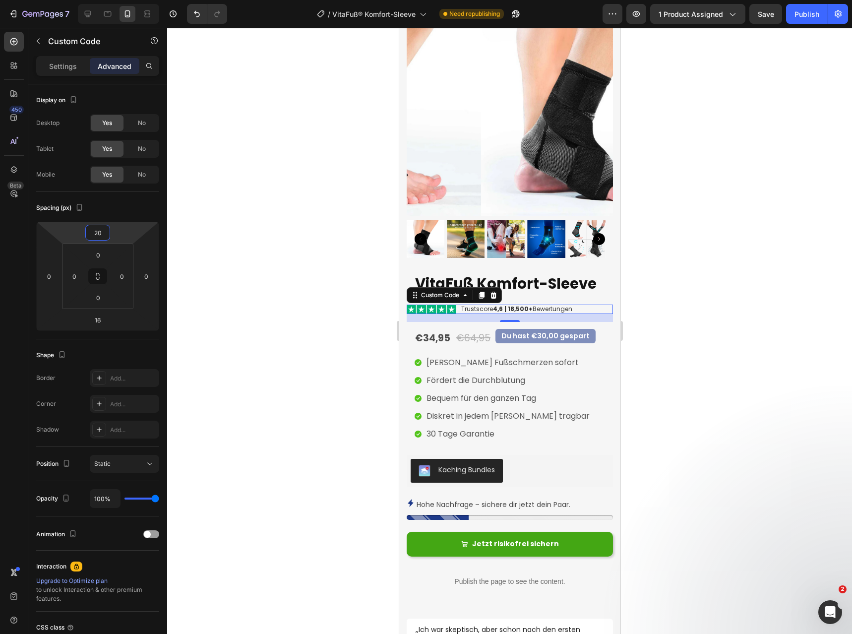
type input "20"
click at [802, 14] on div "Publish" at bounding box center [807, 14] width 25 height 10
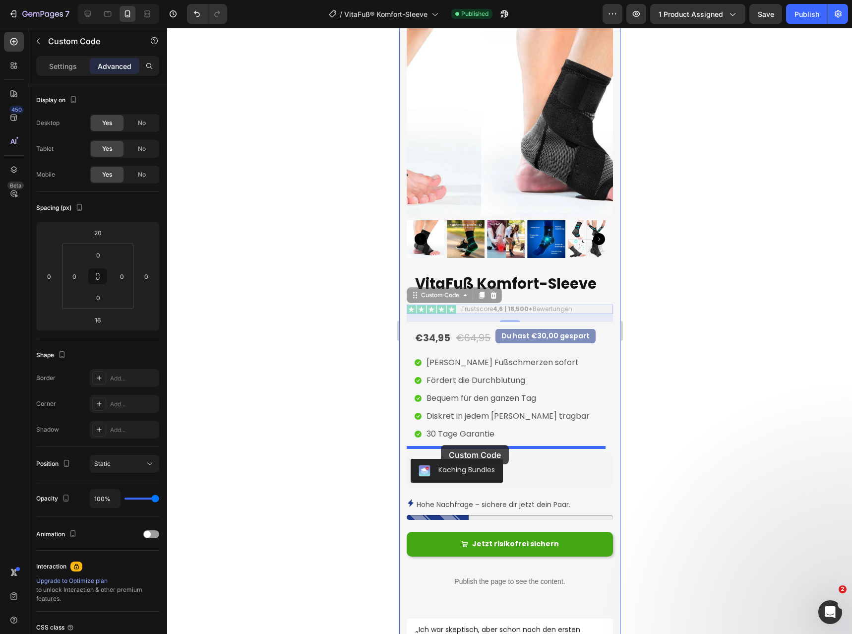
drag, startPoint x: 419, startPoint y: 289, endPoint x: 441, endPoint y: 445, distance: 157.8
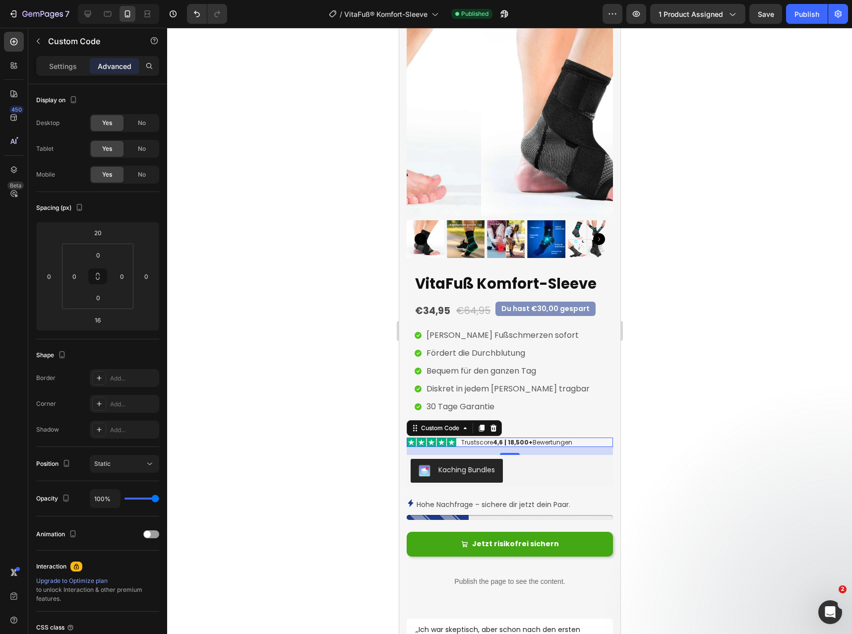
click at [679, 305] on div at bounding box center [509, 331] width 685 height 606
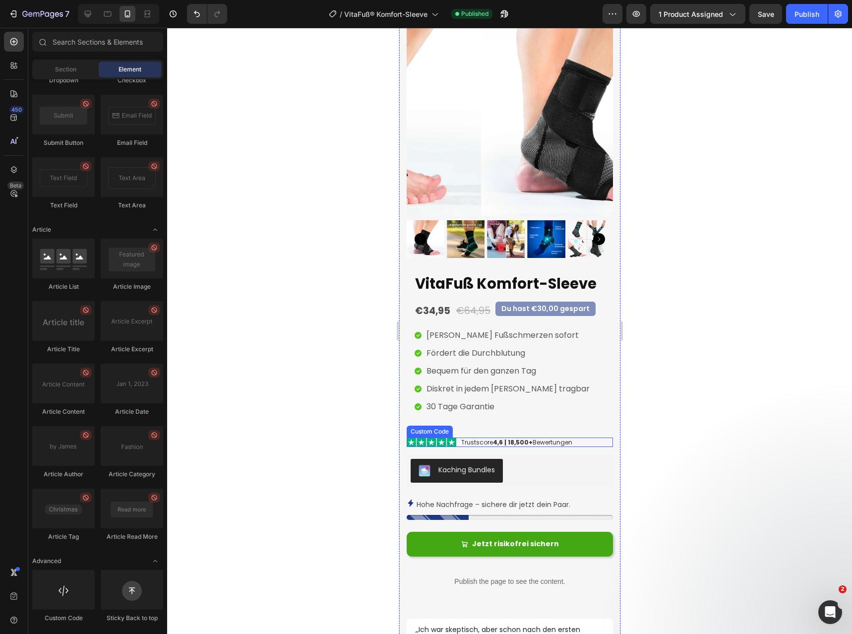
click at [549, 438] on div "Trustscore 4,6 | 18,500+ Bewertungen" at bounding box center [516, 442] width 111 height 9
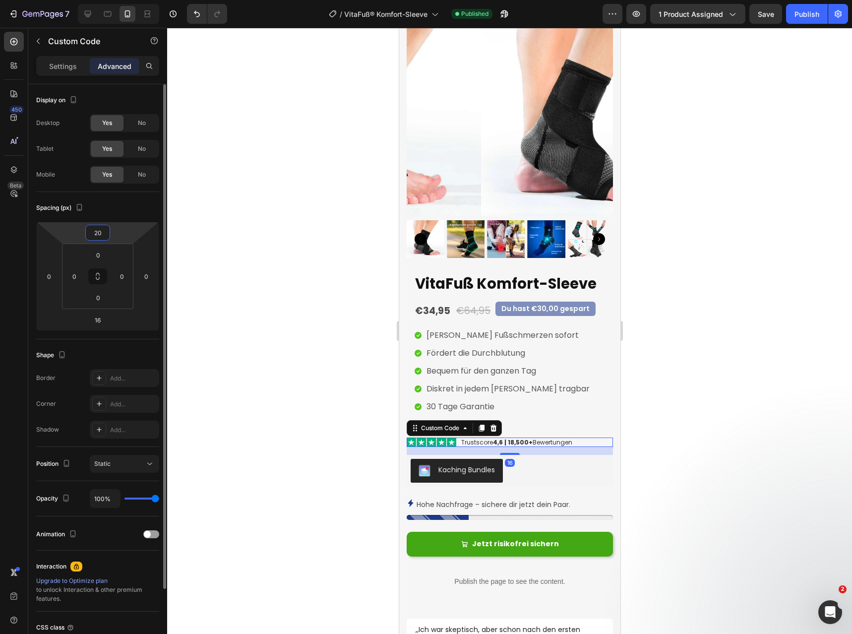
click at [99, 239] on input "20" at bounding box center [98, 232] width 20 height 15
type input "0"
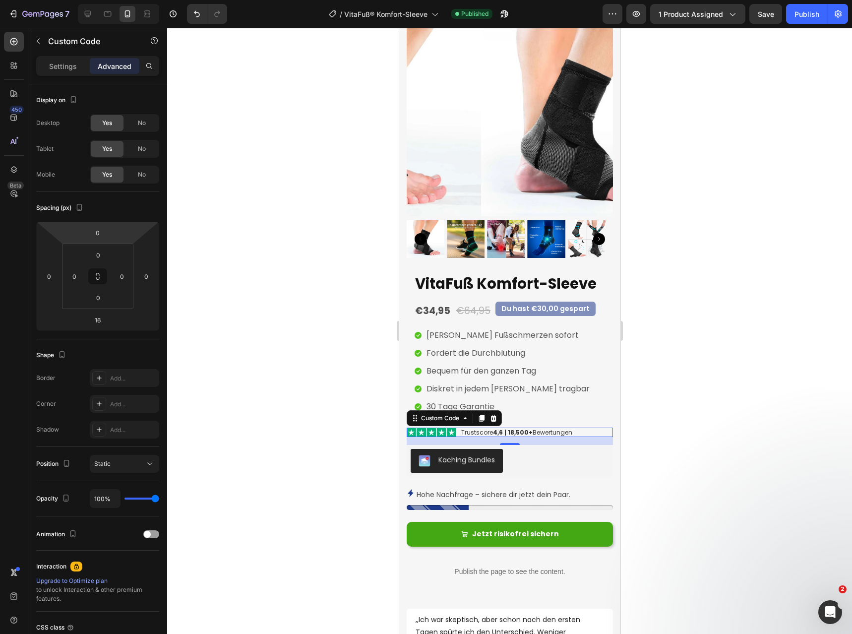
click at [716, 347] on div at bounding box center [509, 331] width 685 height 606
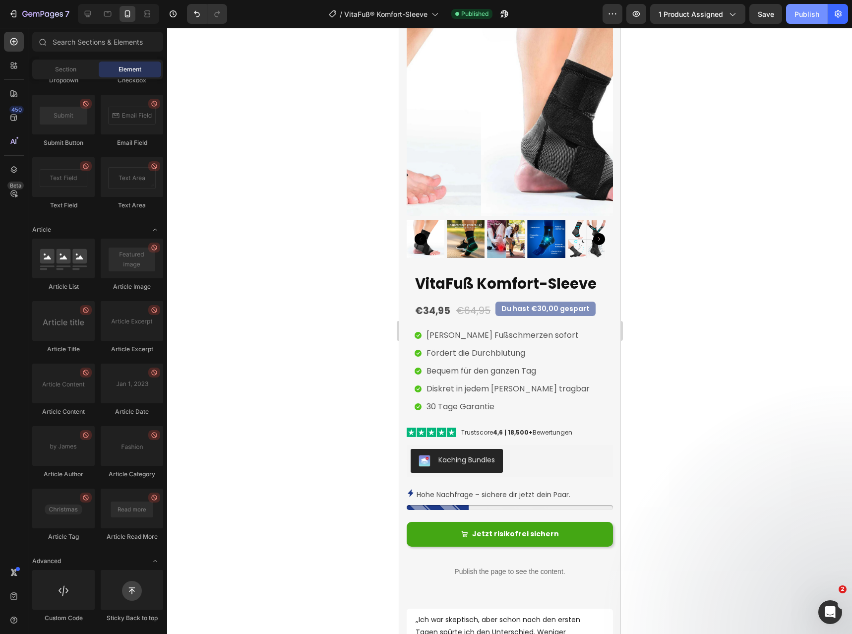
click at [794, 16] on button "Publish" at bounding box center [807, 14] width 42 height 20
click at [548, 428] on div "Trustscore 4,6 | 18,500+ Bewertungen" at bounding box center [516, 432] width 111 height 9
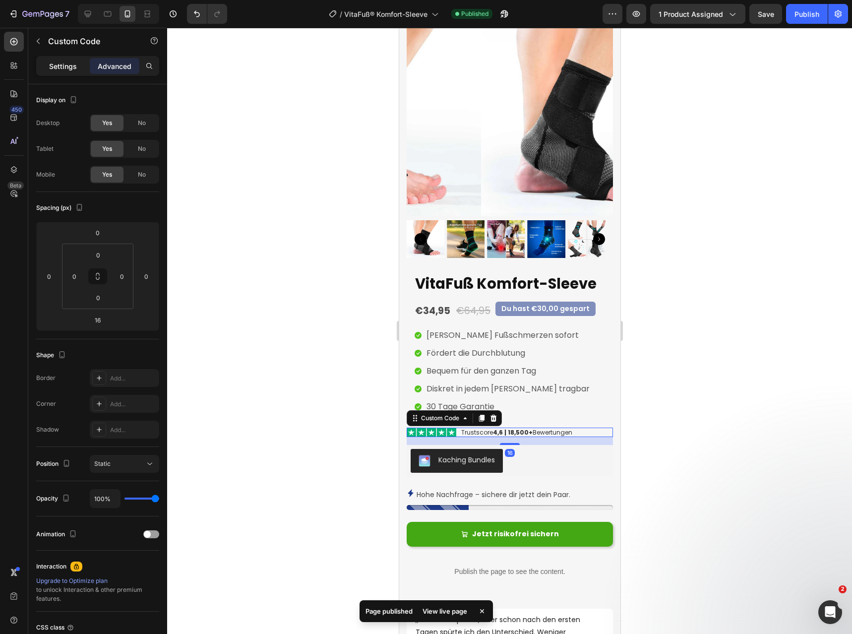
click at [75, 71] on div "Settings" at bounding box center [63, 66] width 50 height 16
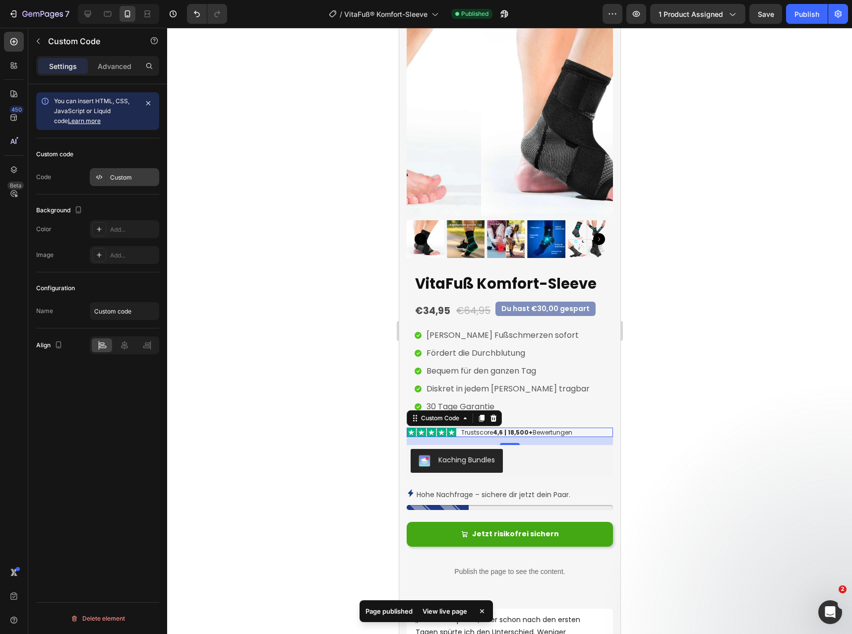
click at [123, 178] on div "Custom" at bounding box center [133, 177] width 47 height 9
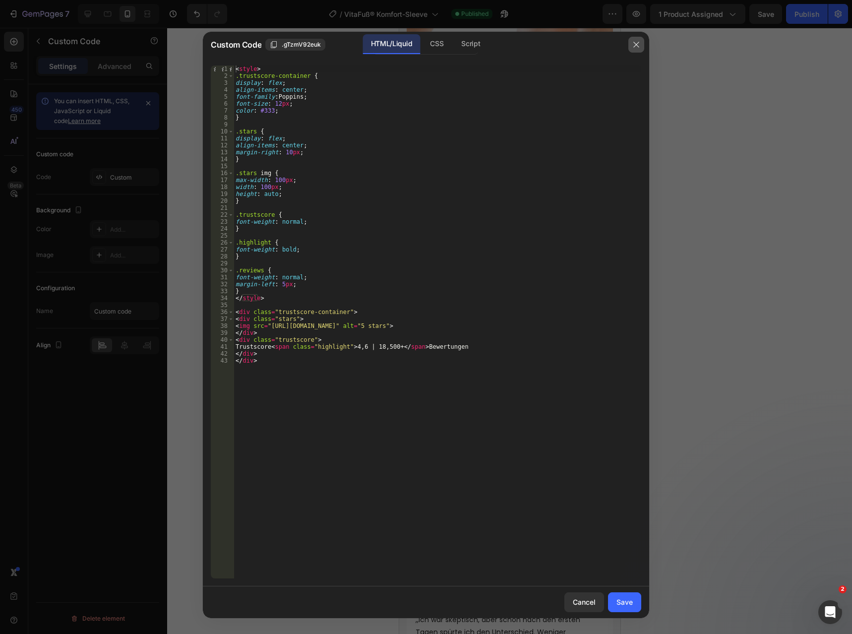
click at [633, 49] on button "button" at bounding box center [637, 45] width 16 height 16
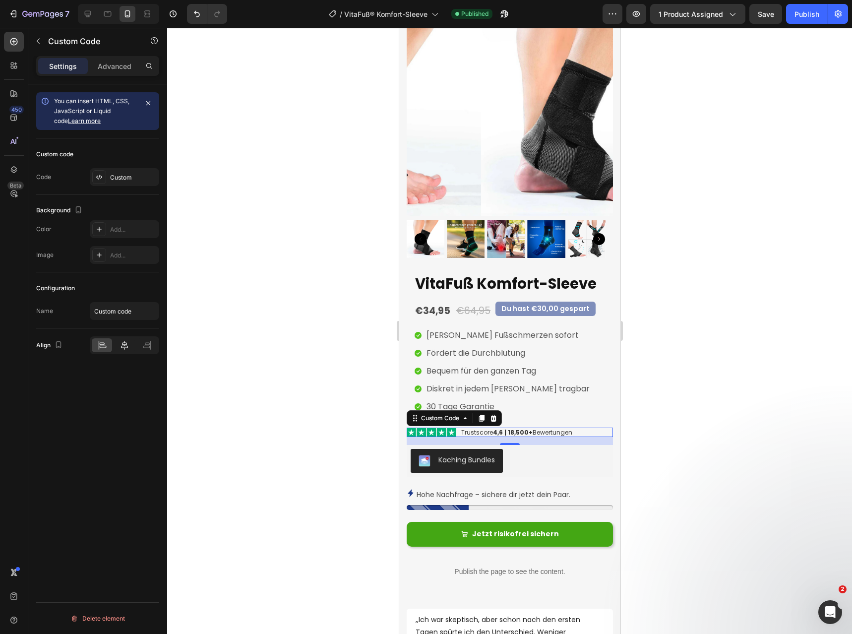
click at [116, 346] on div at bounding box center [124, 345] width 20 height 14
click at [811, 9] on div "Publish" at bounding box center [807, 14] width 25 height 10
click at [113, 174] on div "Custom" at bounding box center [133, 177] width 47 height 9
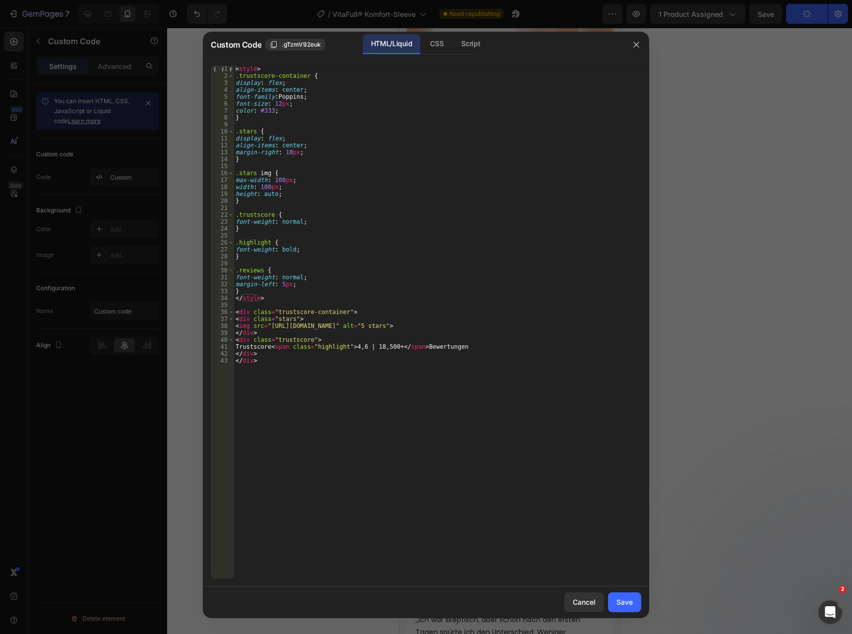
click at [360, 350] on div "< style > .trustscore-container { display : flex ; align-items : center ; font-…" at bounding box center [438, 328] width 408 height 527
click at [361, 348] on div "< style > .trustscore-container { display : flex ; align-items : center ; font-…" at bounding box center [438, 328] width 408 height 527
type textarea "Trustscore <span class="highlight">4,8 | 18,500+</span> Bewertungen"
click at [623, 605] on div "Save" at bounding box center [625, 602] width 16 height 10
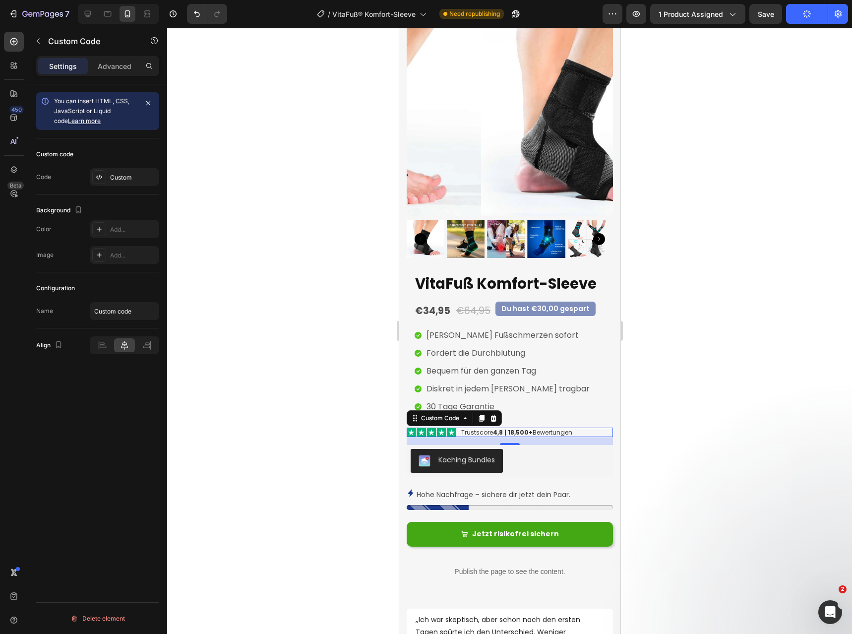
click at [801, 19] on button "Publish" at bounding box center [807, 14] width 42 height 20
click at [808, 10] on div "Publish" at bounding box center [807, 14] width 25 height 10
click at [109, 190] on div "Custom code Code Custom" at bounding box center [97, 166] width 123 height 56
click at [117, 176] on div "Custom" at bounding box center [133, 177] width 47 height 9
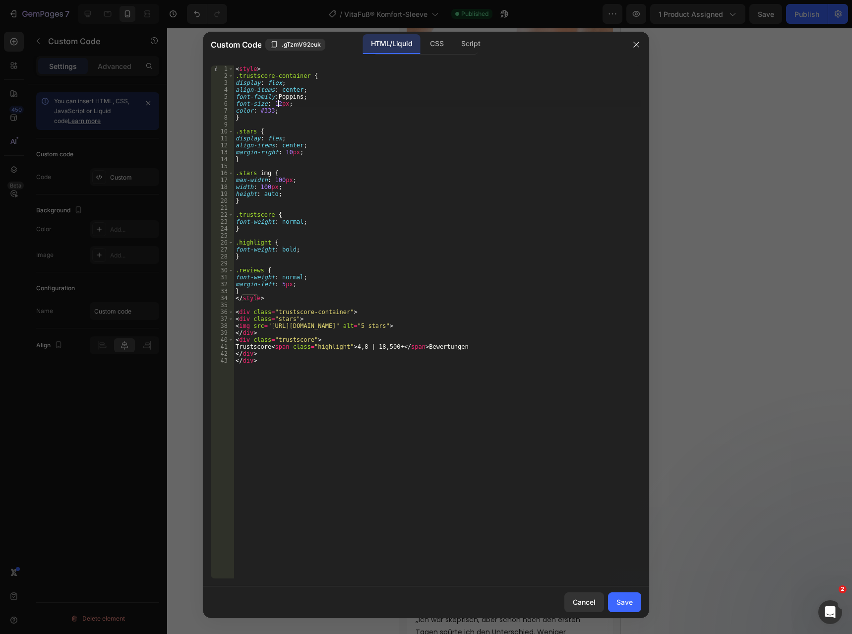
click at [277, 105] on div "< style > .trustscore-container { display : flex ; align-items : center ; font-…" at bounding box center [438, 328] width 408 height 527
type textarea "font-size: 13px;"
click at [633, 602] on button "Save" at bounding box center [624, 602] width 33 height 20
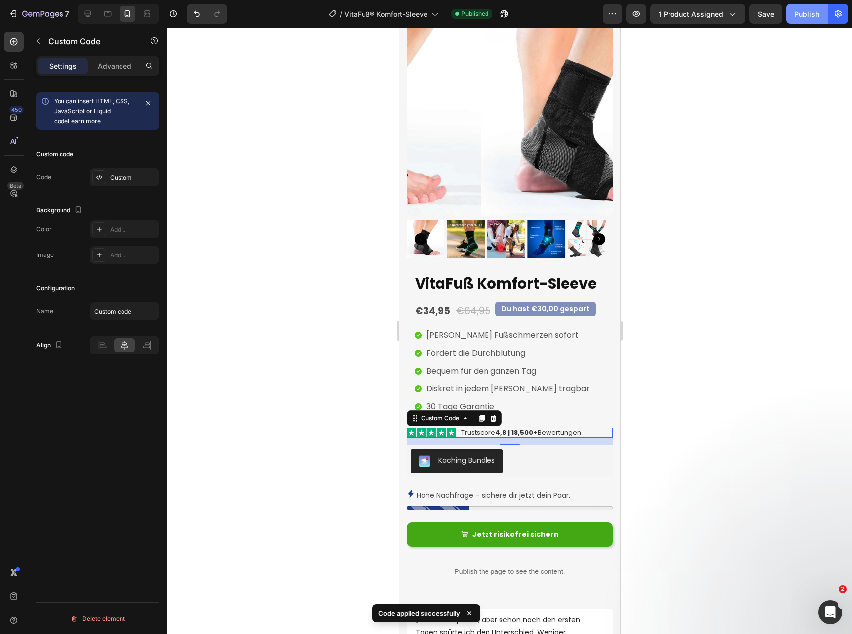
click at [813, 14] on div "Publish" at bounding box center [807, 14] width 25 height 10
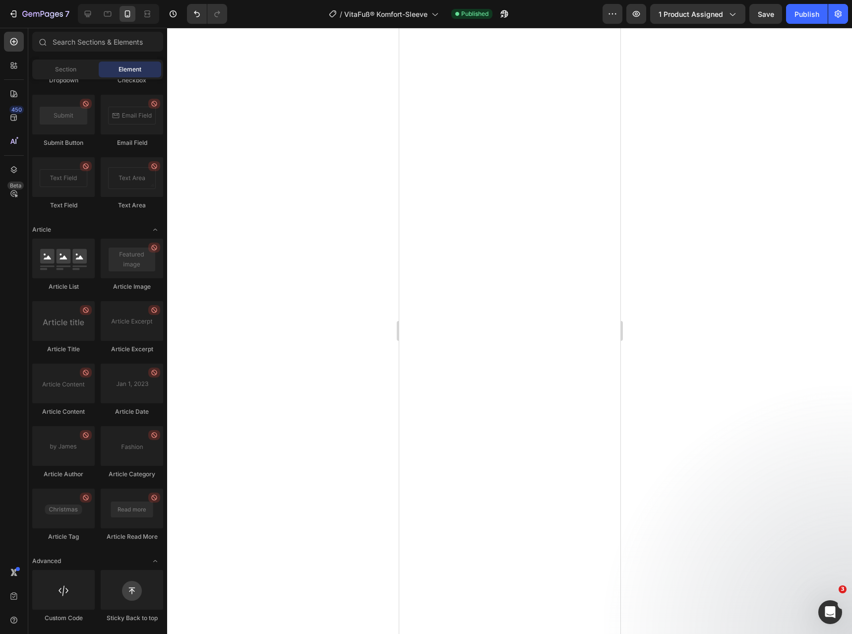
scroll to position [1, 0]
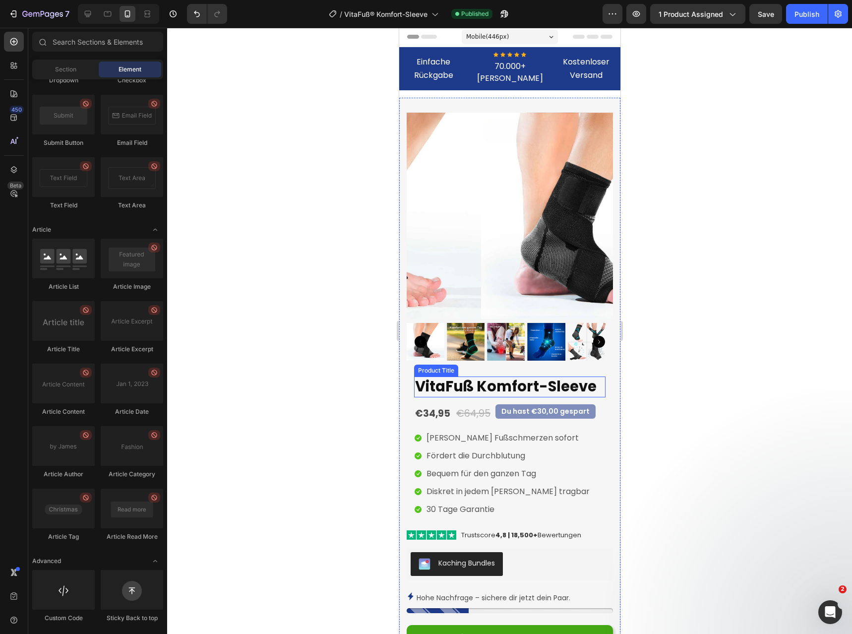
click at [533, 388] on h2 "VitaFuß Komfort-Sleeve" at bounding box center [510, 387] width 192 height 21
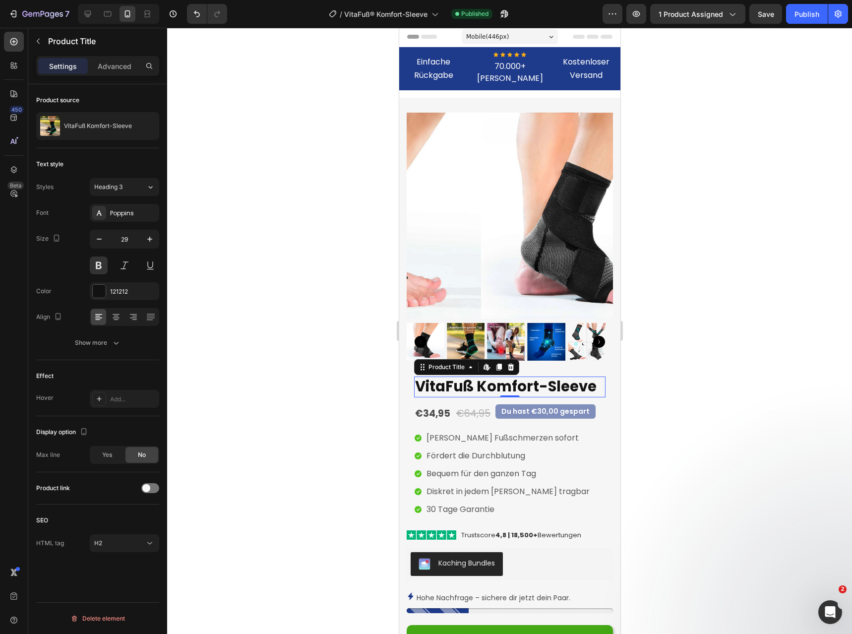
click at [500, 393] on h2 "VitaFuß Komfort-Sleeve" at bounding box center [510, 387] width 192 height 21
